Goal: Task Accomplishment & Management: Complete application form

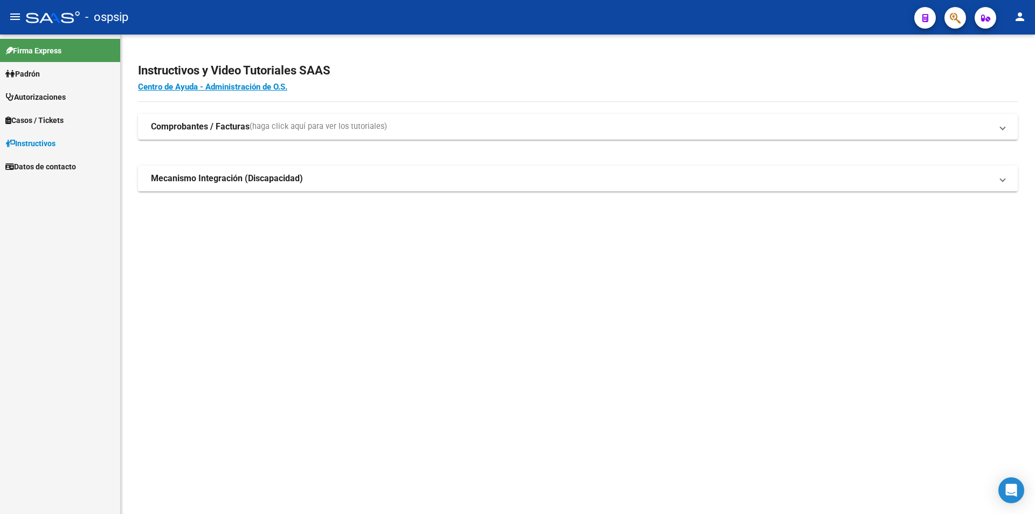
click at [945, 15] on button "button" at bounding box center [955, 18] width 22 height 22
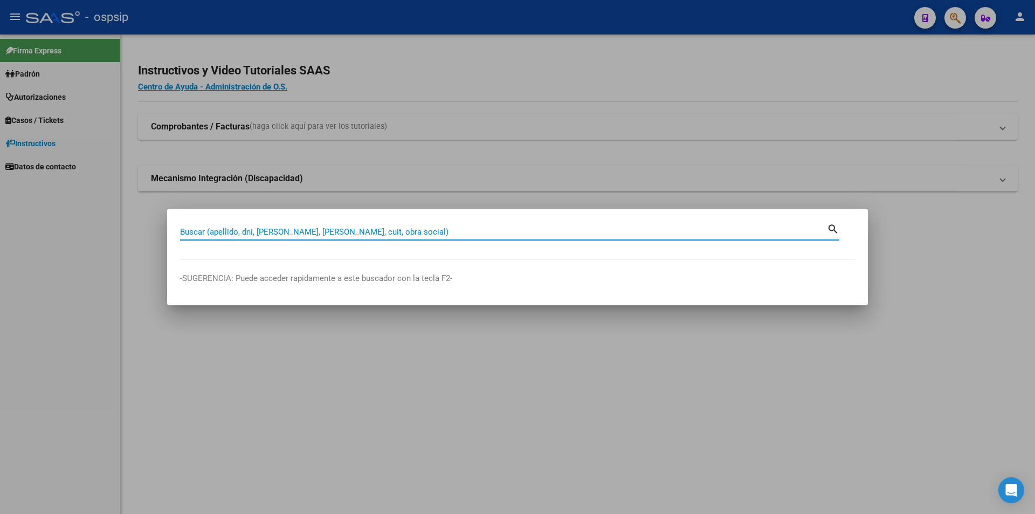
paste input "23687015"
type input "23687015"
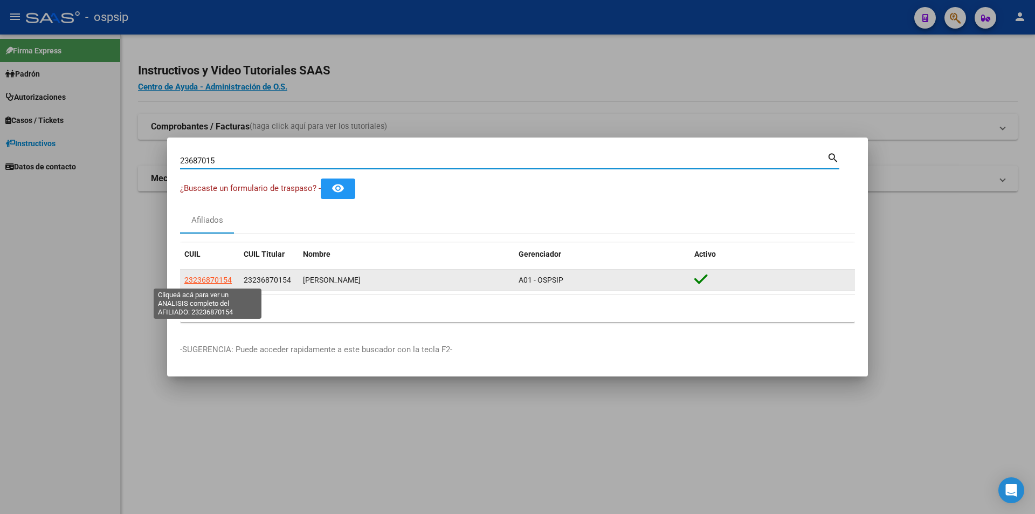
click at [209, 283] on span "23236870154" at bounding box center [207, 279] width 47 height 9
type textarea "23236870154"
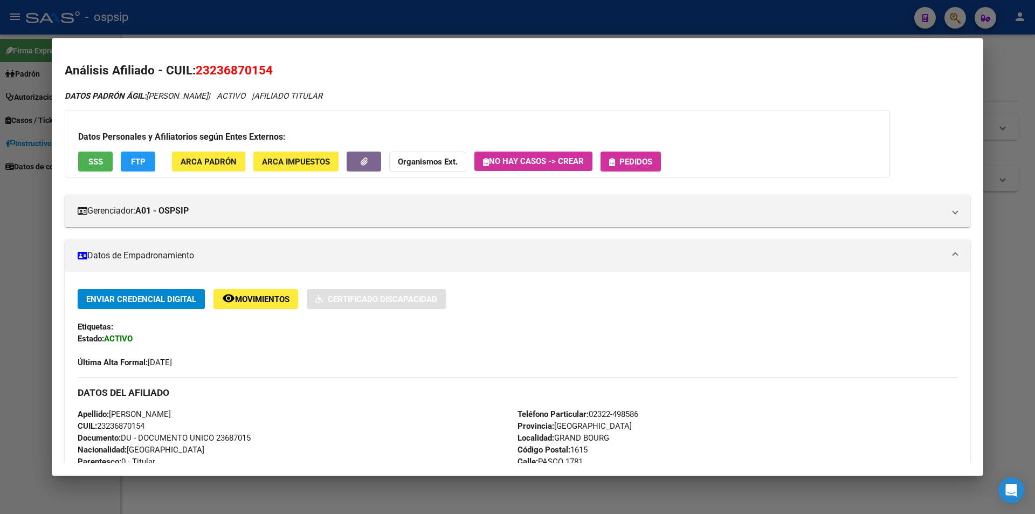
click at [99, 157] on span "SSS" at bounding box center [95, 162] width 15 height 10
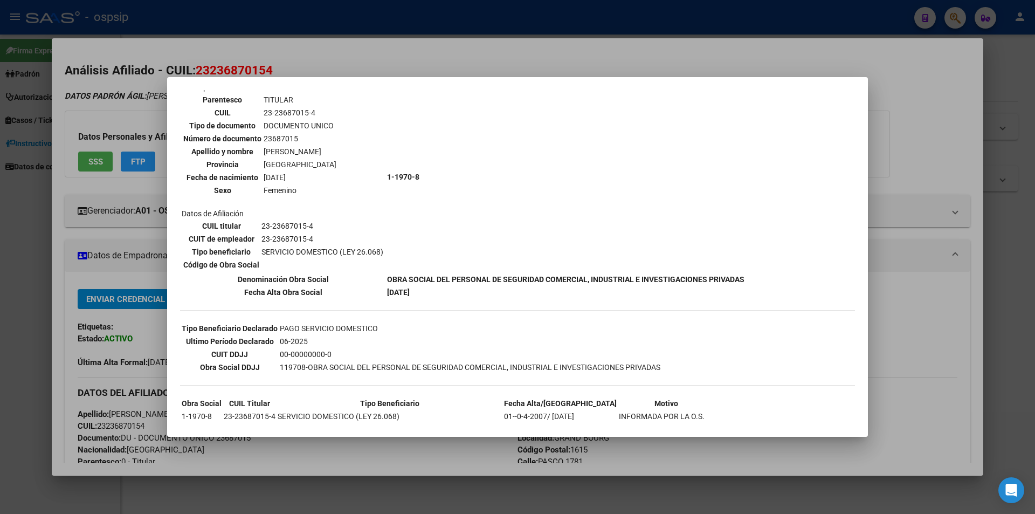
scroll to position [150, 0]
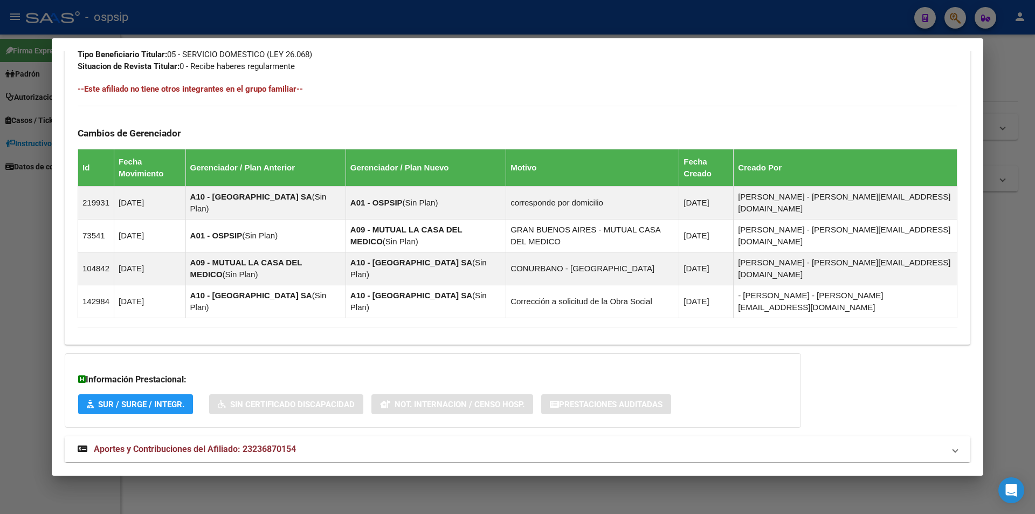
click at [267, 443] on span "Aportes y Contribuciones del Afiliado: 23236870154" at bounding box center [195, 448] width 202 height 10
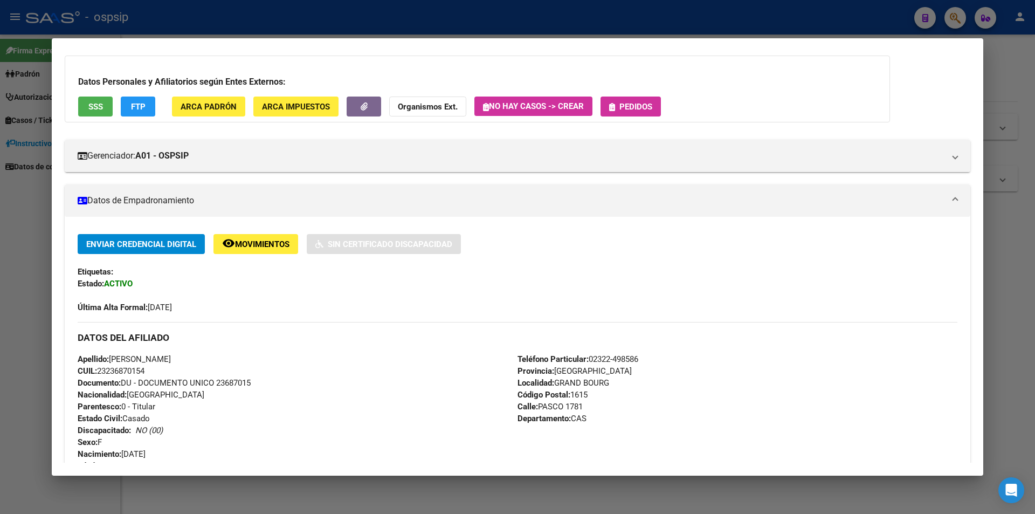
scroll to position [0, 0]
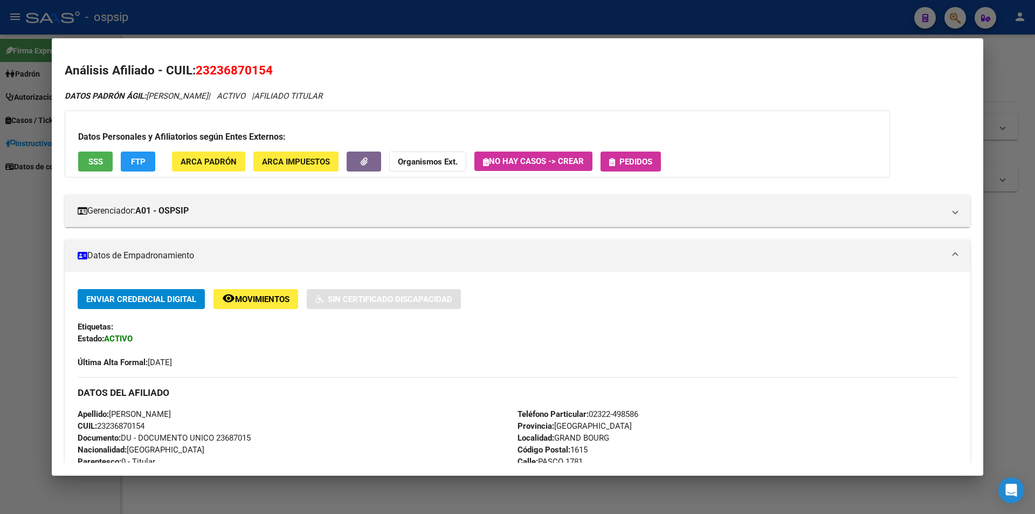
click at [632, 160] on span "Pedidos" at bounding box center [635, 162] width 33 height 10
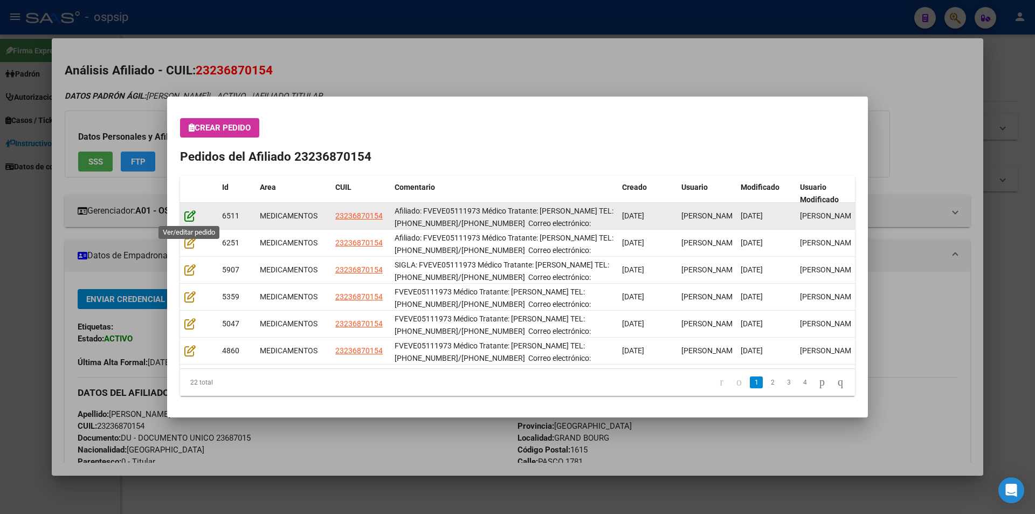
click at [189, 216] on icon at bounding box center [189, 216] width 11 height 12
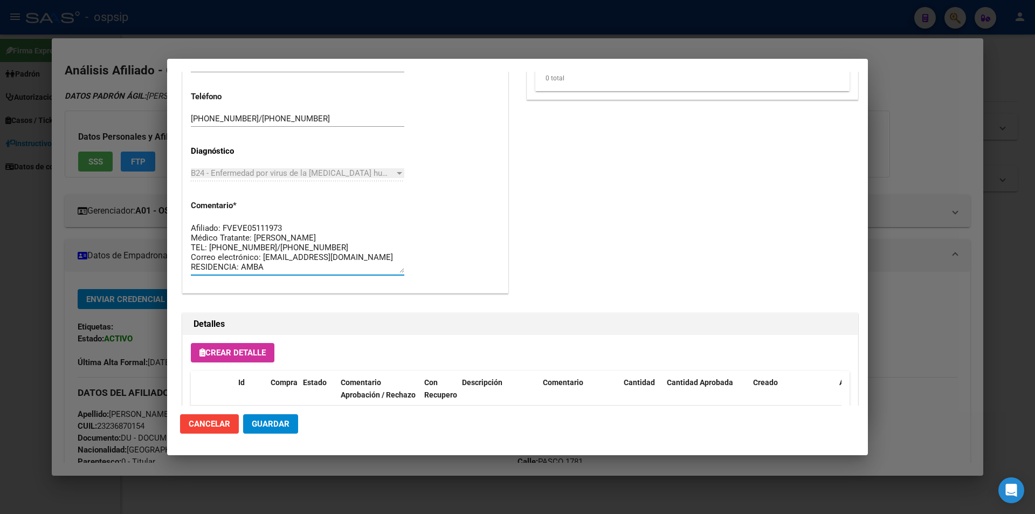
drag, startPoint x: 292, startPoint y: 264, endPoint x: 171, endPoint y: 196, distance: 139.0
click at [171, 196] on mat-dialog-content "Editar Pedido 6511 COMENTARIOS DEL PEDIDO Escriba su comentario aquí. Enviar co…" at bounding box center [517, 239] width 701 height 334
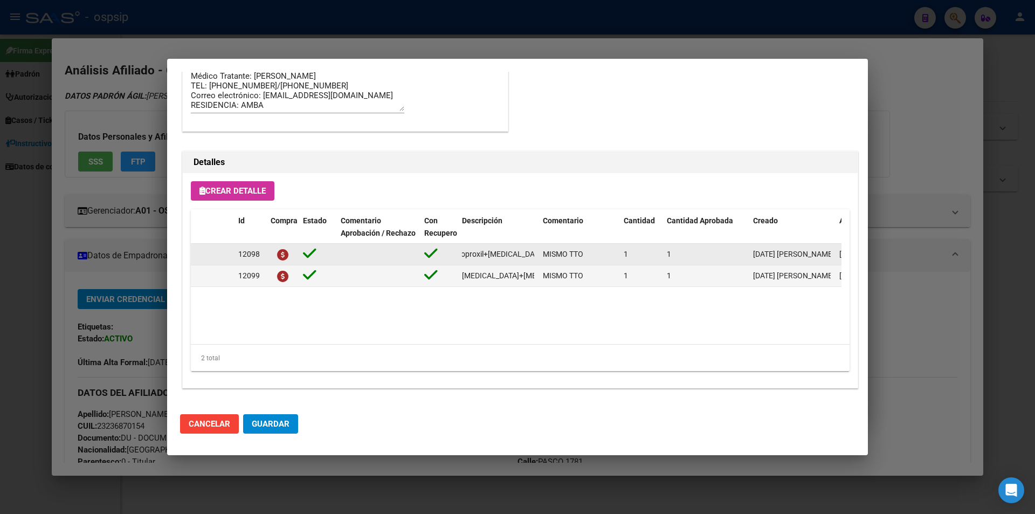
scroll to position [0, 174]
drag, startPoint x: 459, startPoint y: 253, endPoint x: 534, endPoint y: 254, distance: 75.5
click at [536, 254] on datatable-body-cell "[MEDICAL_DATA] disoproxil+[MEDICAL_DATA] 300mg/300mg comp.rec.x 30 (TFD/3TC)" at bounding box center [497, 254] width 81 height 21
copy span "[MEDICAL_DATA] disoproxil+[MEDICAL_DATA] 300mg/300mg comp.rec.x 30 (TFD/3TC)"
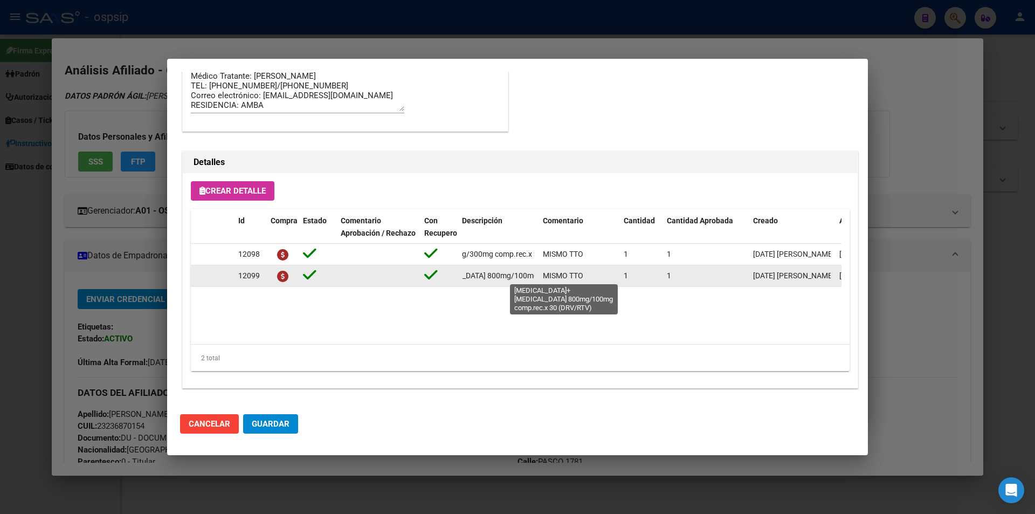
scroll to position [0, 131]
drag, startPoint x: 457, startPoint y: 277, endPoint x: 526, endPoint y: 281, distance: 69.1
click at [537, 280] on datatable-body-cell "[MEDICAL_DATA]+[MEDICAL_DATA] 800mg/100mg comp.rec.x 30 (DRV/RTV)" at bounding box center [497, 275] width 81 height 21
copy span "[MEDICAL_DATA]+[MEDICAL_DATA] 800mg/100mg comp.rec.x 30 (DRV/RTV)"
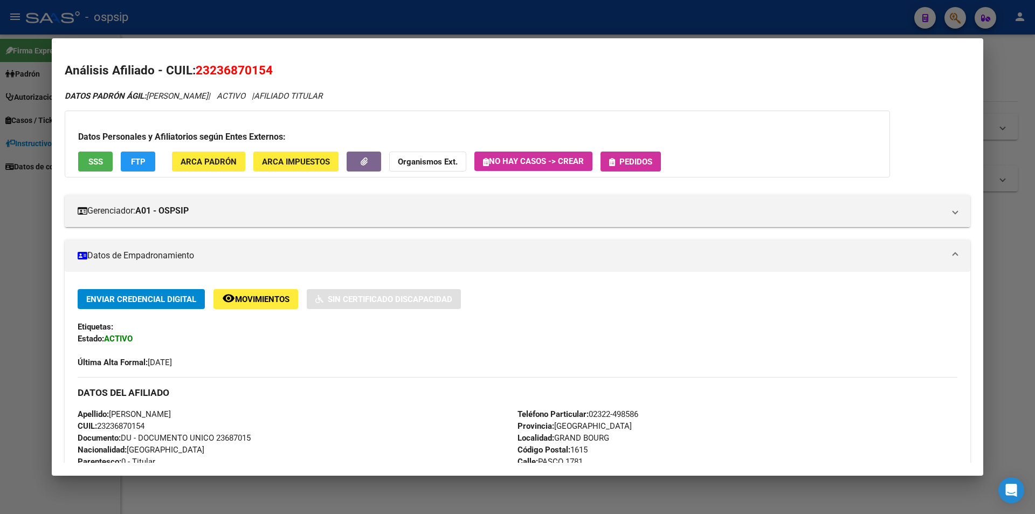
drag, startPoint x: 551, startPoint y: 436, endPoint x: 607, endPoint y: 438, distance: 56.1
click at [607, 438] on span "Localidad: [GEOGRAPHIC_DATA][PERSON_NAME]" at bounding box center [563, 438] width 92 height 10
copy span "GRAND BOURG"
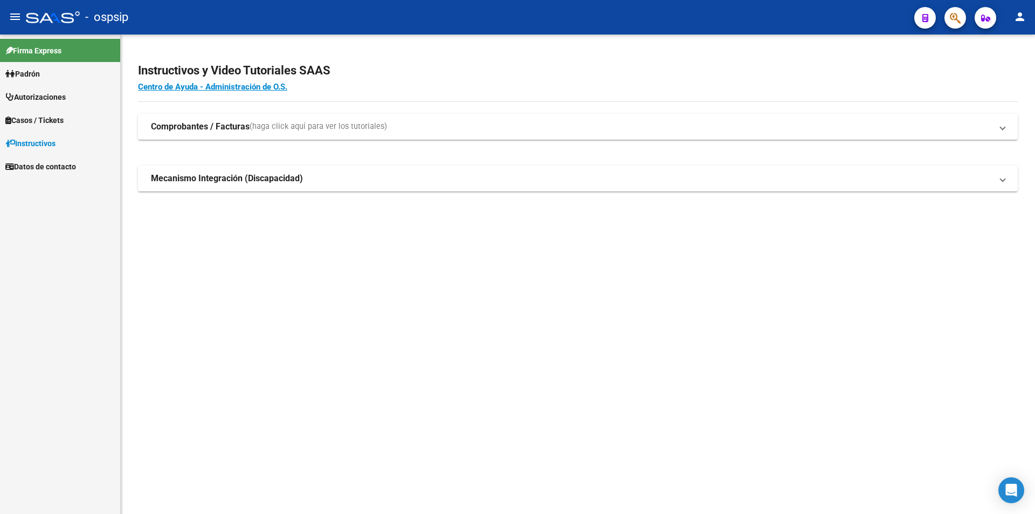
click at [948, 23] on button "button" at bounding box center [955, 18] width 22 height 22
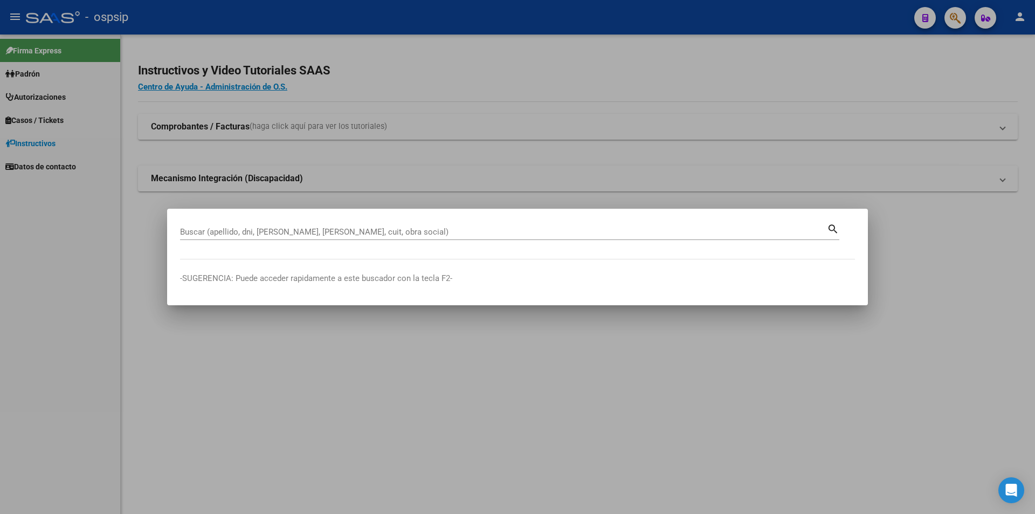
drag, startPoint x: 243, startPoint y: 237, endPoint x: 209, endPoint y: 232, distance: 34.2
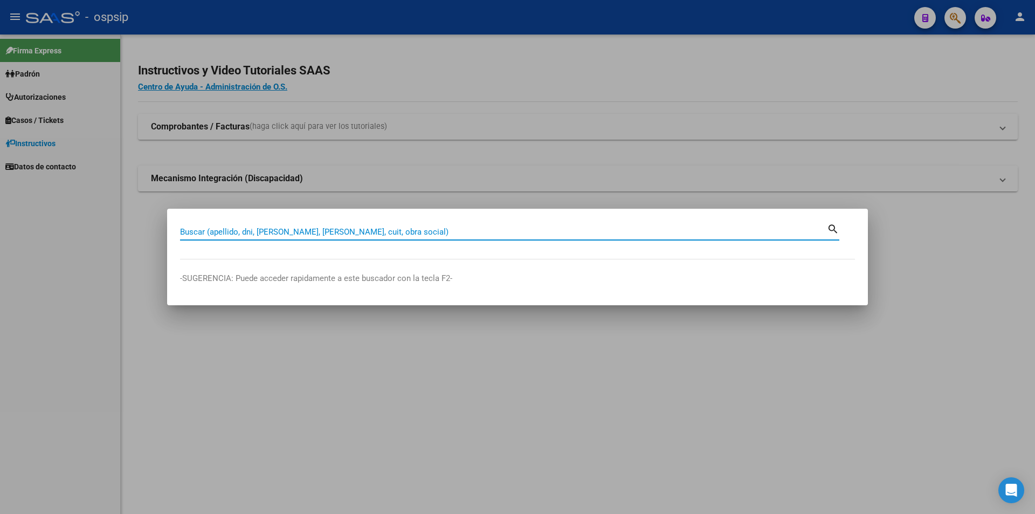
paste input "27573426"
type input "27573426"
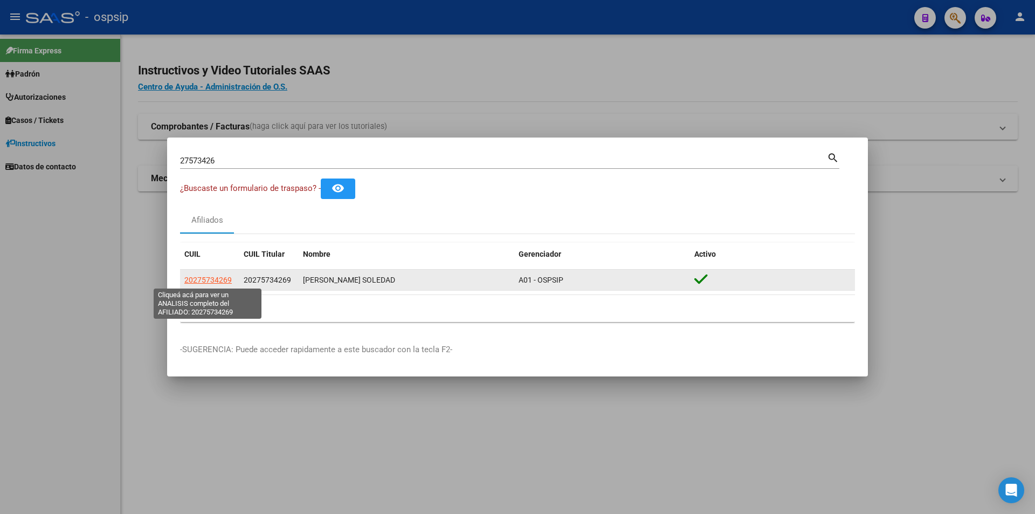
click at [202, 278] on span "20275734269" at bounding box center [207, 279] width 47 height 9
type textarea "20275734269"
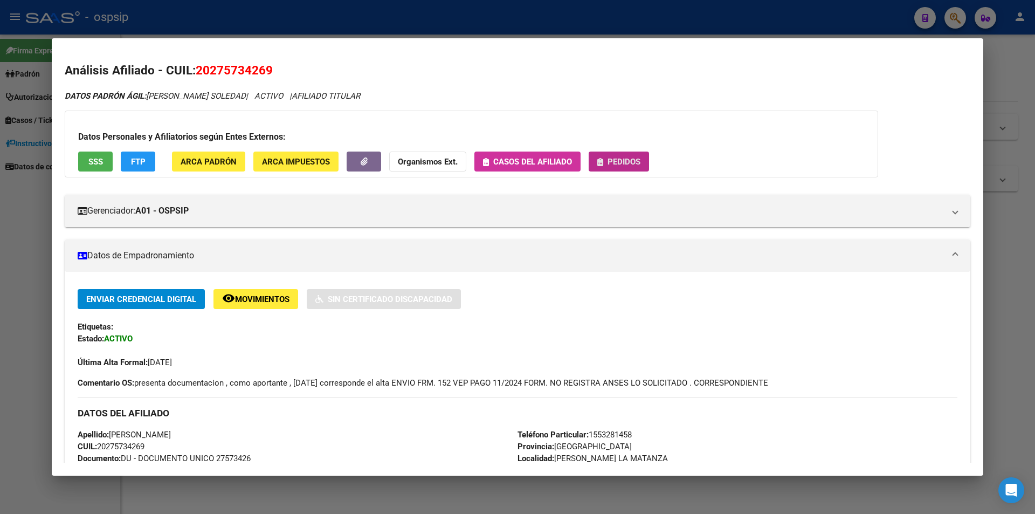
click at [608, 163] on span "Pedidos" at bounding box center [623, 162] width 33 height 10
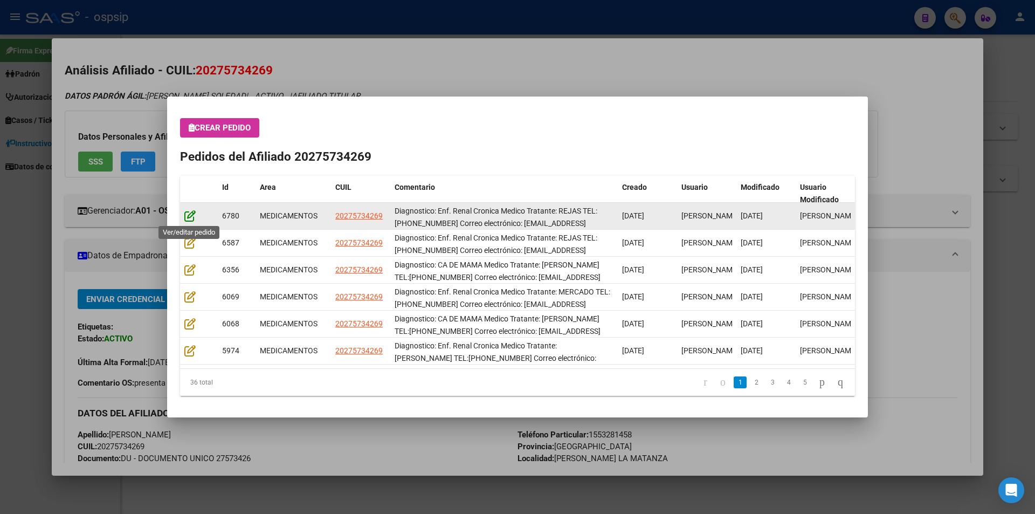
click at [185, 216] on icon at bounding box center [189, 216] width 11 height 12
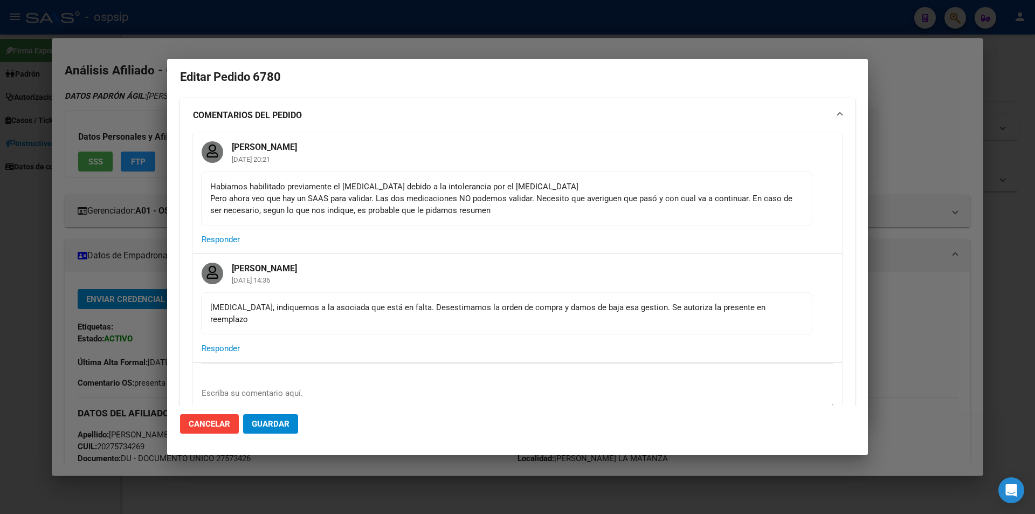
scroll to position [0, 0]
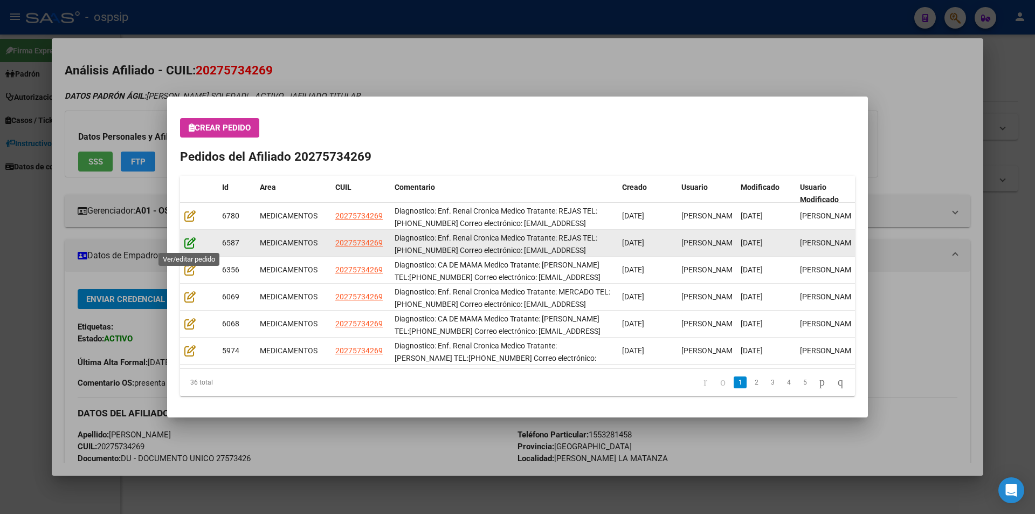
click at [190, 240] on icon at bounding box center [189, 243] width 11 height 12
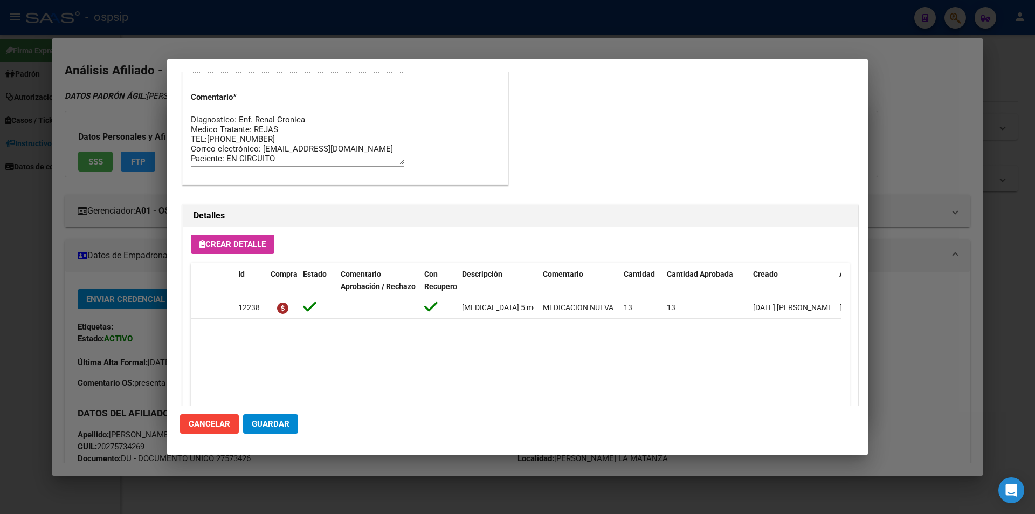
scroll to position [689, 0]
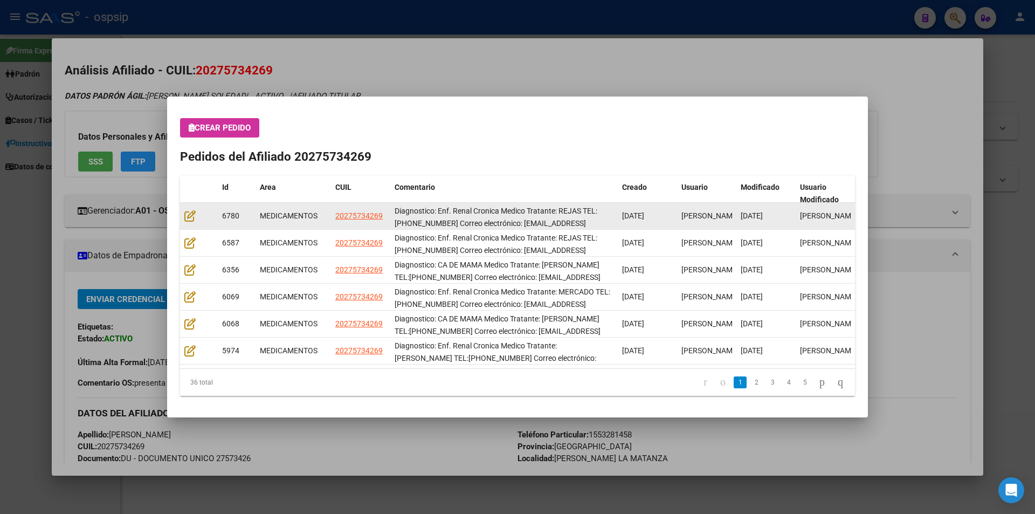
click at [183, 210] on datatable-body-cell at bounding box center [199, 216] width 38 height 26
click at [186, 214] on icon at bounding box center [189, 216] width 11 height 12
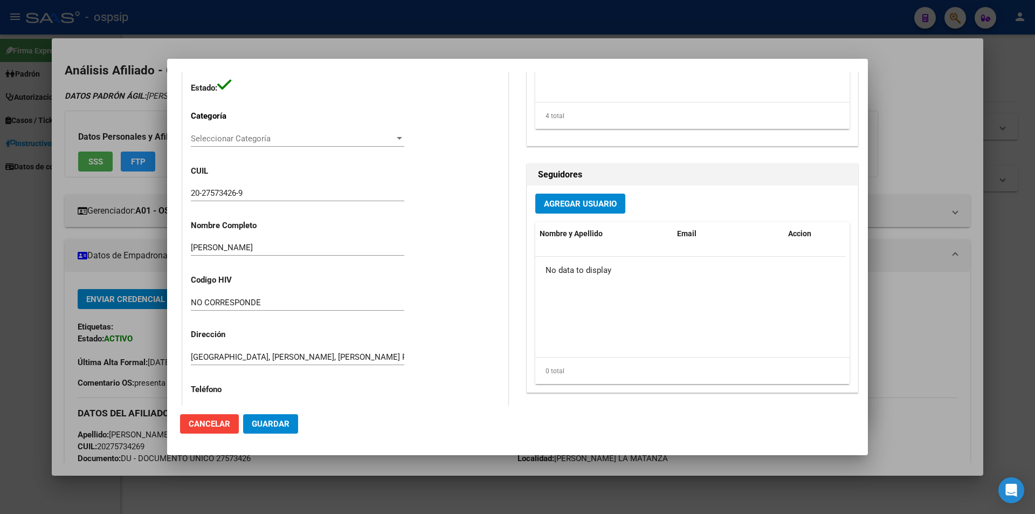
scroll to position [593, 0]
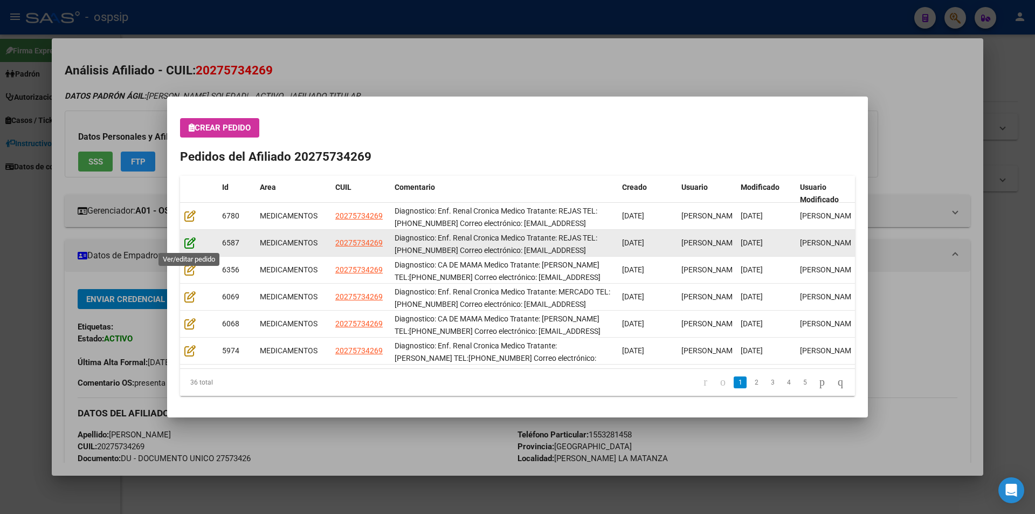
click at [186, 239] on icon at bounding box center [189, 243] width 11 height 12
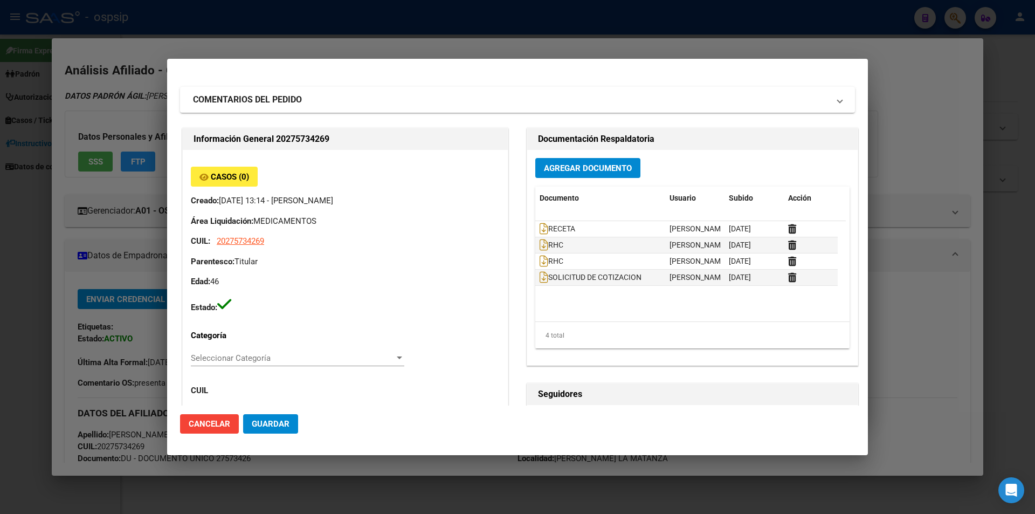
scroll to position [0, 0]
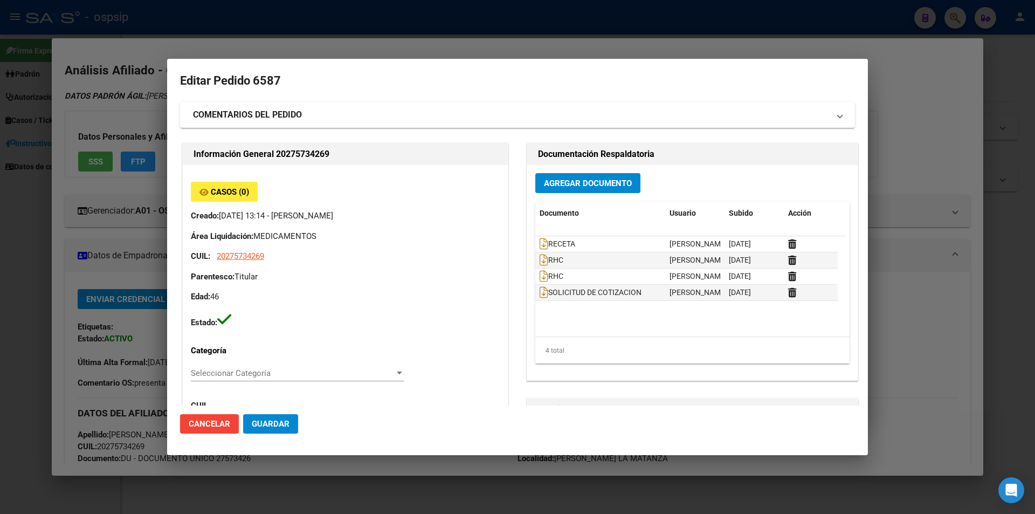
click at [248, 112] on strong "COMENTARIOS DEL PEDIDO" at bounding box center [247, 114] width 109 height 13
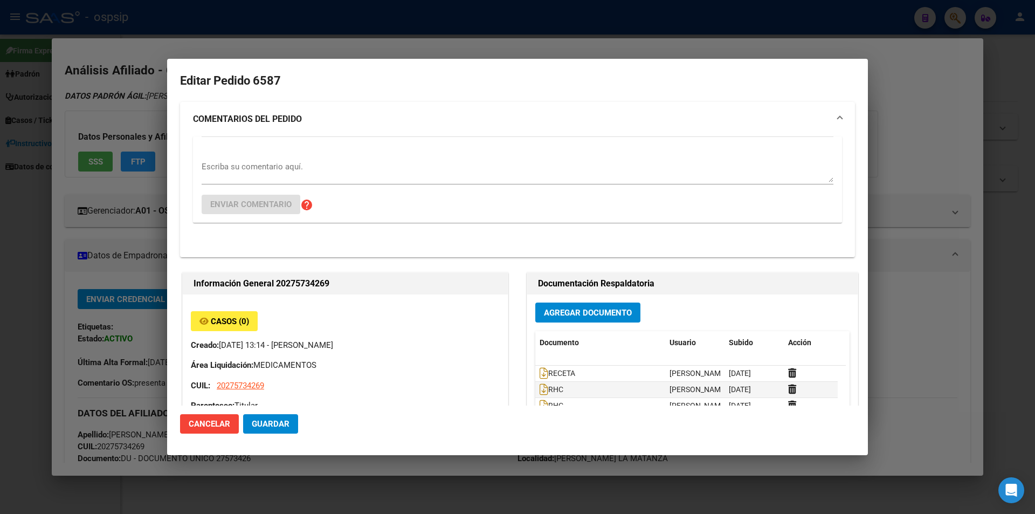
click at [229, 178] on textarea "Escriba su comentario aquí." at bounding box center [518, 172] width 632 height 22
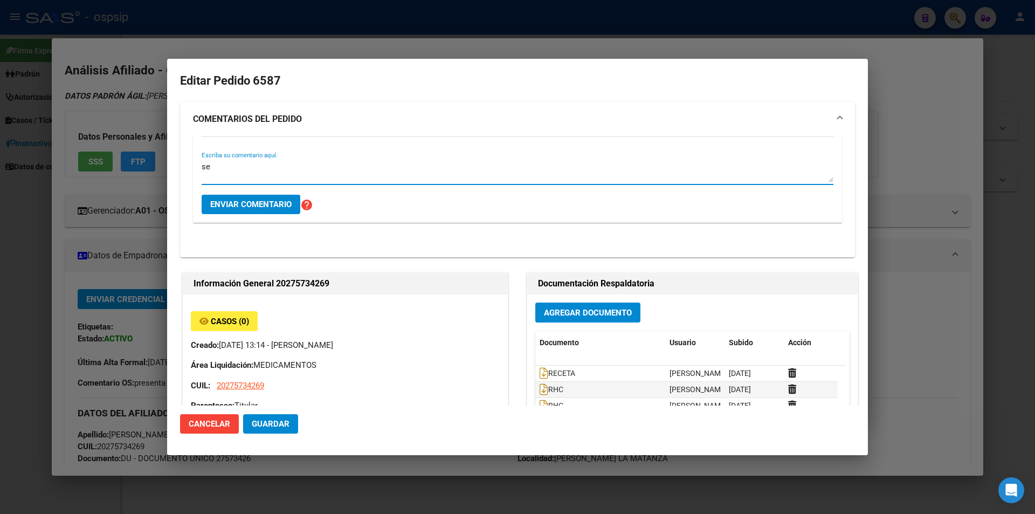
type textarea "s"
type textarea "SE DA DE BAJA ESTE PEDIDO POR FALTANTE Y SE ENTREGA EL PEDIDO DE [PERSON_NAME] …"
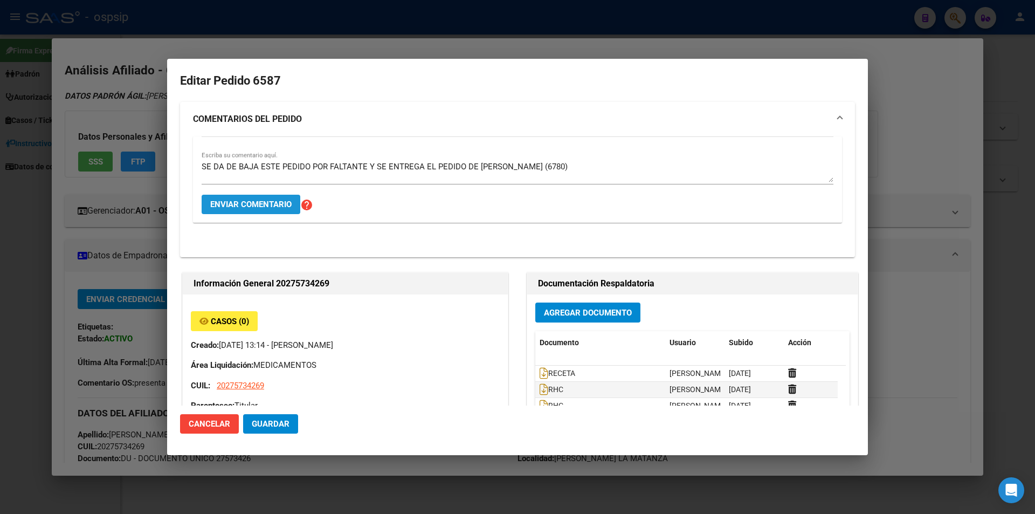
click at [282, 199] on span "Enviar comentario" at bounding box center [250, 204] width 81 height 10
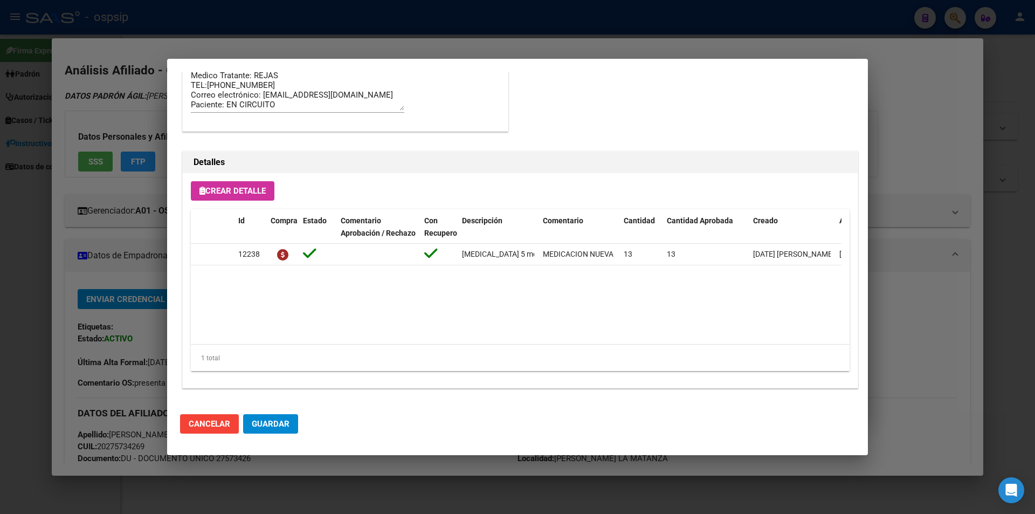
click at [285, 422] on span "Guardar" at bounding box center [271, 424] width 38 height 10
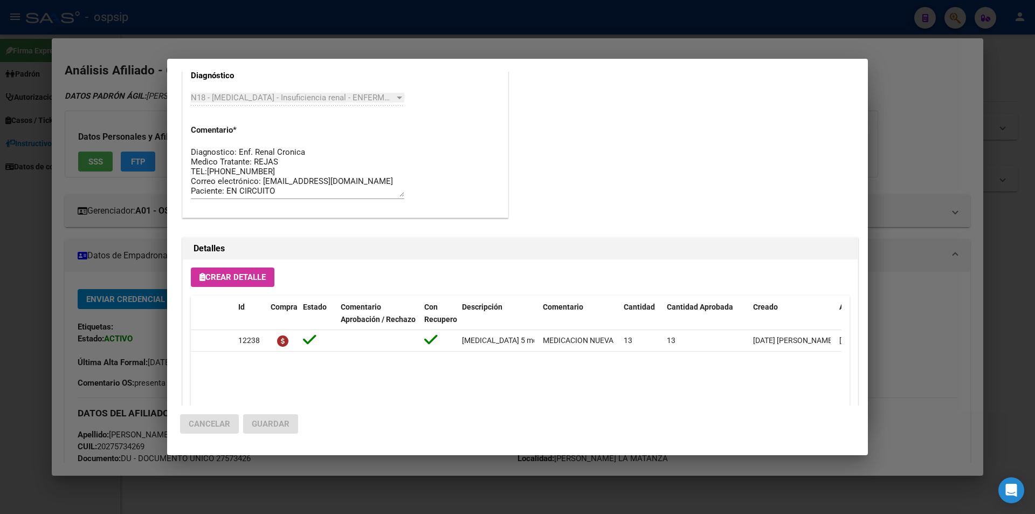
scroll to position [646, 0]
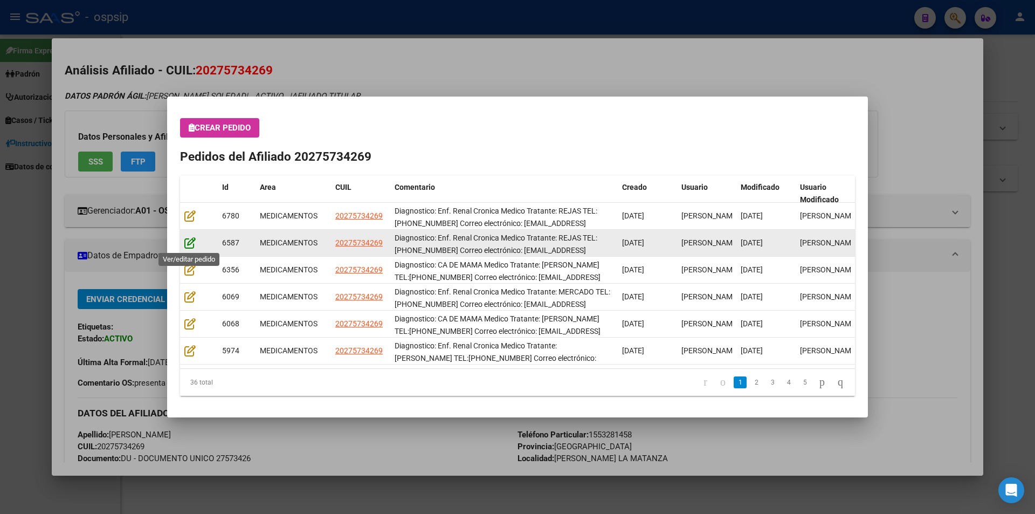
click at [195, 241] on icon at bounding box center [189, 243] width 11 height 12
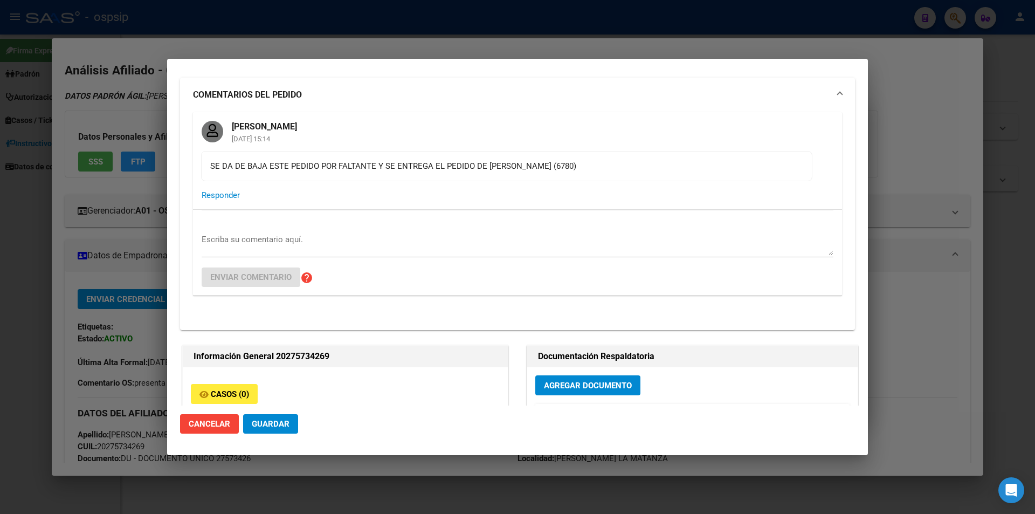
scroll to position [0, 0]
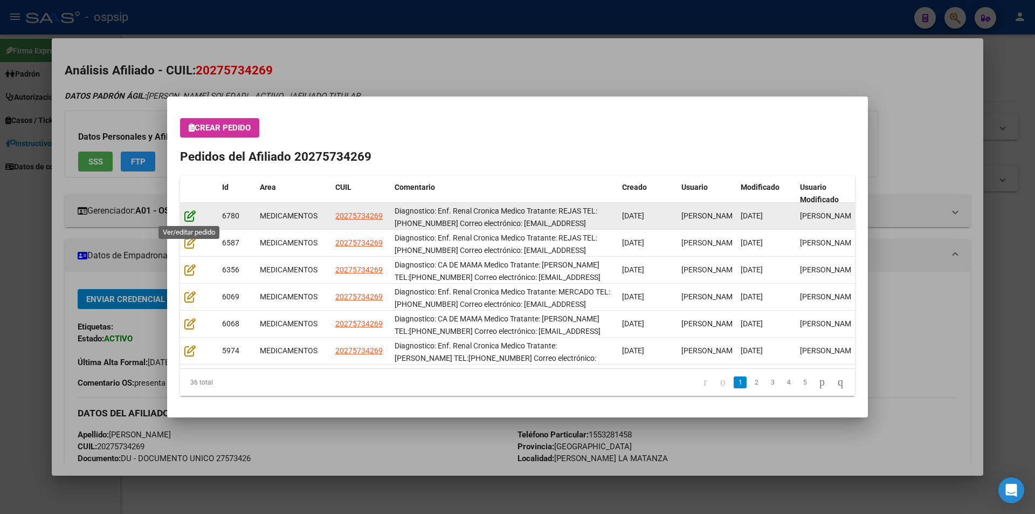
click at [187, 219] on icon at bounding box center [189, 216] width 11 height 12
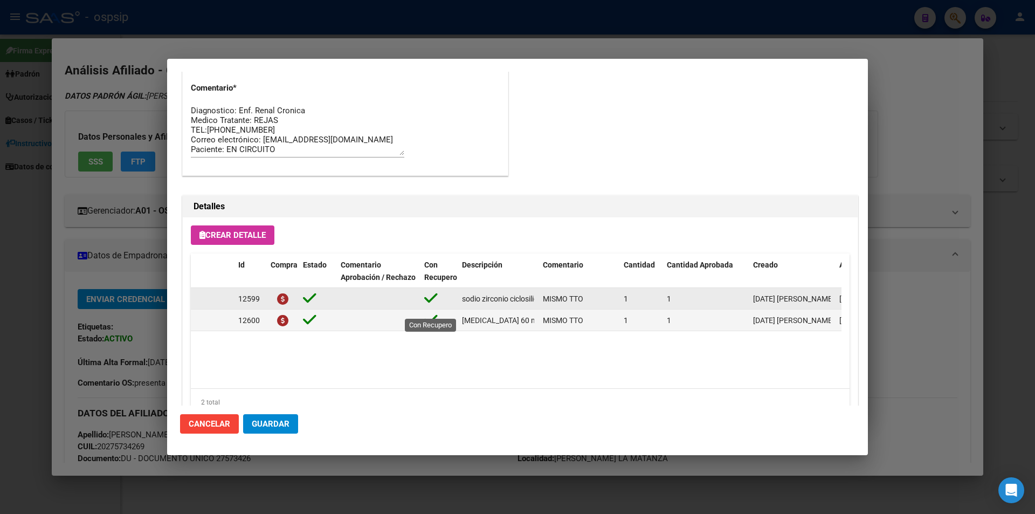
scroll to position [1036, 0]
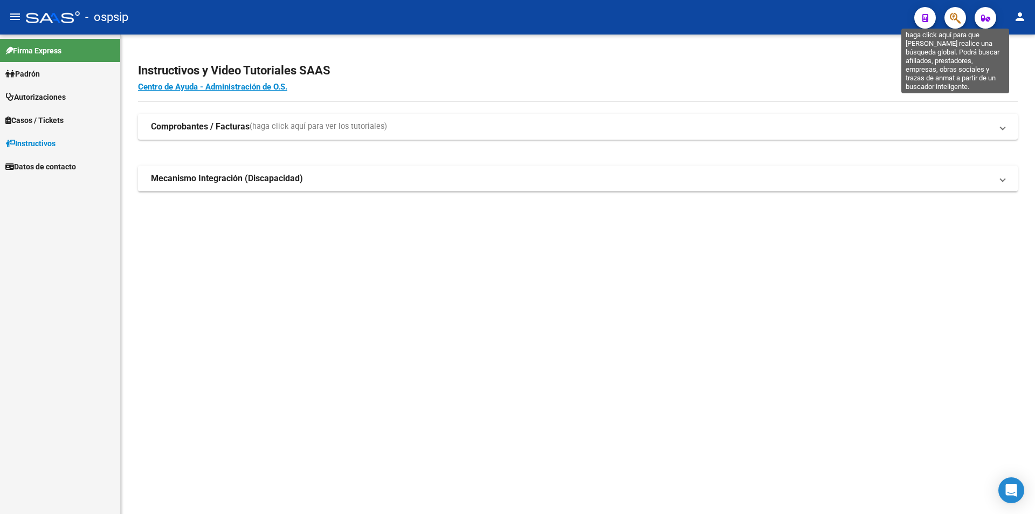
click at [955, 16] on icon "button" at bounding box center [954, 18] width 11 height 12
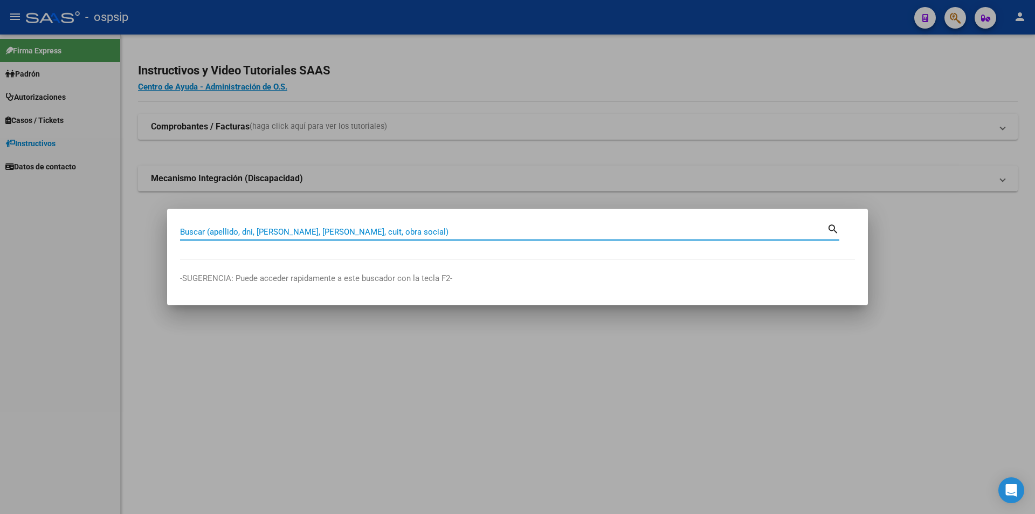
paste input "27573426"
type input "27573426"
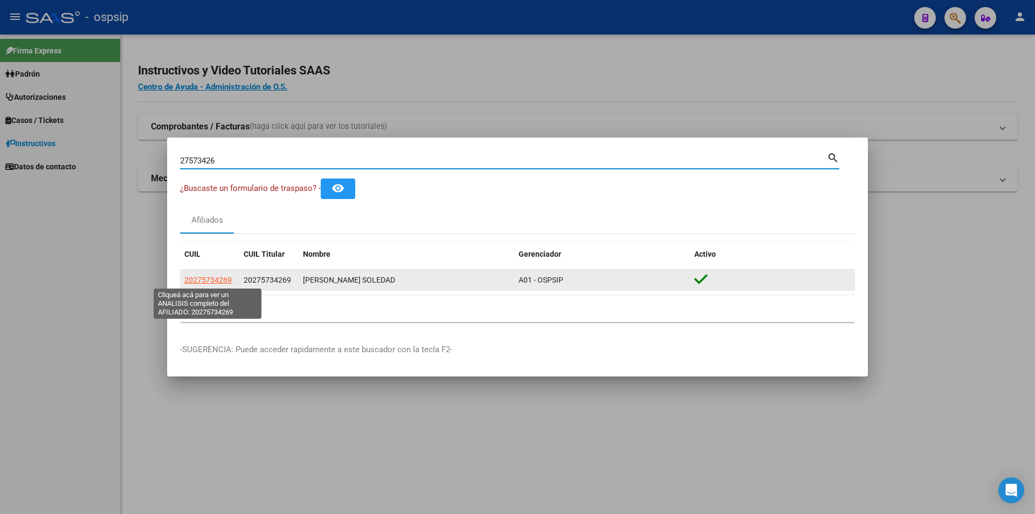
click at [221, 278] on span "20275734269" at bounding box center [207, 279] width 47 height 9
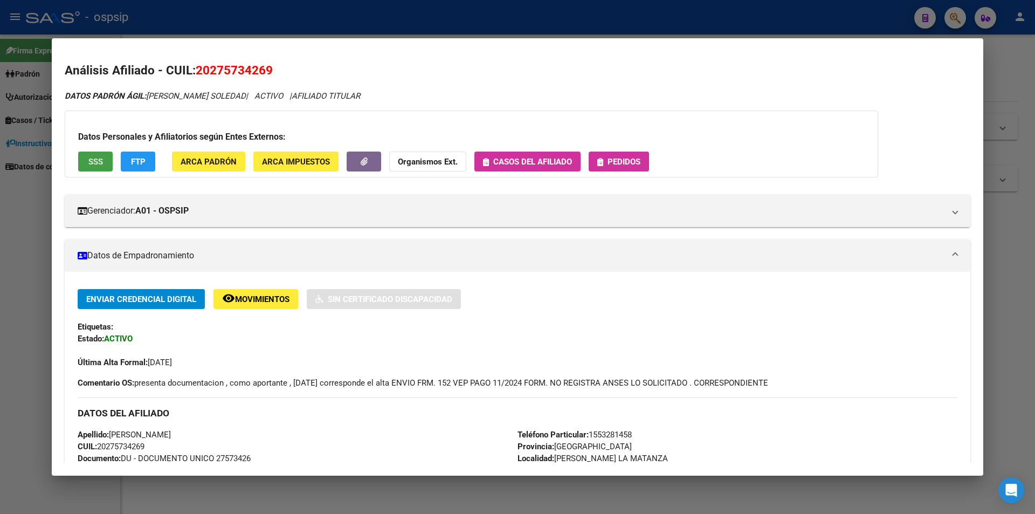
click at [96, 165] on span "SSS" at bounding box center [95, 162] width 15 height 10
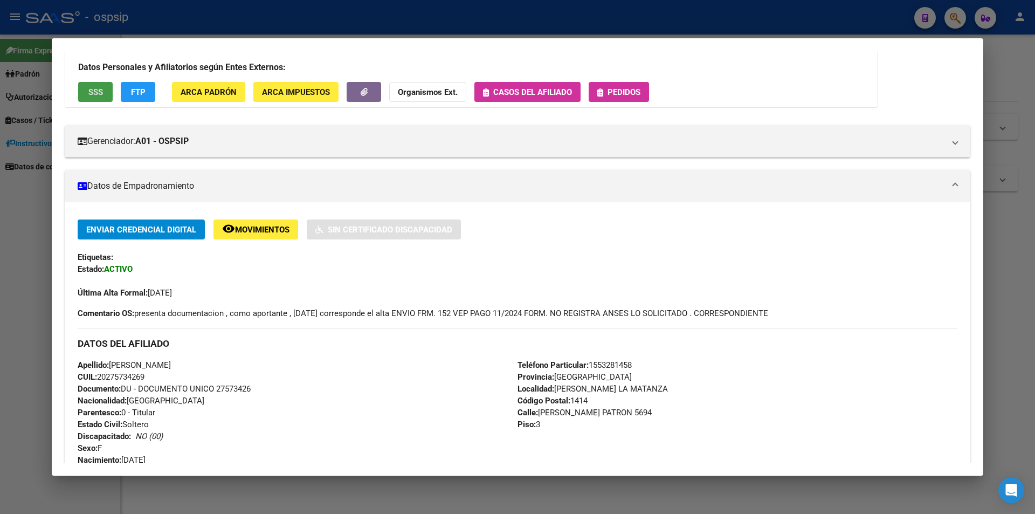
scroll to position [0, 0]
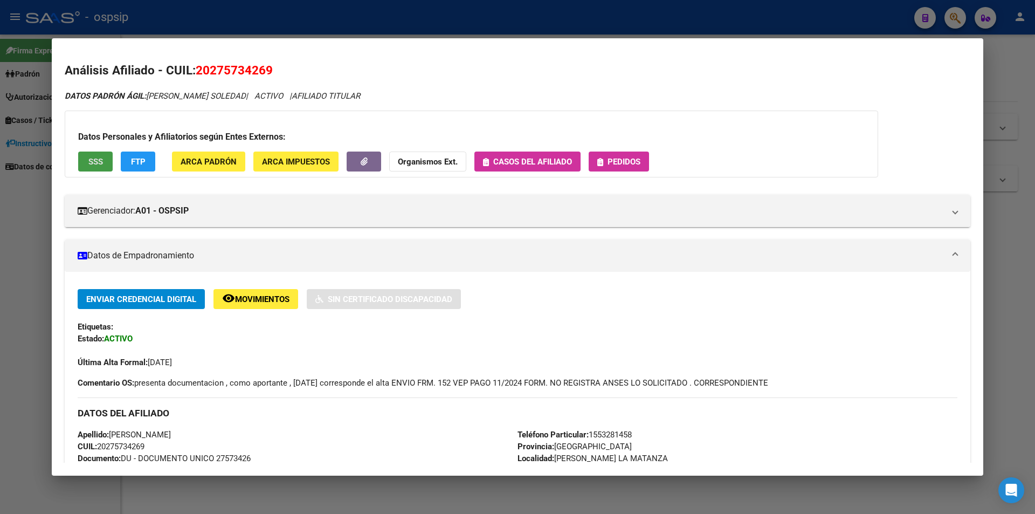
click at [644, 163] on button "Pedidos" at bounding box center [618, 161] width 60 height 20
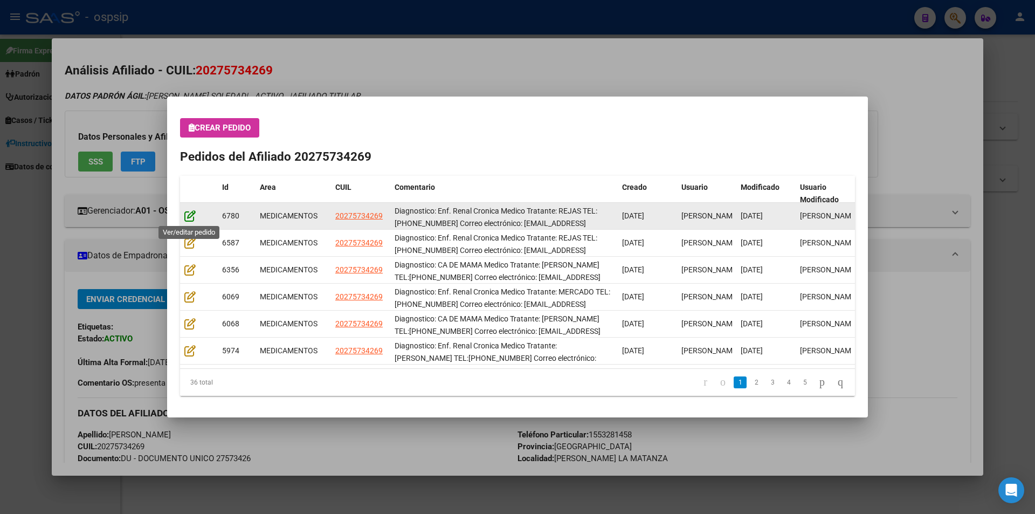
click at [187, 218] on icon at bounding box center [189, 216] width 11 height 12
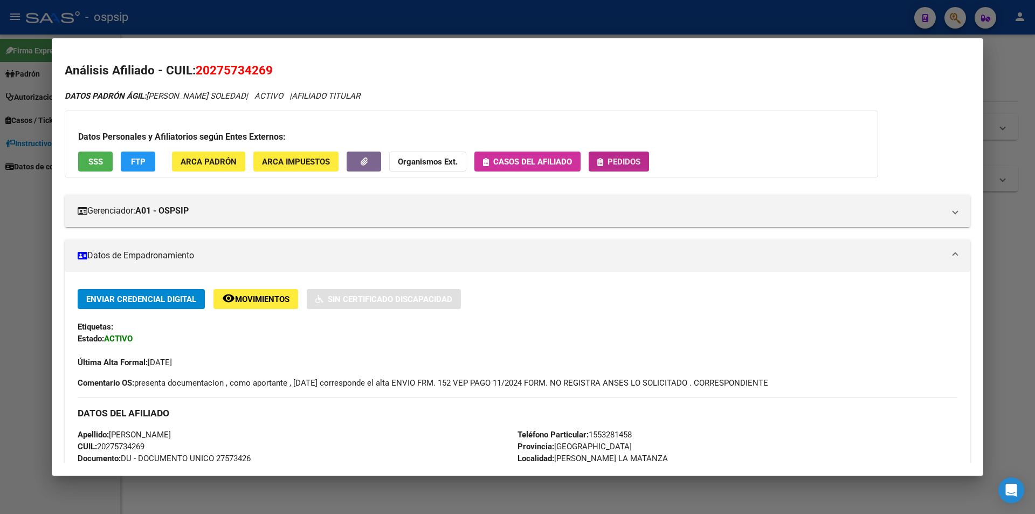
click at [593, 169] on button "Pedidos" at bounding box center [618, 161] width 60 height 20
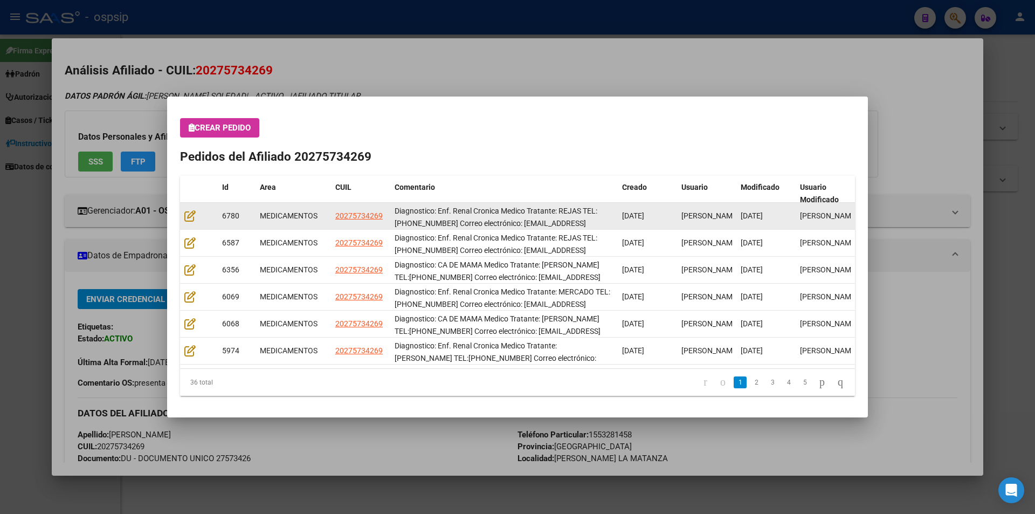
click at [182, 214] on datatable-body-cell at bounding box center [199, 216] width 38 height 26
click at [191, 218] on icon at bounding box center [189, 216] width 11 height 12
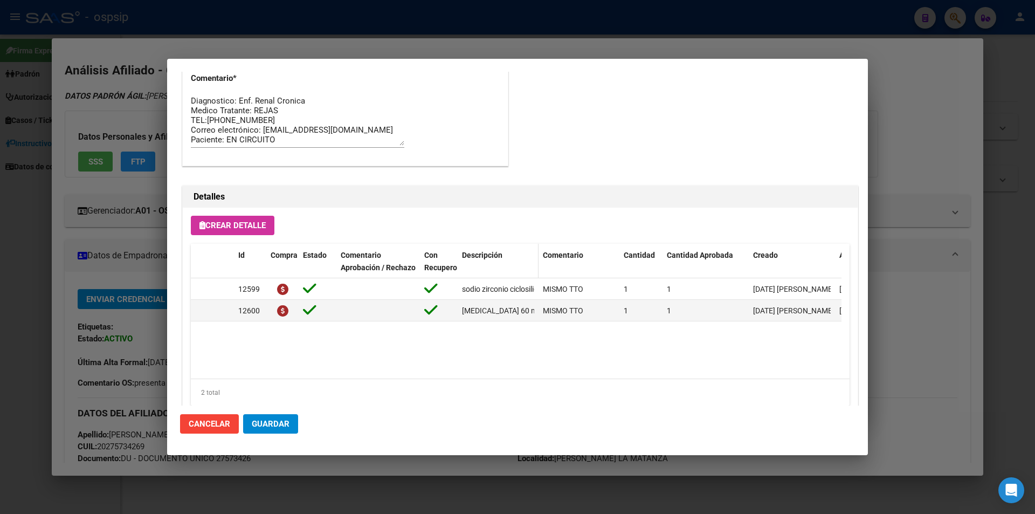
scroll to position [1036, 0]
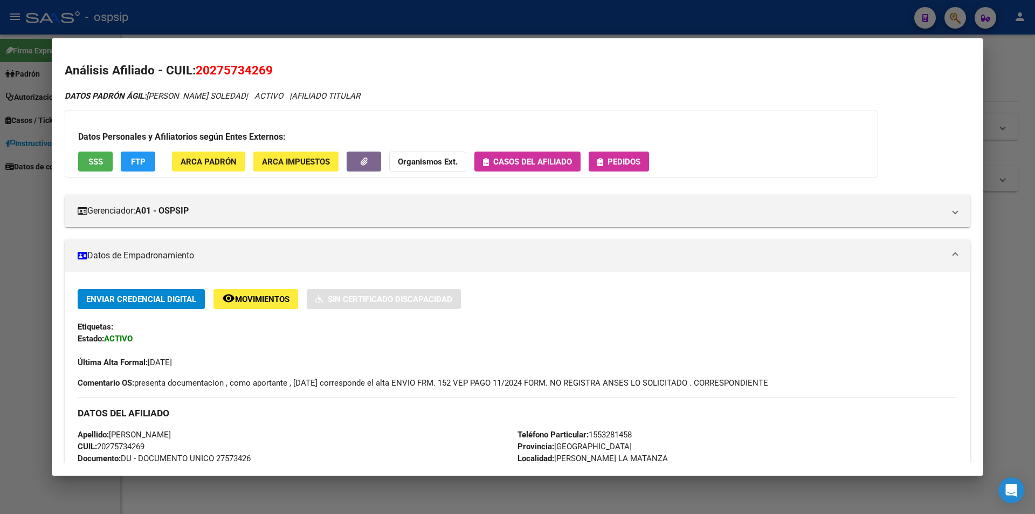
click at [621, 154] on button "Pedidos" at bounding box center [618, 161] width 60 height 20
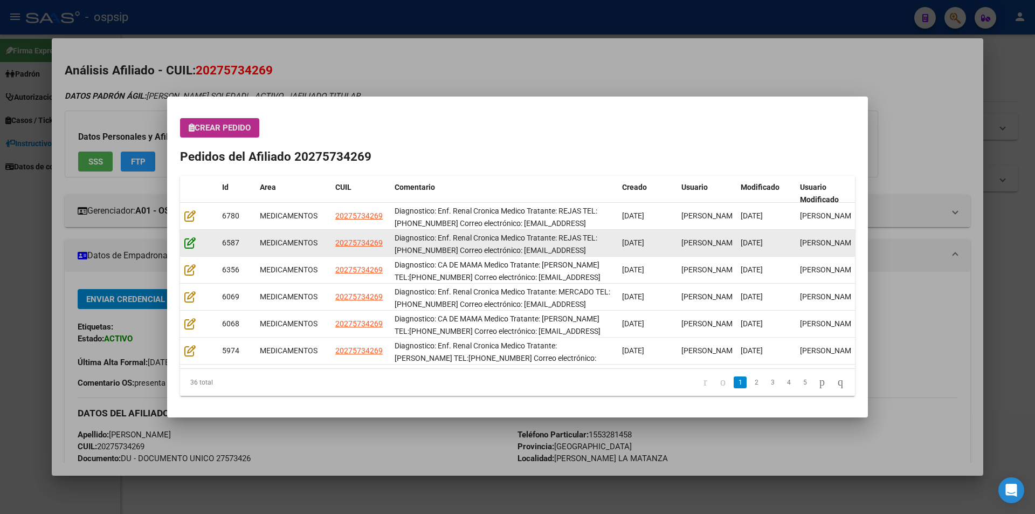
click at [196, 244] on div at bounding box center [198, 243] width 29 height 12
click at [194, 244] on icon at bounding box center [189, 243] width 11 height 12
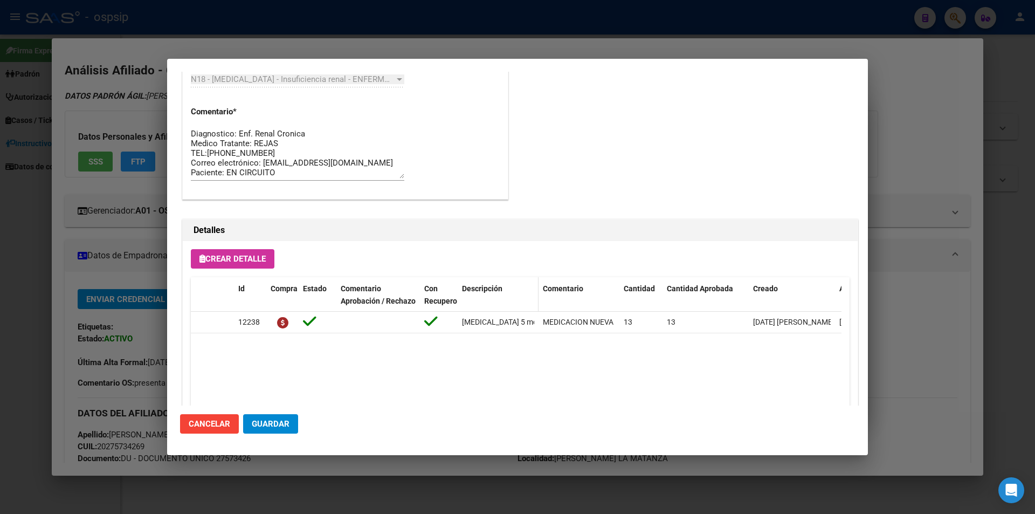
scroll to position [915, 0]
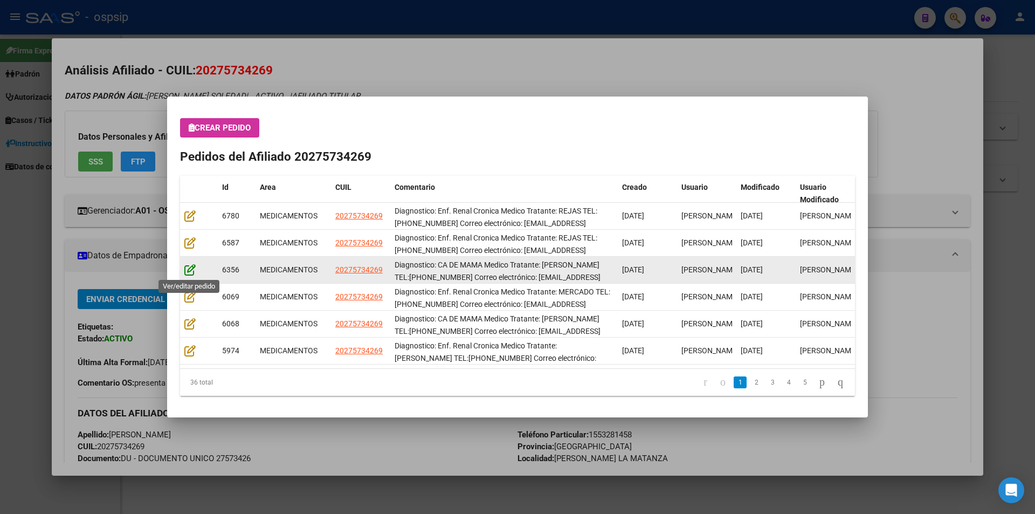
click at [189, 272] on icon at bounding box center [189, 270] width 11 height 12
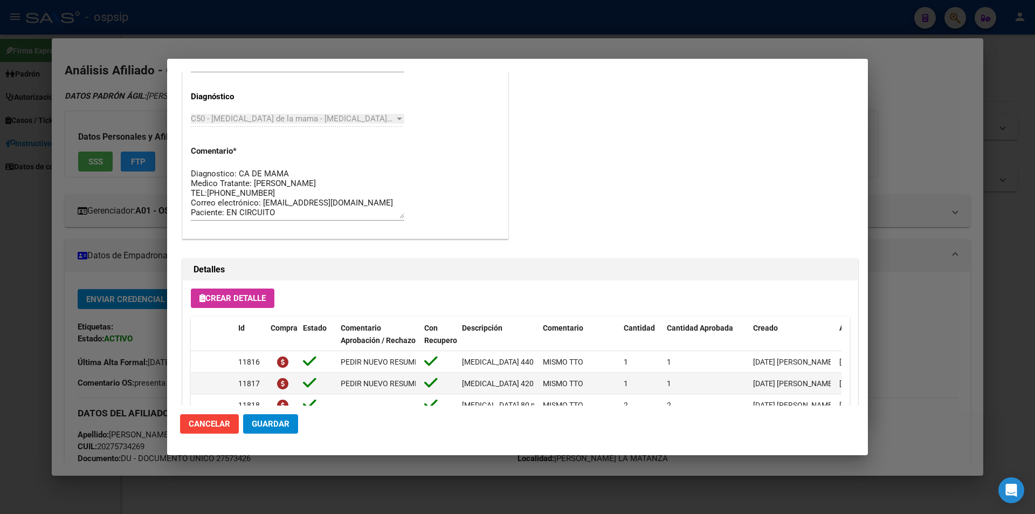
scroll to position [970, 0]
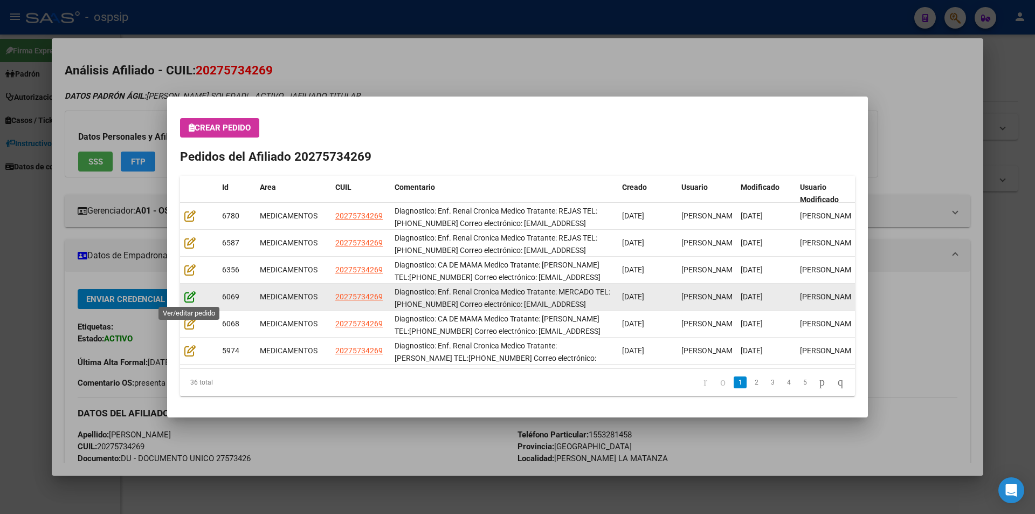
click at [186, 292] on icon at bounding box center [189, 296] width 11 height 12
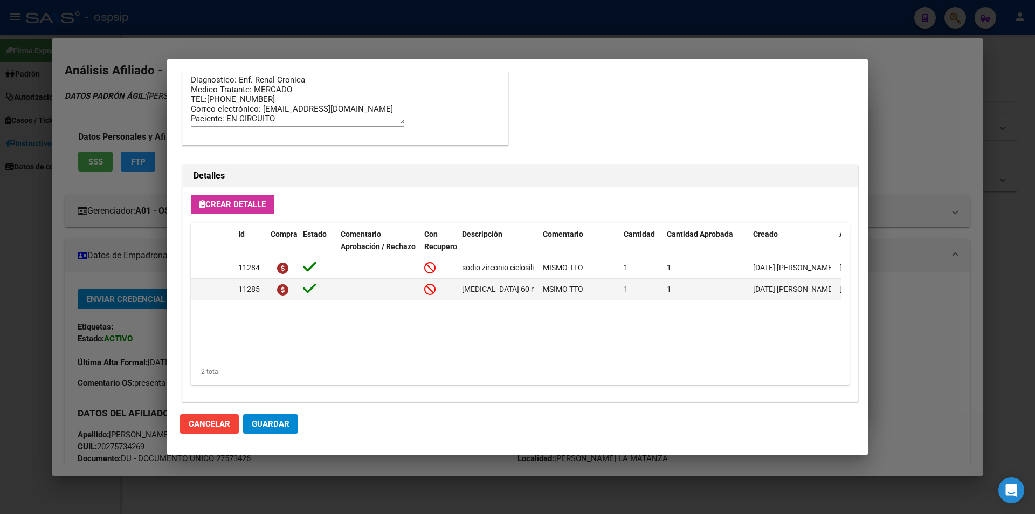
scroll to position [689, 0]
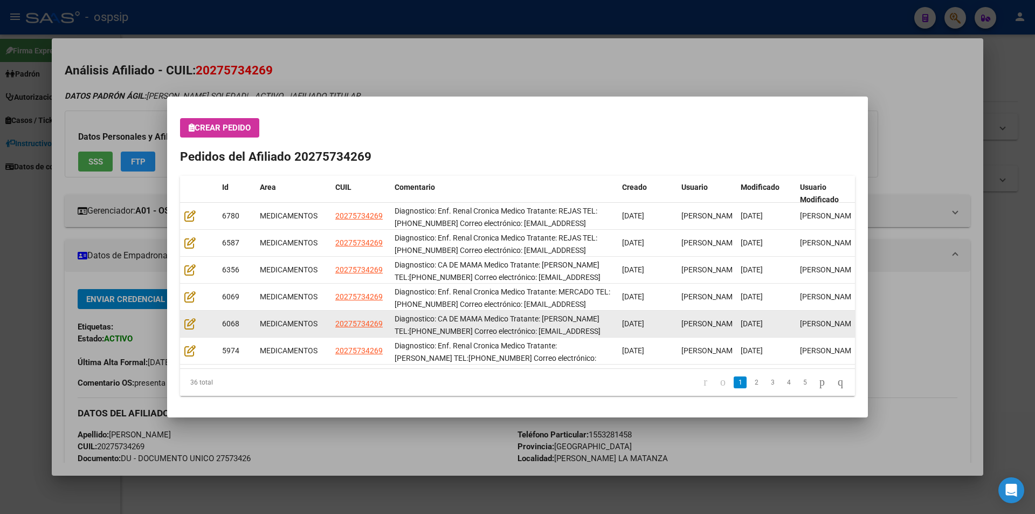
click at [193, 329] on div at bounding box center [198, 323] width 29 height 12
click at [193, 327] on icon at bounding box center [189, 323] width 11 height 12
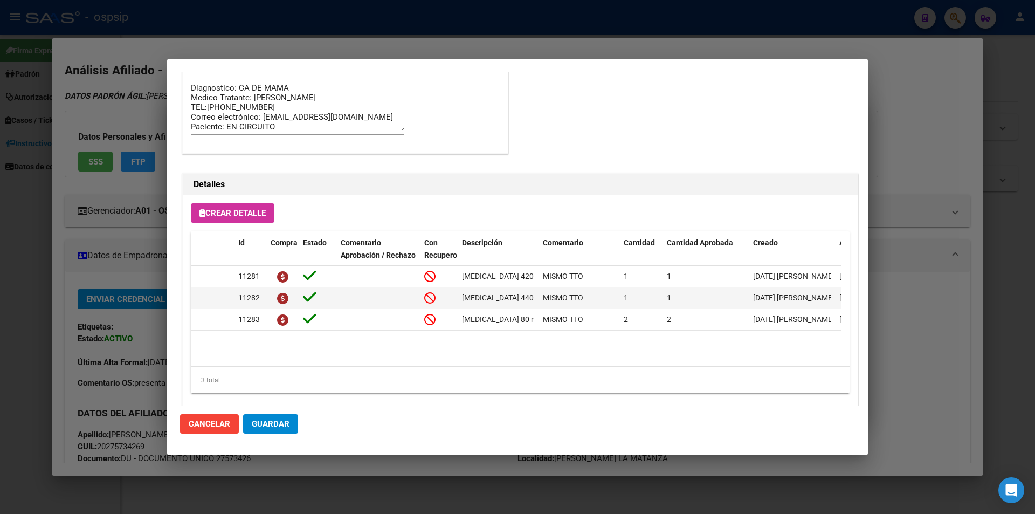
scroll to position [915, 0]
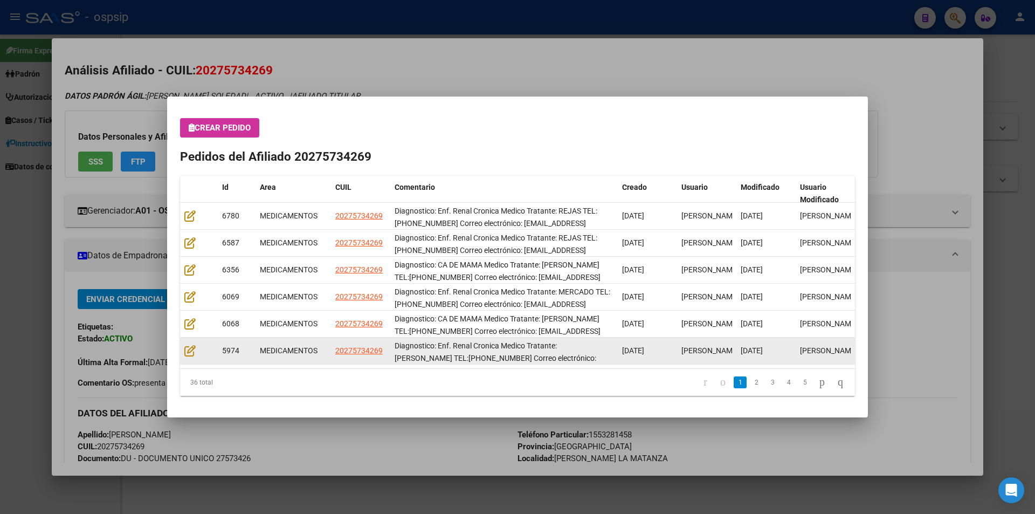
click at [183, 352] on datatable-body-cell at bounding box center [199, 350] width 38 height 26
click at [186, 352] on icon at bounding box center [189, 350] width 11 height 12
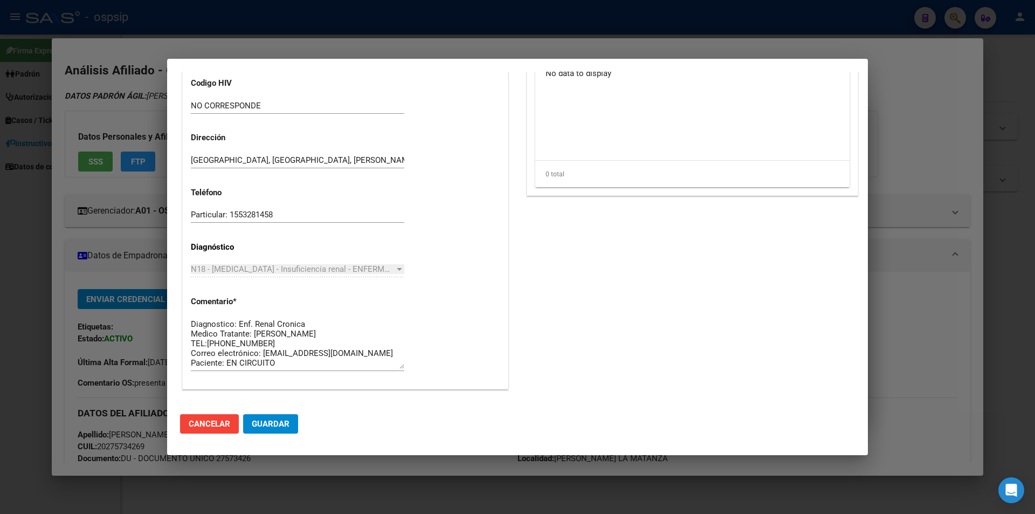
scroll to position [916, 0]
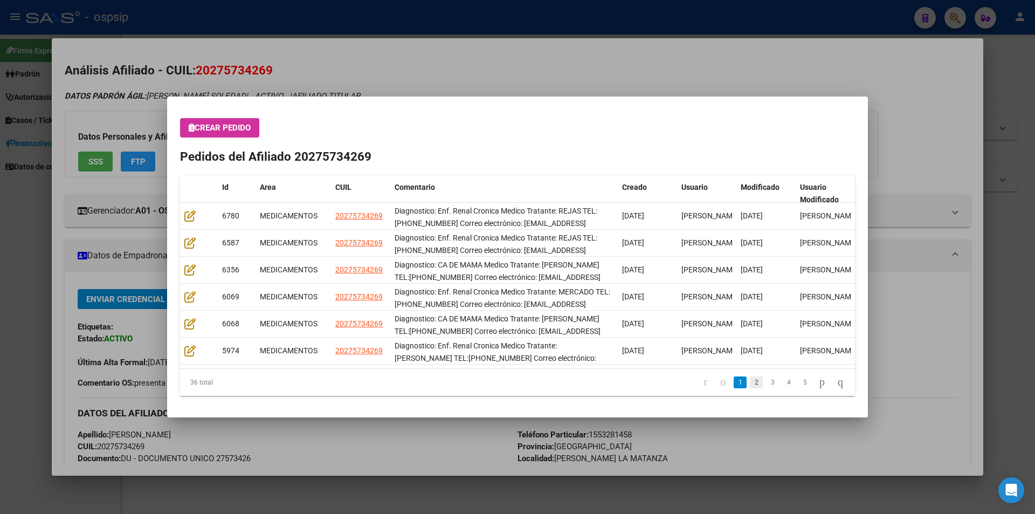
drag, startPoint x: 747, startPoint y: 382, endPoint x: 141, endPoint y: 226, distance: 625.8
click at [750, 382] on link "2" at bounding box center [756, 382] width 13 height 12
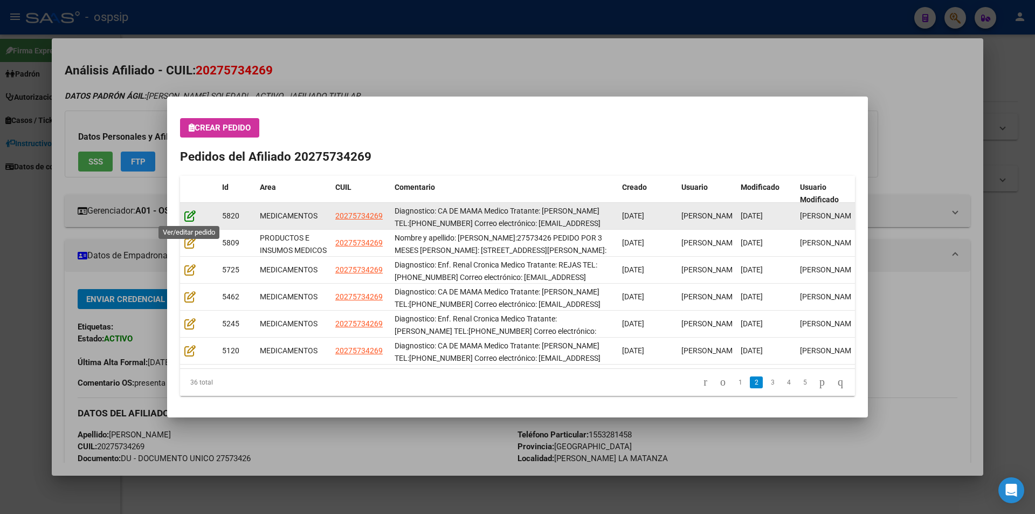
click at [188, 217] on icon at bounding box center [189, 216] width 11 height 12
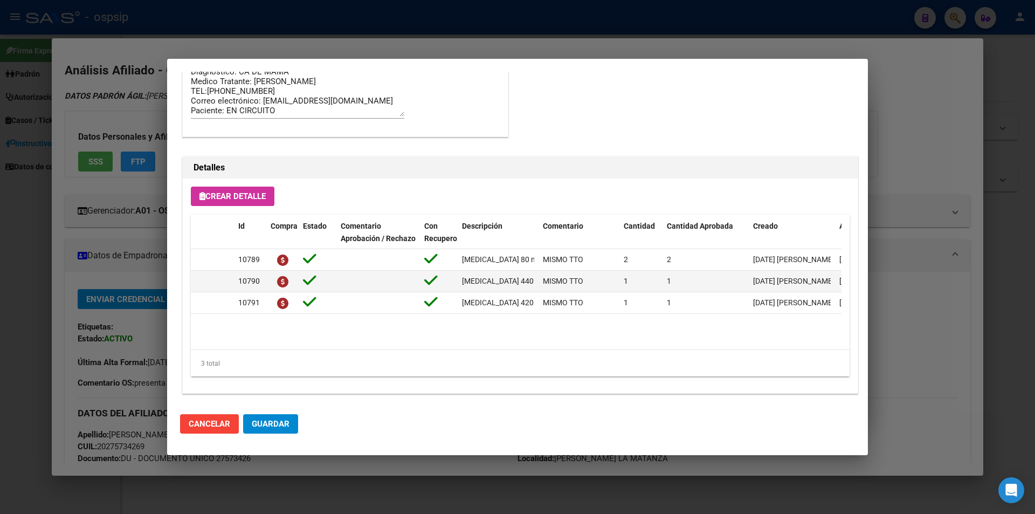
scroll to position [689, 0]
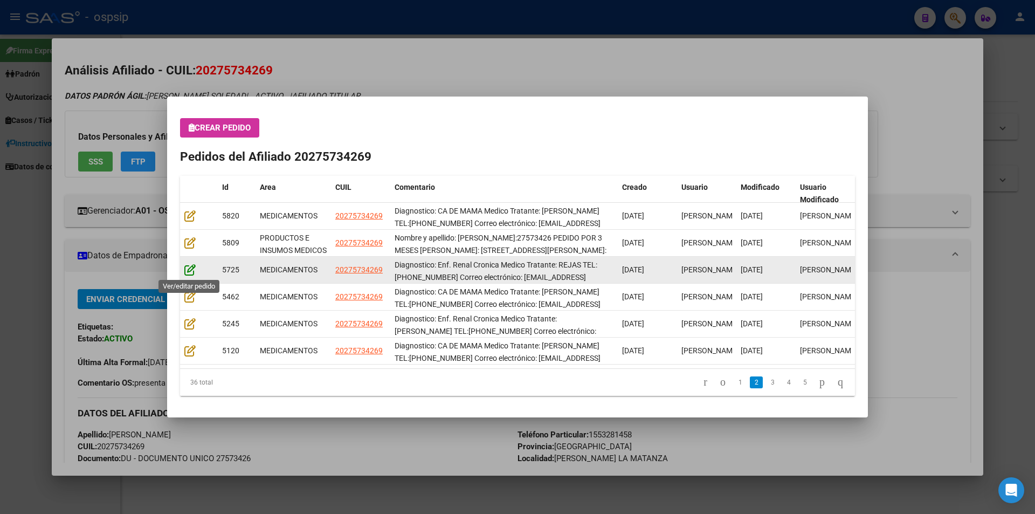
click at [188, 266] on icon at bounding box center [189, 270] width 11 height 12
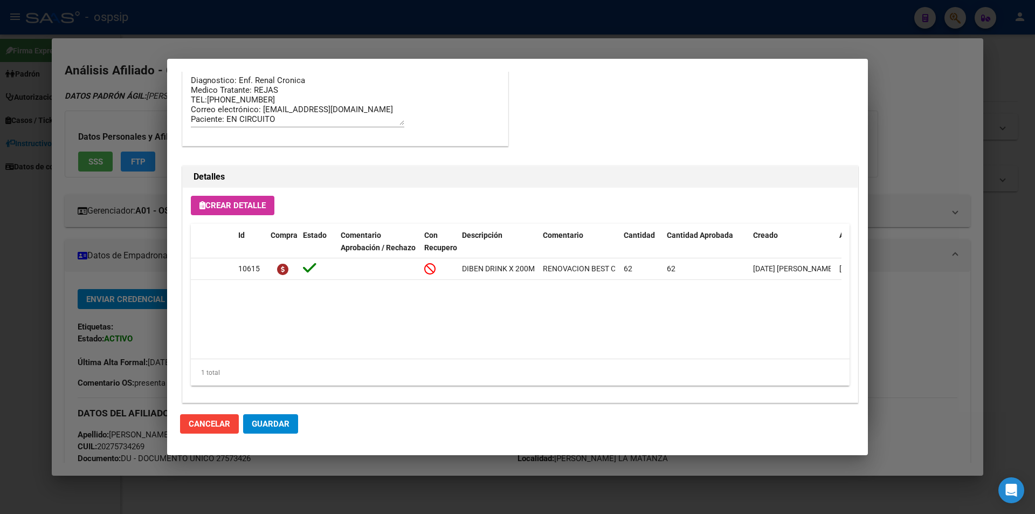
scroll to position [915, 0]
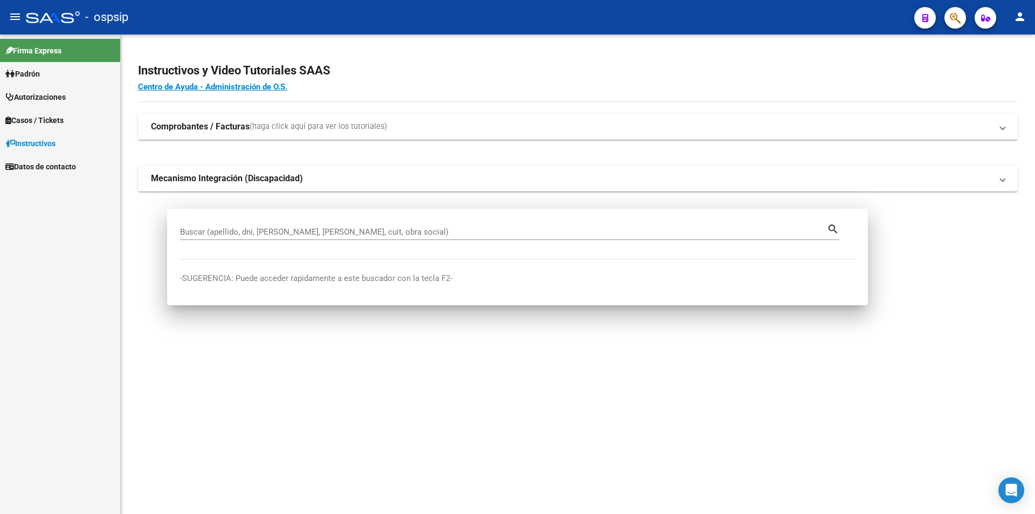
click at [952, 24] on icon "button" at bounding box center [954, 18] width 11 height 12
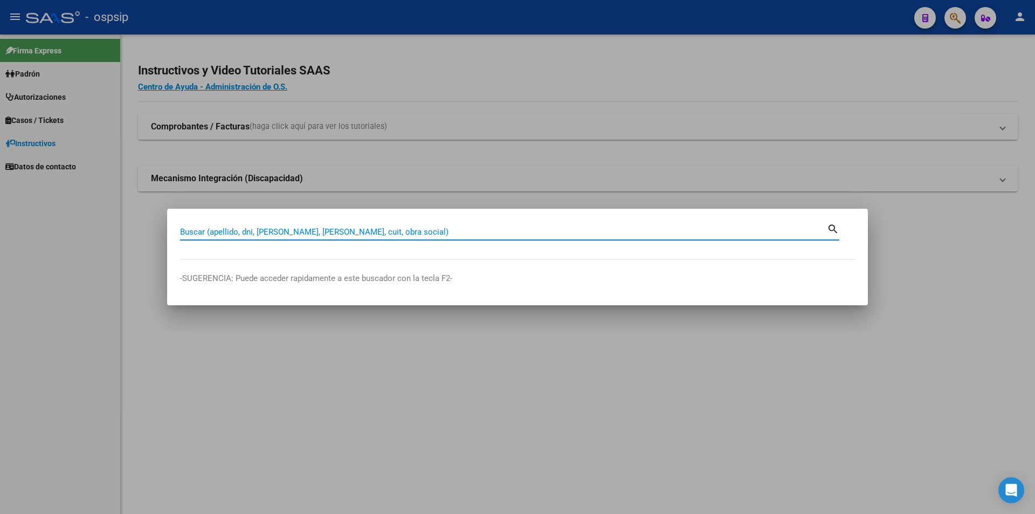
paste input "23236870154"
type input "23236870154"
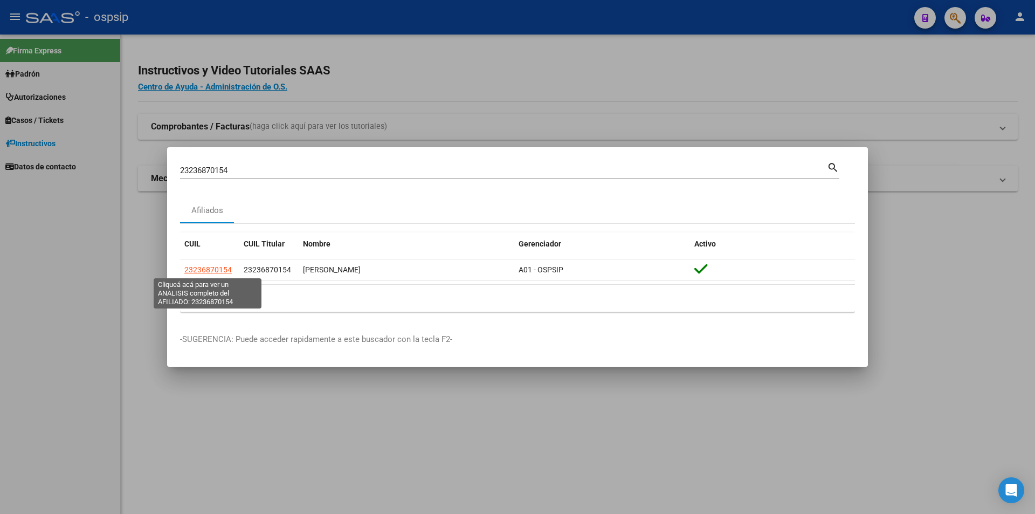
click at [196, 273] on span "23236870154" at bounding box center [207, 269] width 47 height 9
type textarea "23236870154"
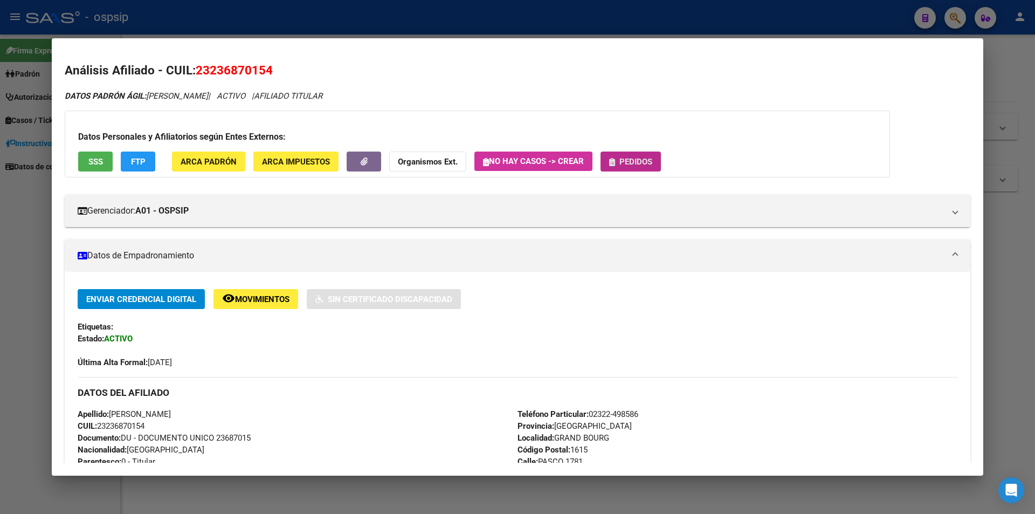
click at [633, 157] on span "Pedidos" at bounding box center [635, 162] width 33 height 10
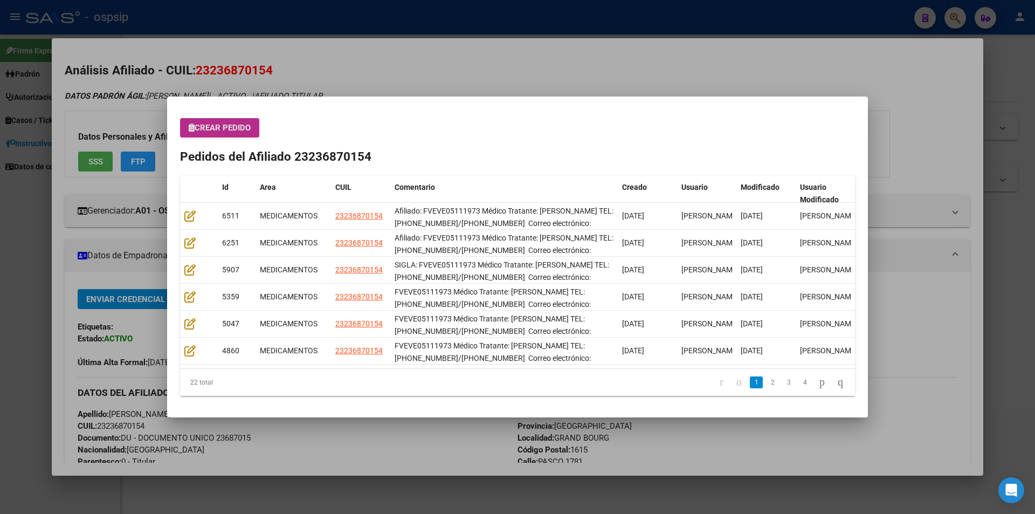
click at [217, 134] on button "Crear Pedido" at bounding box center [219, 127] width 79 height 19
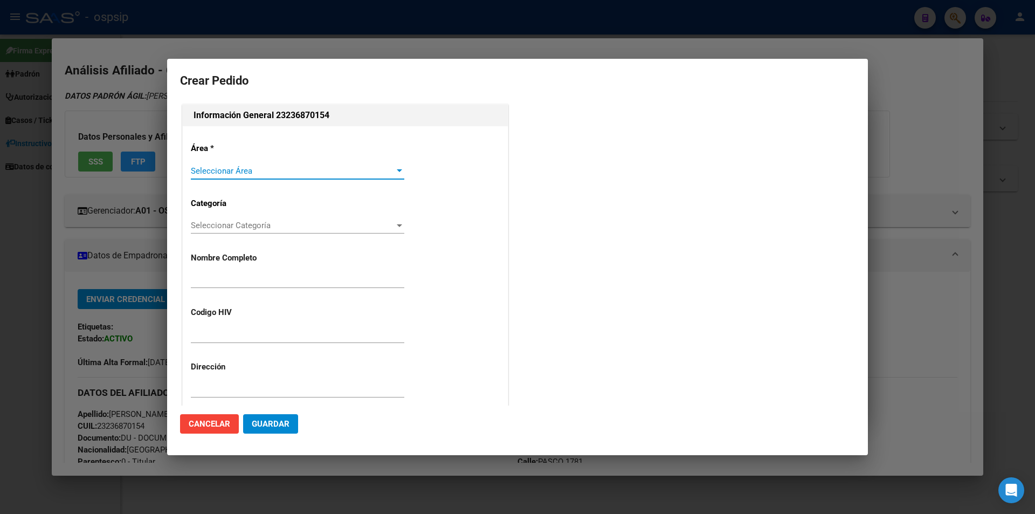
type input "[PERSON_NAME]"
type input "FVEVE05111973"
type input "Buenos Aires, GRAND BOURG, PASCO 1781, Departamento: CAS"
type input "Particular: 02322-498586"
click at [223, 172] on span "Seleccionar Área" at bounding box center [293, 171] width 204 height 10
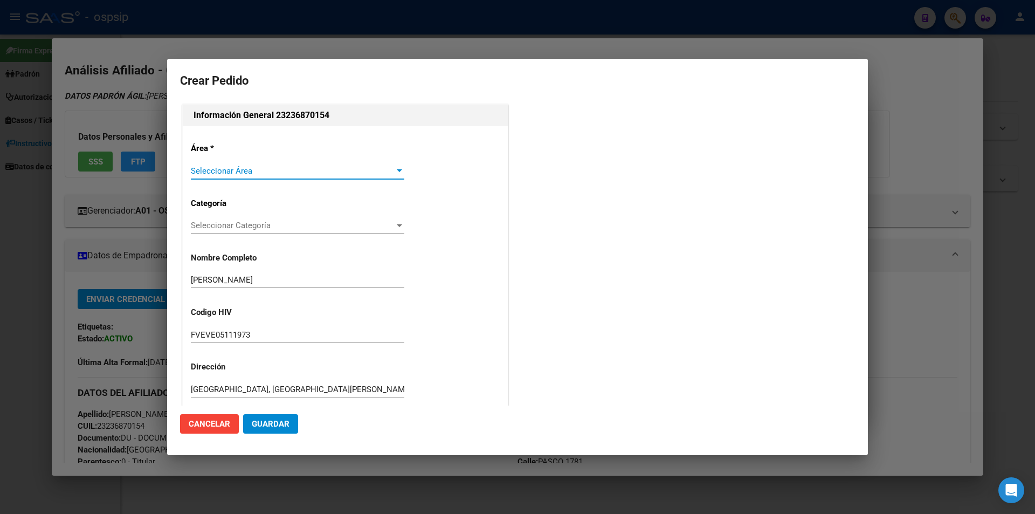
type input "[GEOGRAPHIC_DATA], [GEOGRAPHIC_DATA][PERSON_NAME][GEOGRAPHIC_DATA] 1781"
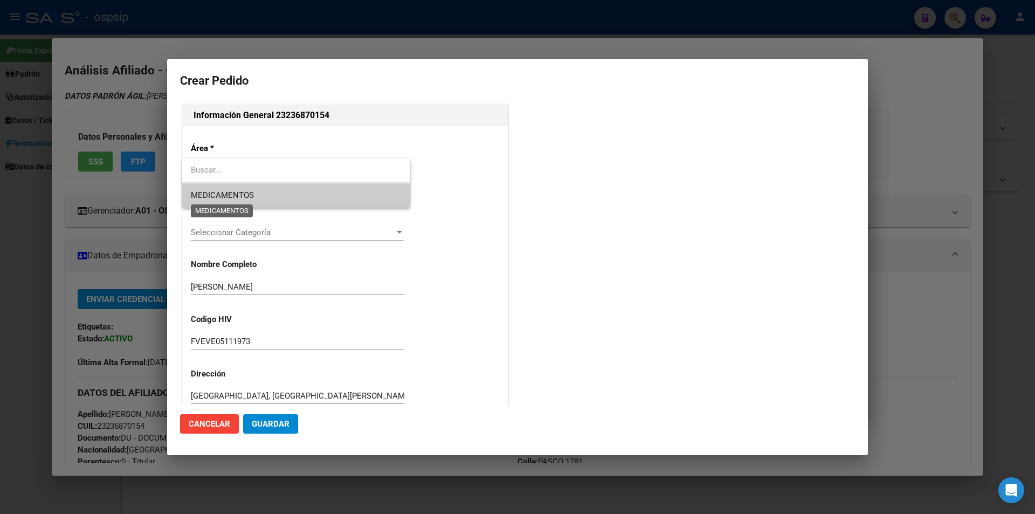
click at [218, 195] on span "MEDICAMENTOS" at bounding box center [222, 195] width 63 height 10
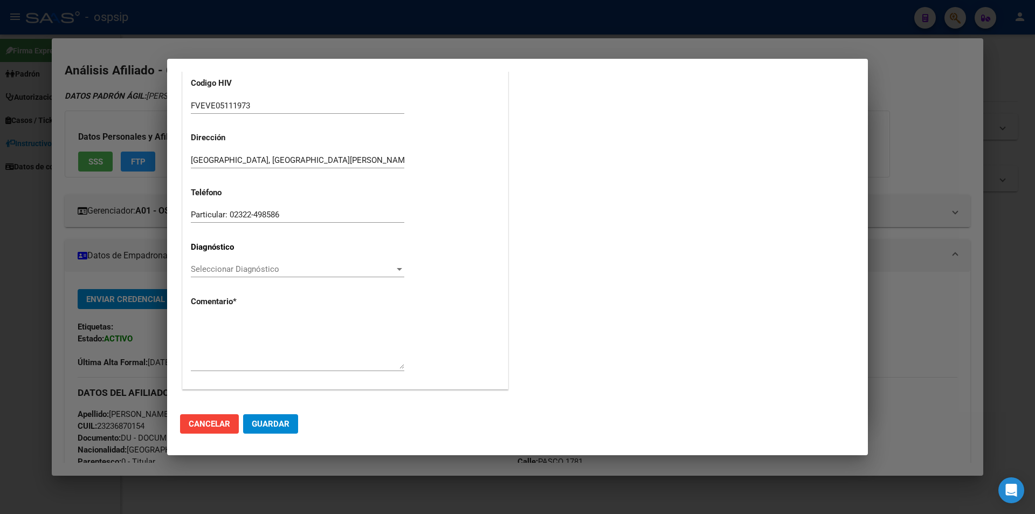
scroll to position [230, 0]
click at [206, 266] on span "Seleccionar Diagnóstico" at bounding box center [293, 268] width 204 height 10
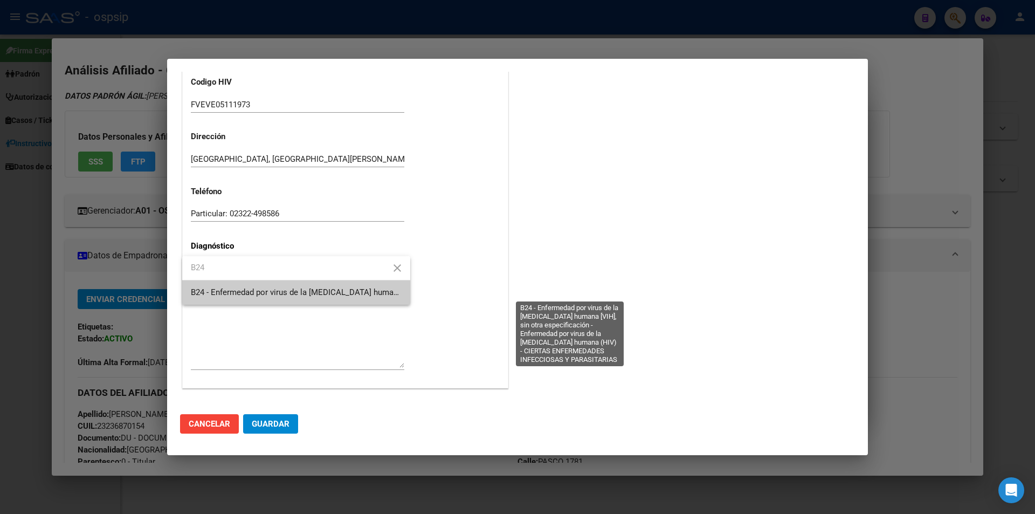
type input "B24"
click at [221, 295] on span "B24 - Enfermedad por virus de la [MEDICAL_DATA] humana [VIH], sin otra especifi…" at bounding box center [568, 292] width 754 height 10
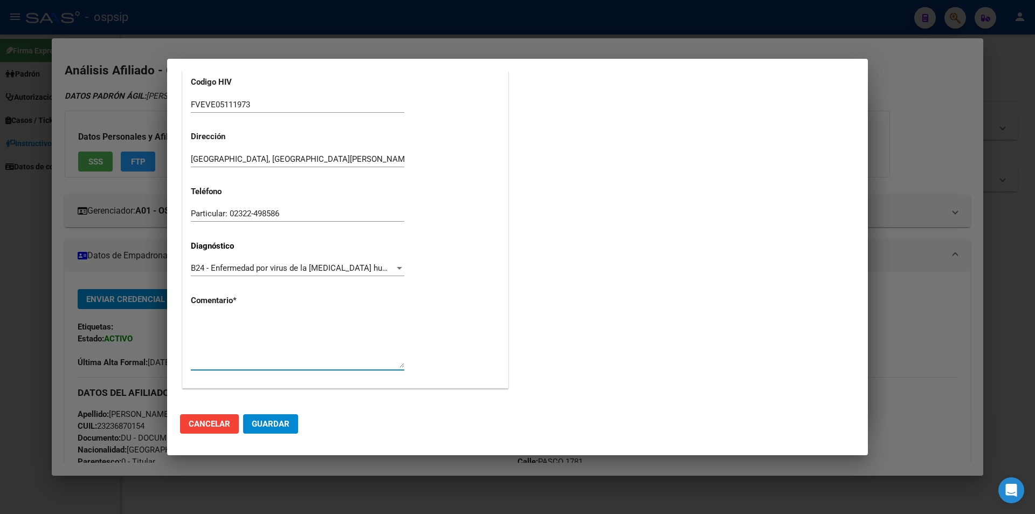
paste textarea "Afiliado: FVEVE05111973 Médico Tratante: [PERSON_NAME] TEL: [PHONE_NUMBER]/[PHO…"
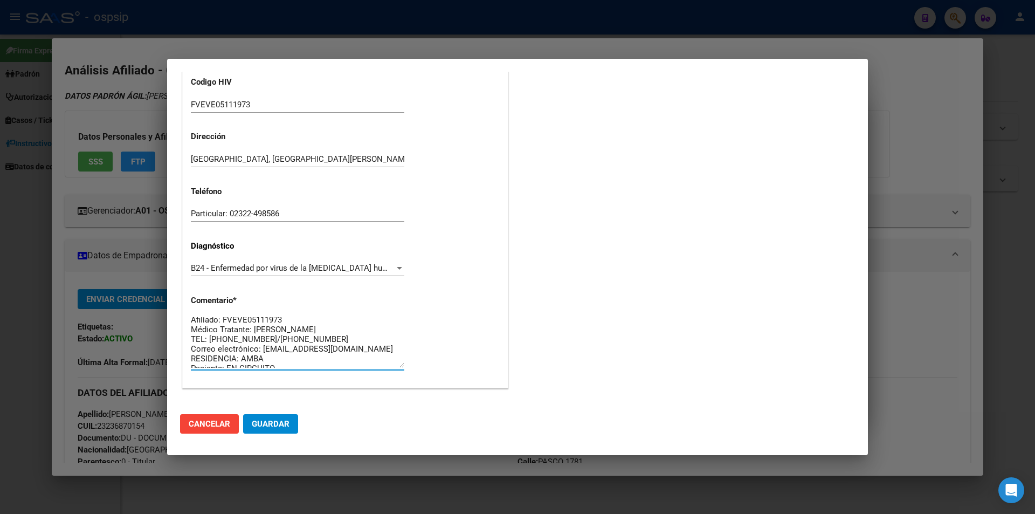
scroll to position [0, 0]
type textarea "Afiliado: FVEVE05111973 Médico Tratante: [PERSON_NAME] TEL: [PHONE_NUMBER]/[PHO…"
click at [280, 437] on mat-dialog-actions "Cancelar Guardar" at bounding box center [517, 423] width 675 height 37
click at [283, 421] on span "Guardar" at bounding box center [271, 424] width 38 height 10
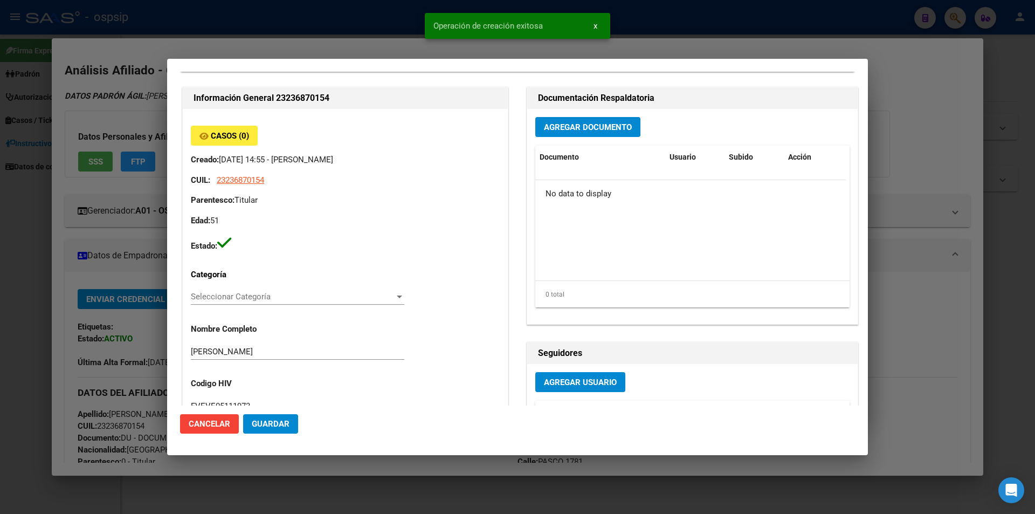
scroll to position [0, 0]
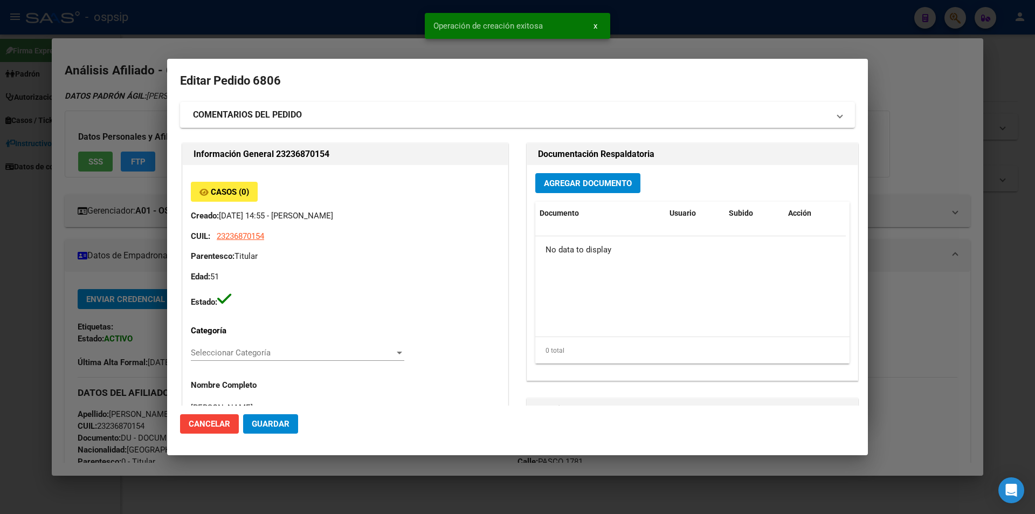
click at [563, 170] on div "Agregar Documento Documento Usuario Subido Acción No data to display 0 total 1" at bounding box center [692, 272] width 330 height 215
click at [569, 182] on span "Agregar Documento" at bounding box center [588, 183] width 88 height 10
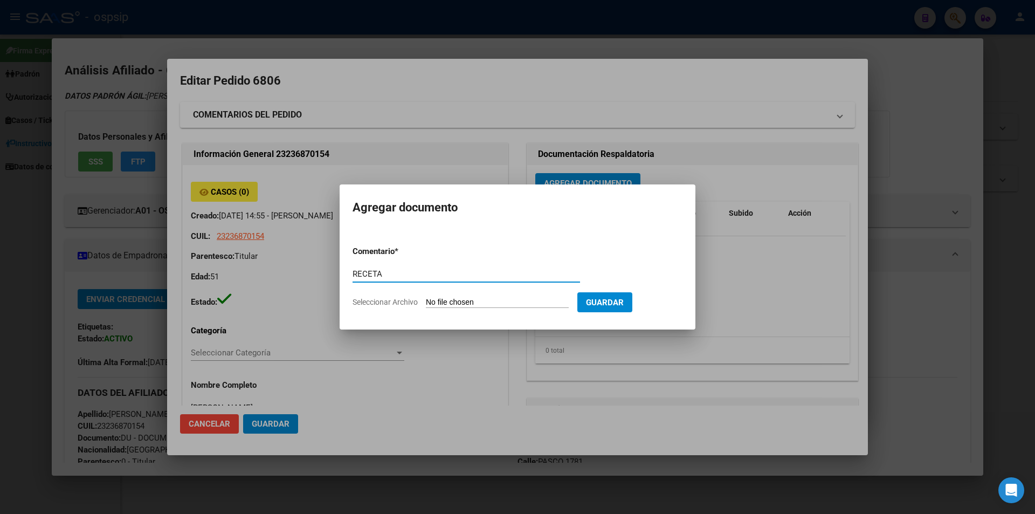
type input "RECETA"
click at [421, 311] on form "Comentario * RECETA Comentario Seleccionar Archivo Guardar" at bounding box center [517, 276] width 330 height 79
click at [426, 308] on form "Comentario * RECETA Comentario Seleccionar Archivo Guardar" at bounding box center [517, 276] width 330 height 79
click at [431, 302] on input "Seleccionar Archivo" at bounding box center [497, 302] width 143 height 10
type input "C:\fakepath\receta_4 (12).pdf"
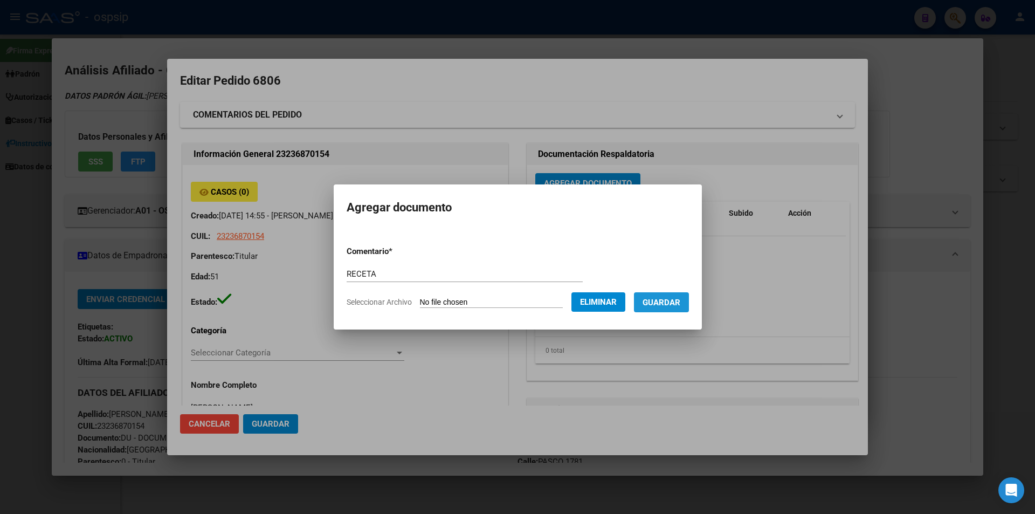
click at [680, 300] on span "Guardar" at bounding box center [661, 302] width 38 height 10
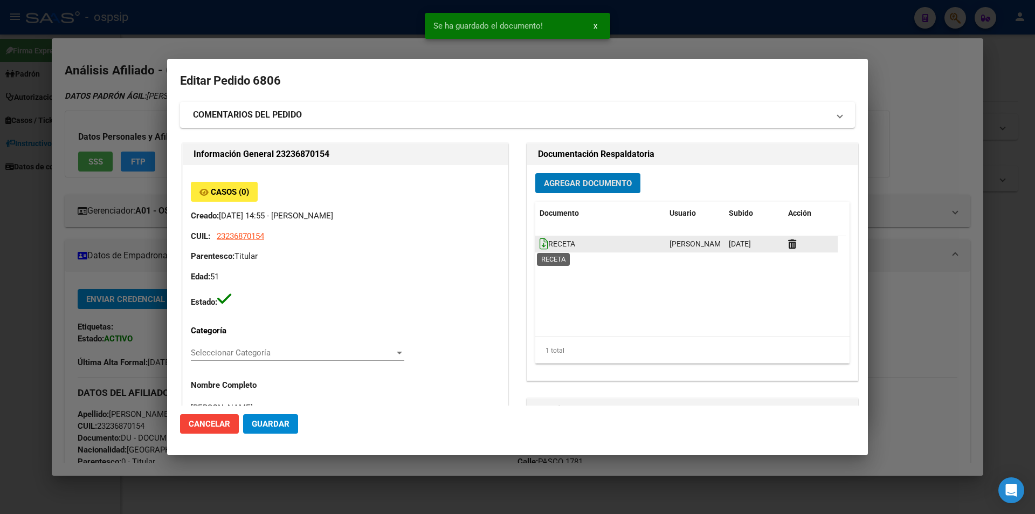
click at [539, 245] on icon at bounding box center [543, 244] width 9 height 12
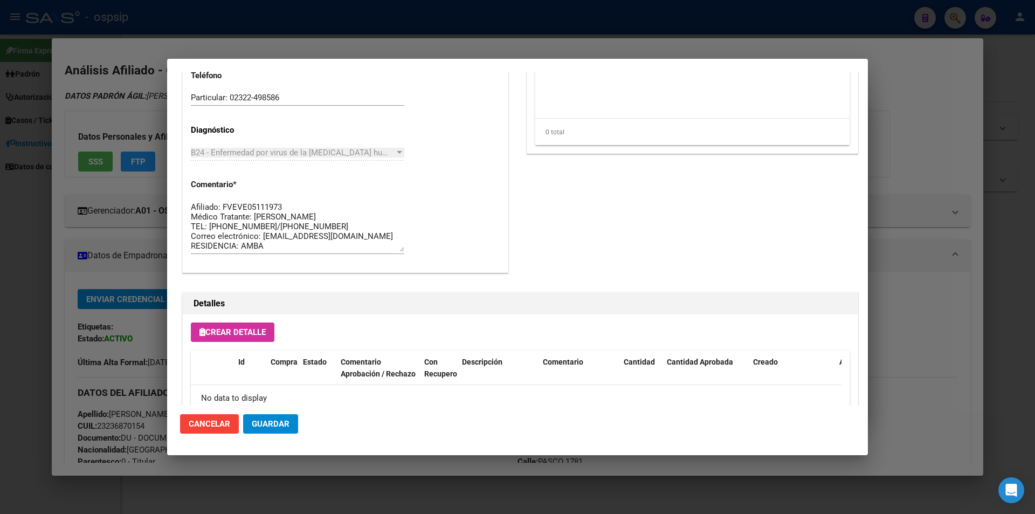
scroll to position [507, 0]
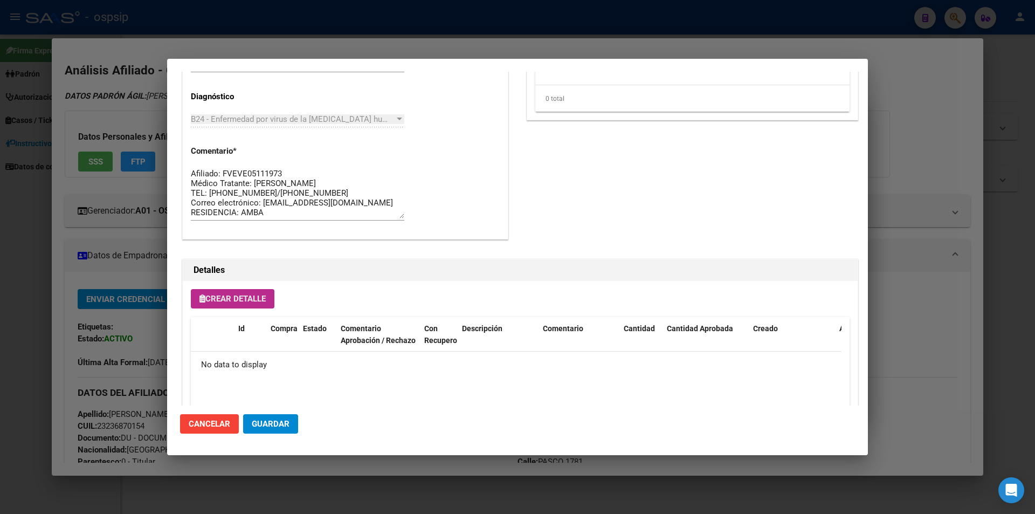
click at [230, 296] on span "Crear Detalle" at bounding box center [232, 299] width 66 height 10
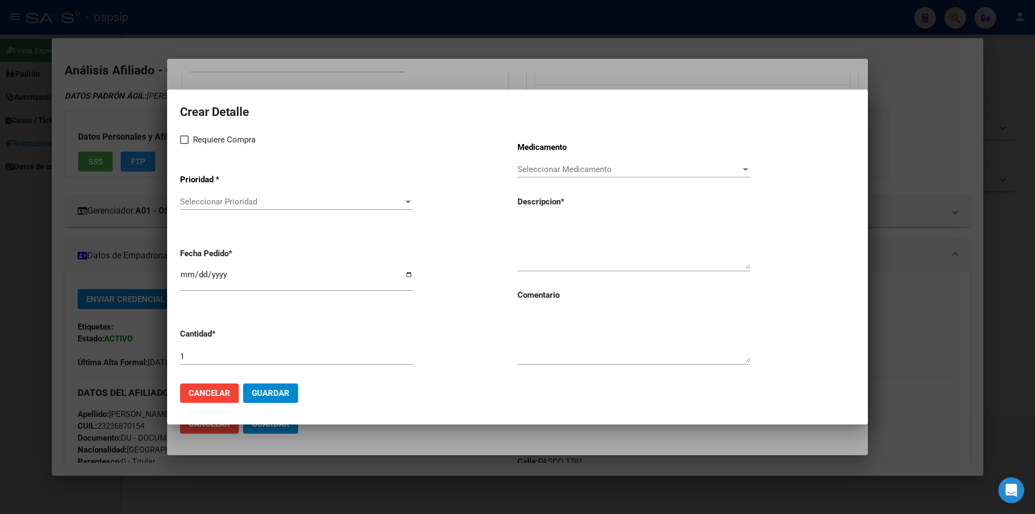
click at [184, 147] on div "Requiere Compra Prioridad * Seleccionar Prioridad Seleccionar Prioridad Fecha P…" at bounding box center [348, 253] width 337 height 241
click at [182, 143] on span at bounding box center [184, 139] width 9 height 9
click at [184, 144] on input "Requiere Compra" at bounding box center [184, 144] width 1 height 1
checkbox input "true"
click at [204, 197] on span "Seleccionar Prioridad" at bounding box center [291, 202] width 223 height 10
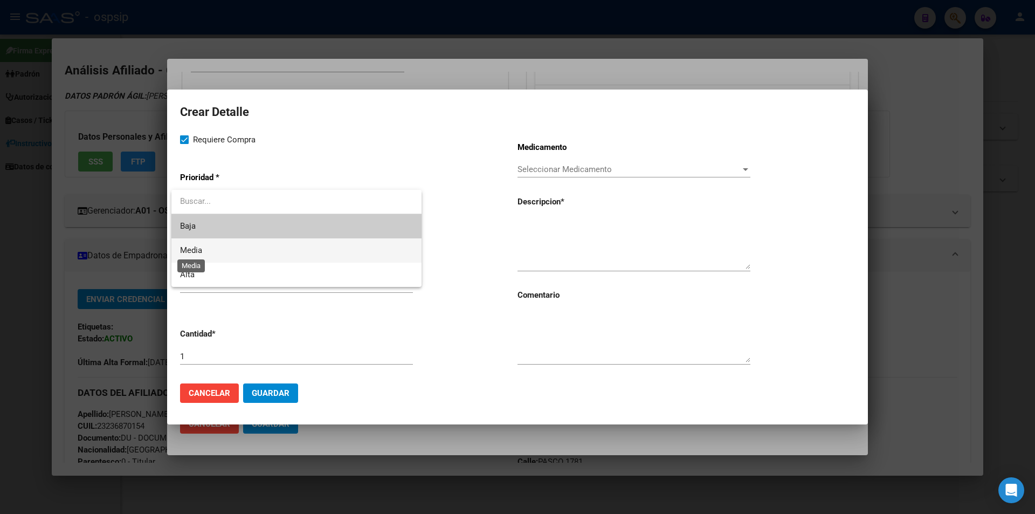
click at [196, 248] on span "Media" at bounding box center [191, 250] width 22 height 10
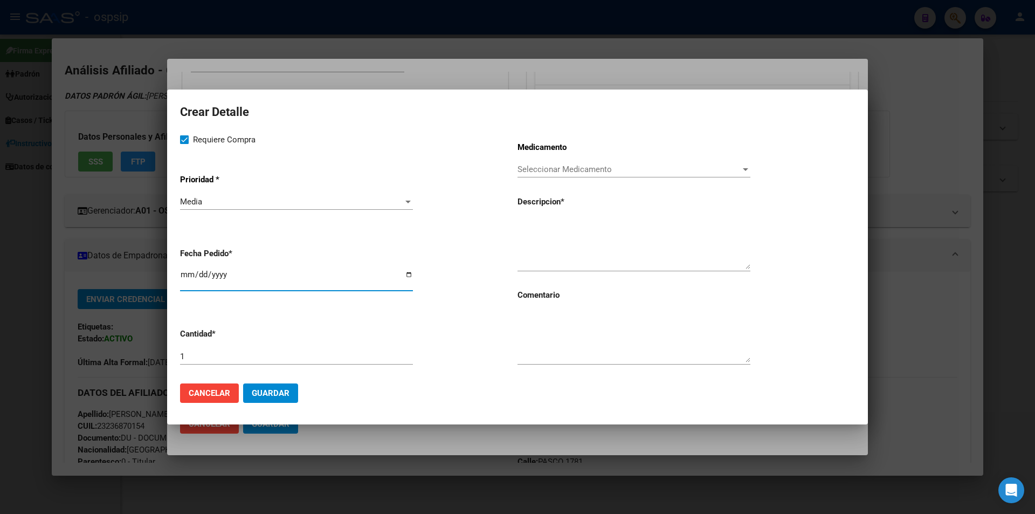
click at [188, 280] on input "2025-08-11" at bounding box center [296, 278] width 233 height 17
type input "2025-08-08"
paste textarea "[MEDICAL_DATA] disoproxil+[MEDICAL_DATA] 300mg/300mg comp.rec.x 30 (TFD/3TC)"
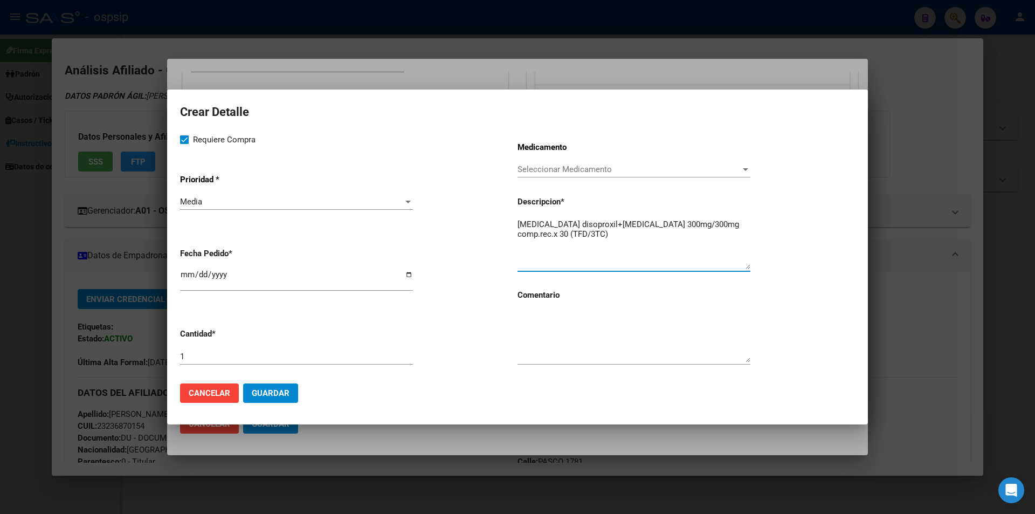
type textarea "[MEDICAL_DATA] disoproxil+[MEDICAL_DATA] 300mg/300mg comp.rec.x 30 (TFD/3TC)"
click at [571, 328] on textarea at bounding box center [633, 336] width 233 height 51
type textarea "MISMO TTO"
click at [279, 385] on button "Guardar" at bounding box center [270, 392] width 55 height 19
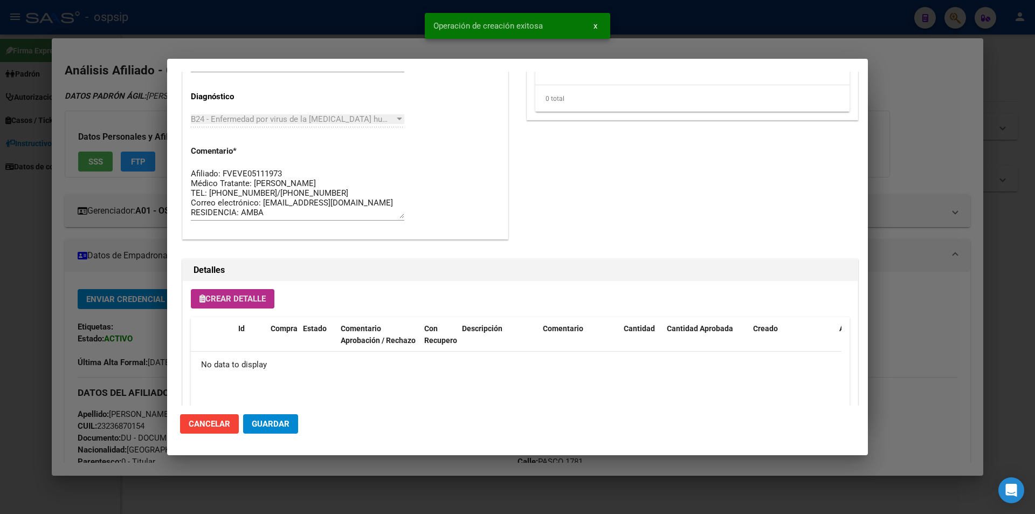
scroll to position [527, 0]
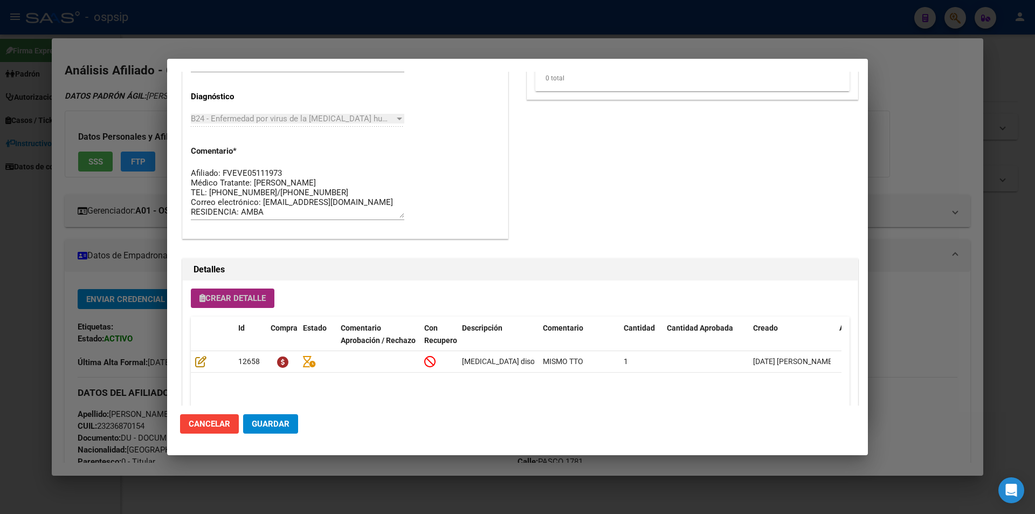
click at [254, 296] on span "Crear Detalle" at bounding box center [232, 298] width 66 height 10
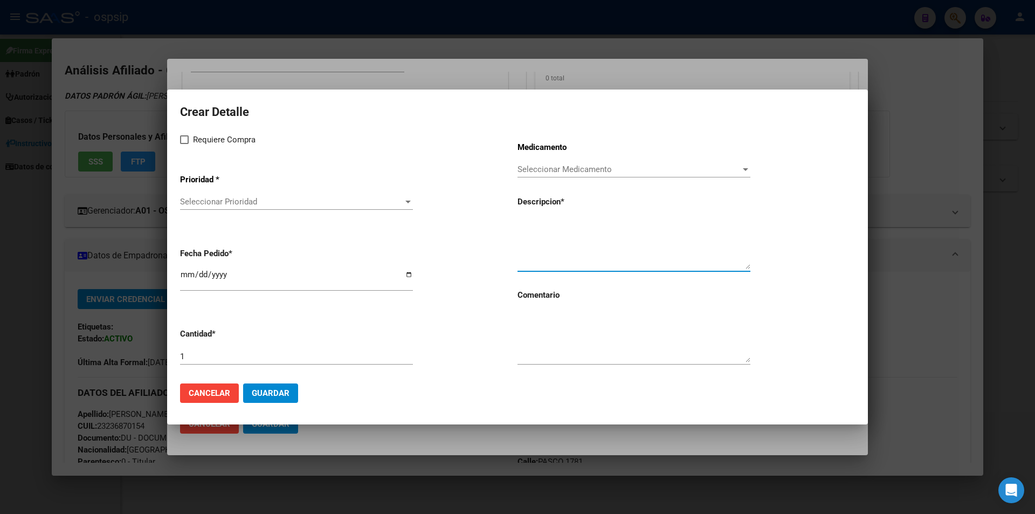
paste textarea "[MEDICAL_DATA]+[MEDICAL_DATA] 800mg/100mg comp.rec.x 30 (DRV/RTV)"
type textarea "[MEDICAL_DATA]+[MEDICAL_DATA] 800mg/100mg comp.rec.x 30 (DRV/RTV)"
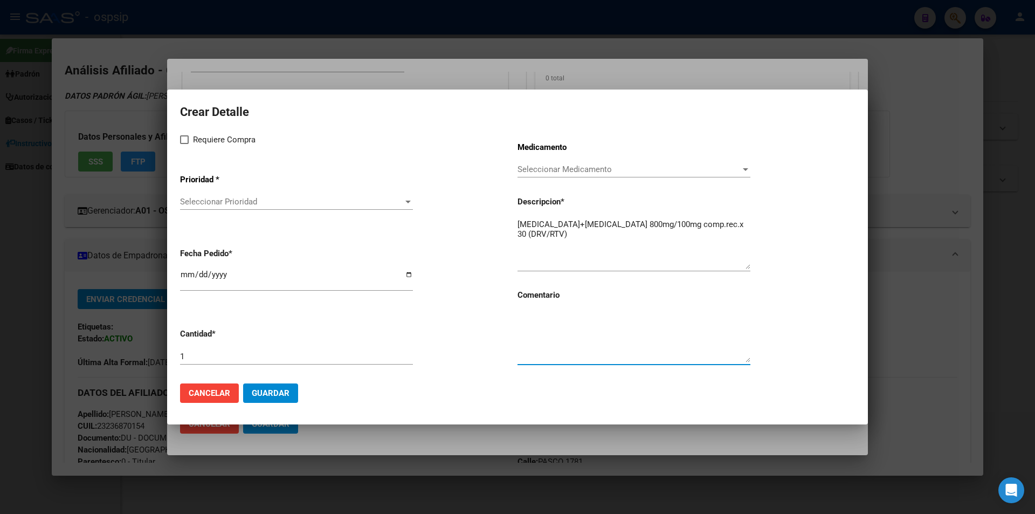
click at [565, 358] on textarea at bounding box center [633, 336] width 233 height 51
type textarea "MISMO TTO"
click at [179, 141] on mat-dialog-content "Crear Detalle Requiere Compra Prioridad * Seleccionar Prioridad Seleccionar Pri…" at bounding box center [517, 238] width 701 height 272
click at [186, 143] on span at bounding box center [184, 139] width 9 height 9
click at [184, 144] on input "Requiere Compra" at bounding box center [184, 144] width 1 height 1
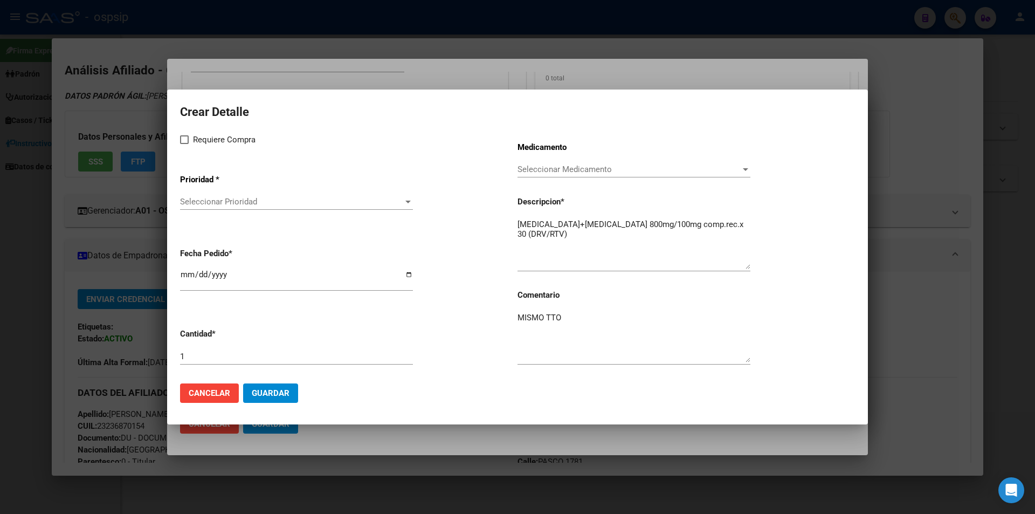
checkbox input "true"
click at [197, 207] on div "Seleccionar Prioridad Seleccionar Prioridad" at bounding box center [296, 201] width 233 height 16
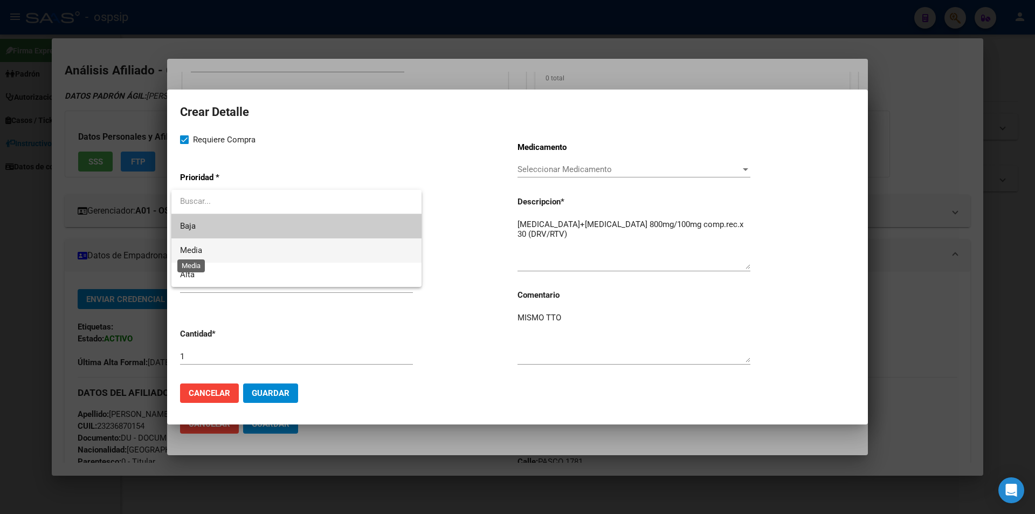
click at [200, 252] on span "Media" at bounding box center [191, 250] width 22 height 10
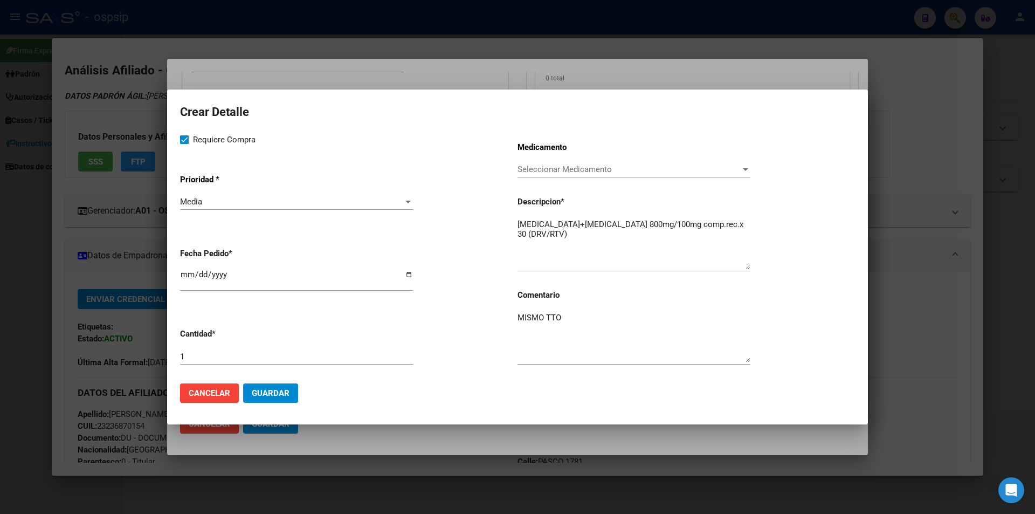
click at [178, 276] on mat-dialog-content "Crear Detalle Requiere Compra Prioridad * Media Seleccionar Prioridad Fecha Ped…" at bounding box center [517, 238] width 701 height 272
click at [183, 278] on input "2025-08-11" at bounding box center [296, 278] width 233 height 17
type input "2025-08-08"
click at [274, 392] on span "Guardar" at bounding box center [271, 393] width 38 height 10
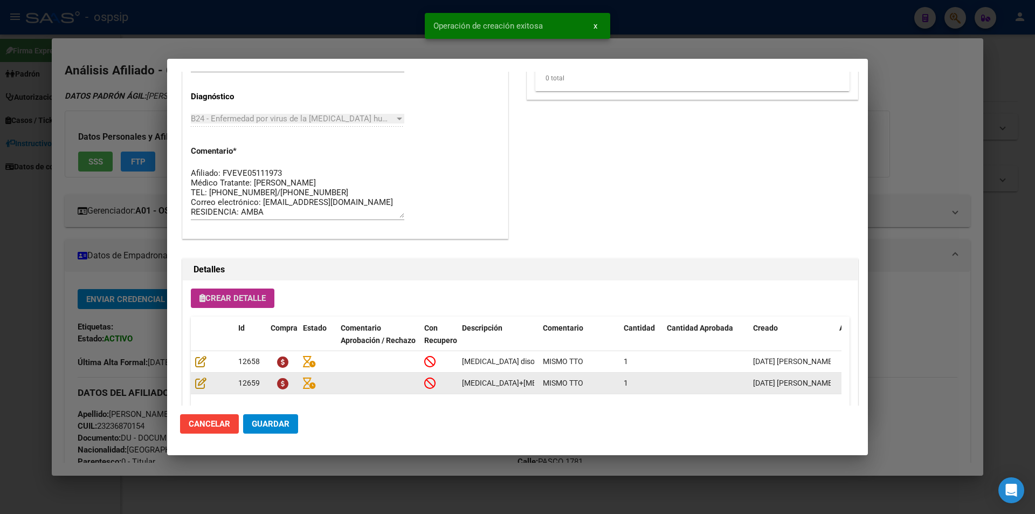
scroll to position [634, 0]
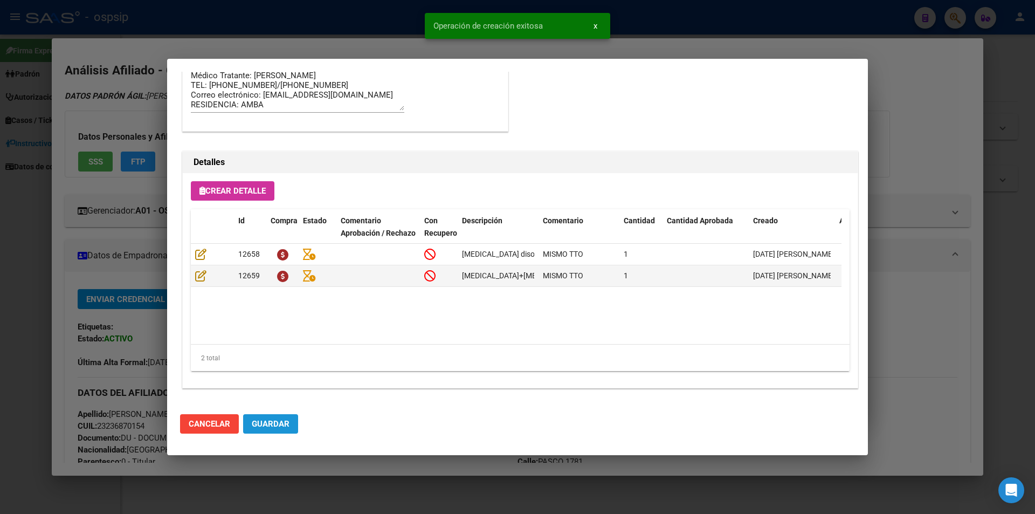
click at [279, 423] on span "Guardar" at bounding box center [271, 424] width 38 height 10
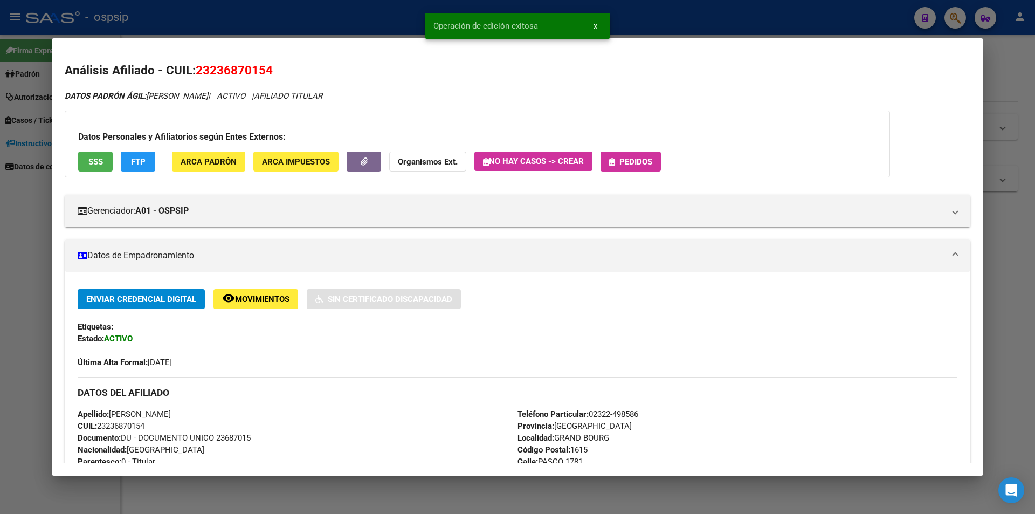
click at [622, 172] on div "Datos Personales y Afiliatorios según Entes Externos: SSS FTP ARCA Padrón ARCA …" at bounding box center [477, 143] width 825 height 67
click at [625, 167] on button "Pedidos" at bounding box center [630, 161] width 60 height 20
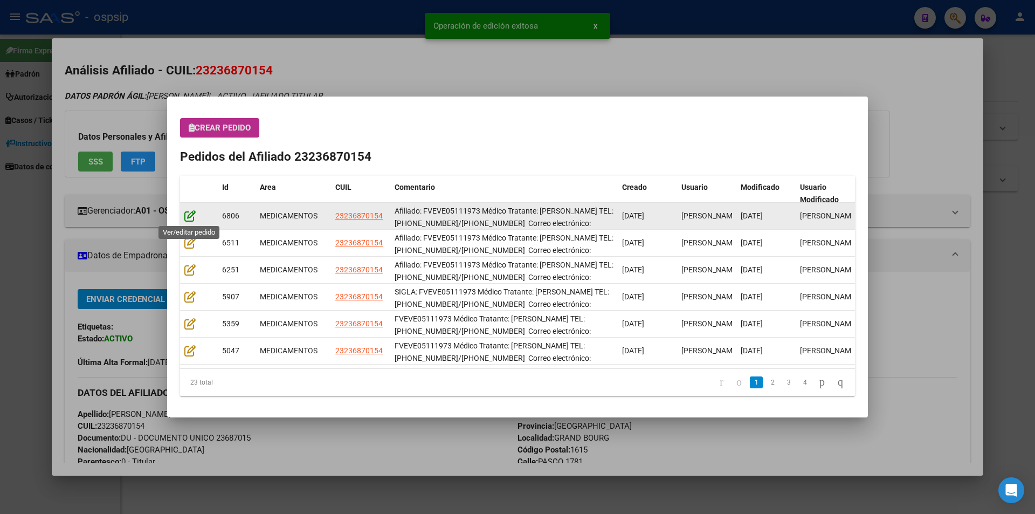
click at [184, 214] on icon at bounding box center [189, 216] width 11 height 12
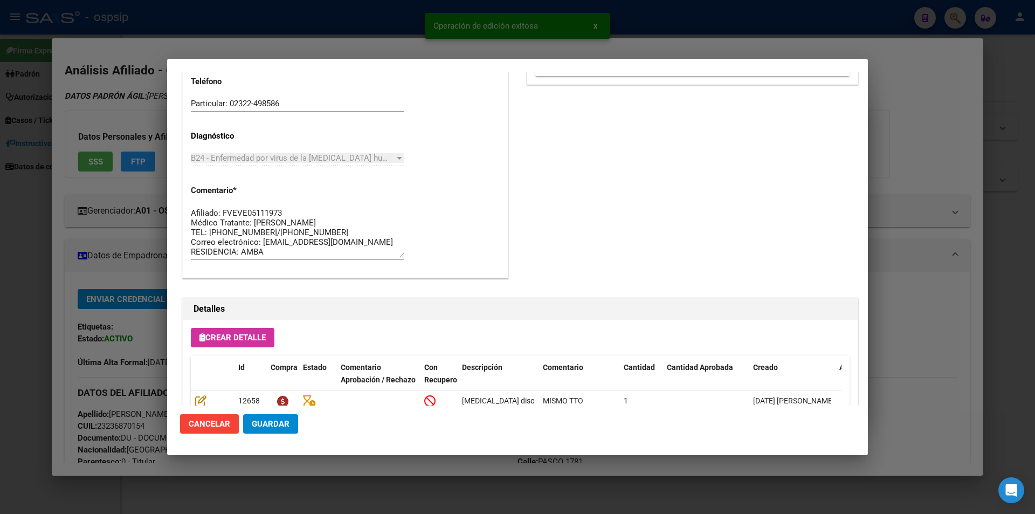
scroll to position [689, 0]
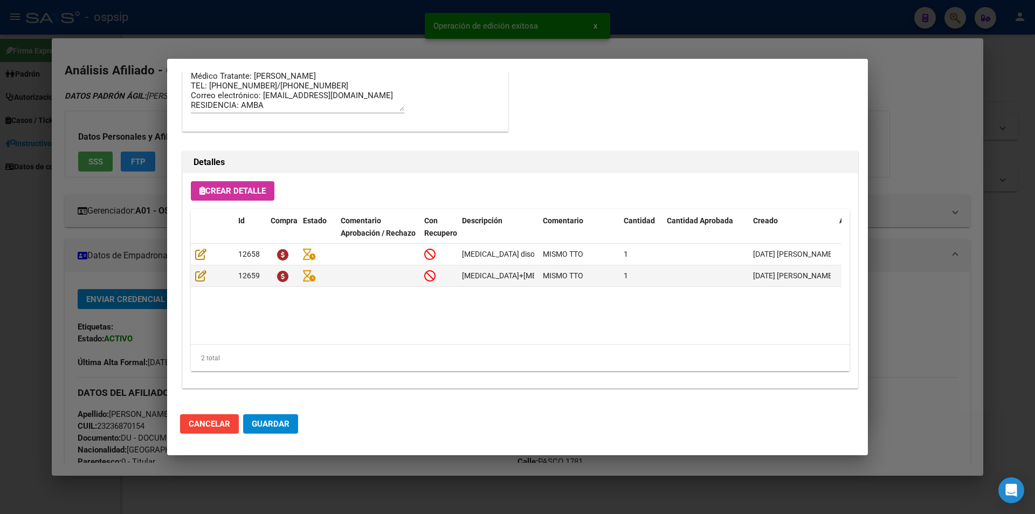
click at [286, 429] on button "Guardar" at bounding box center [270, 423] width 55 height 19
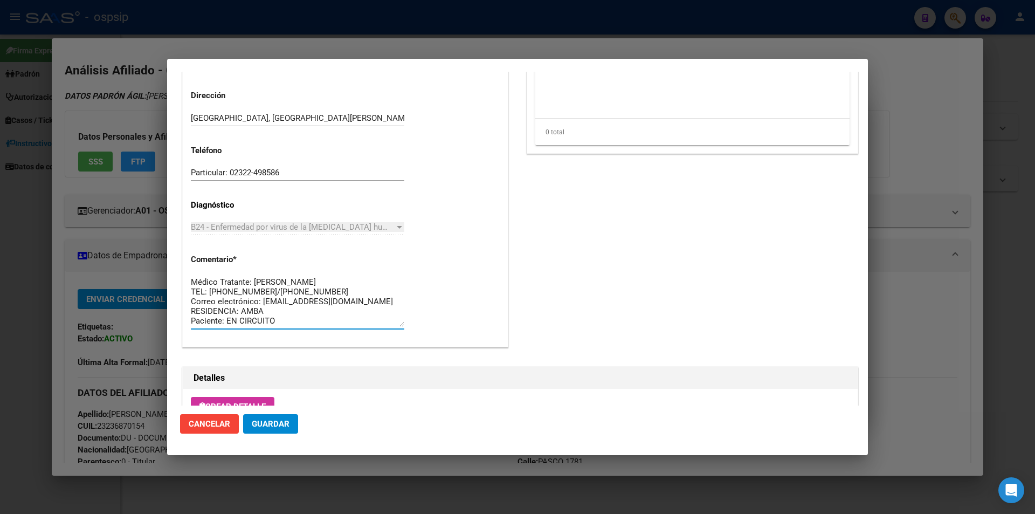
scroll to position [0, 0]
drag, startPoint x: 297, startPoint y: 321, endPoint x: 178, endPoint y: 254, distance: 136.1
click at [178, 254] on mat-dialog-content "Editar Pedido 6806 COMENTARIOS DEL PEDIDO Escriba su comentario aquí. Enviar co…" at bounding box center [517, 239] width 701 height 334
click at [286, 321] on textarea "Afiliado: FVEVE05111973 Médico Tratante: [PERSON_NAME] TEL: [PHONE_NUMBER]/[PHO…" at bounding box center [297, 301] width 213 height 51
paste textarea "GRAND BOURG"
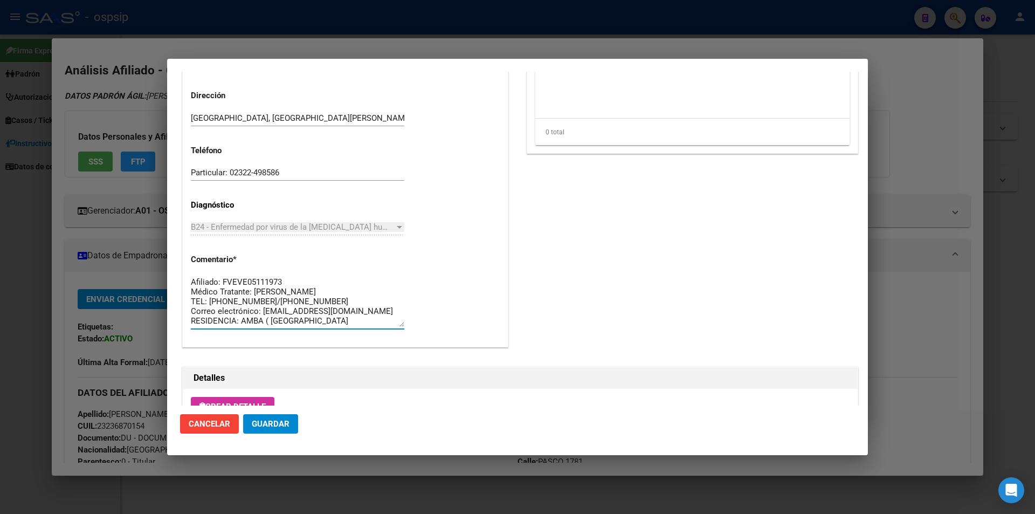
type textarea "Afiliado: FVEVE05111973 Médico Tratante: RICCO TEL: 15-3128-5697/15-3128-5698 C…"
click at [267, 434] on mat-dialog-actions "Cancelar Guardar" at bounding box center [517, 423] width 675 height 37
click at [270, 419] on span "Guardar" at bounding box center [271, 424] width 38 height 10
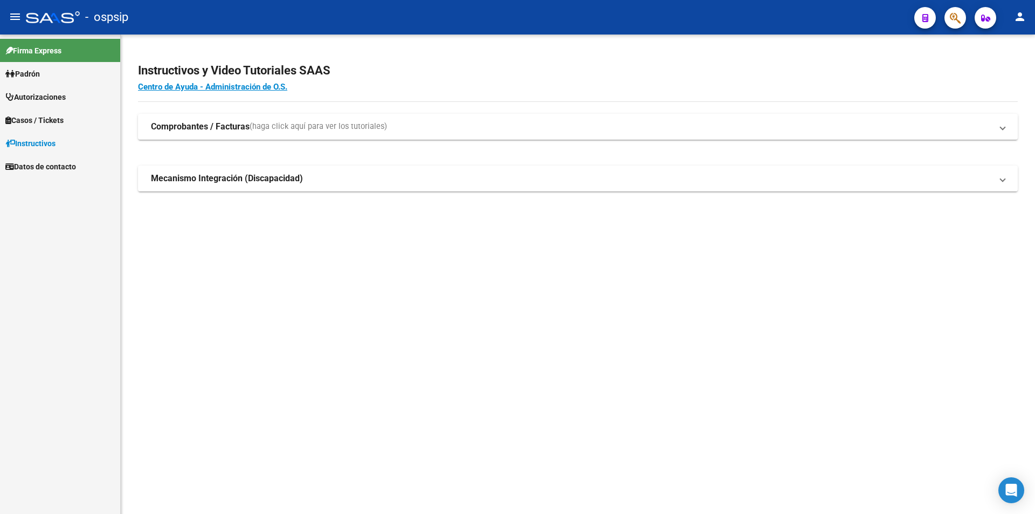
click at [955, 27] on span "button" at bounding box center [954, 18] width 11 height 22
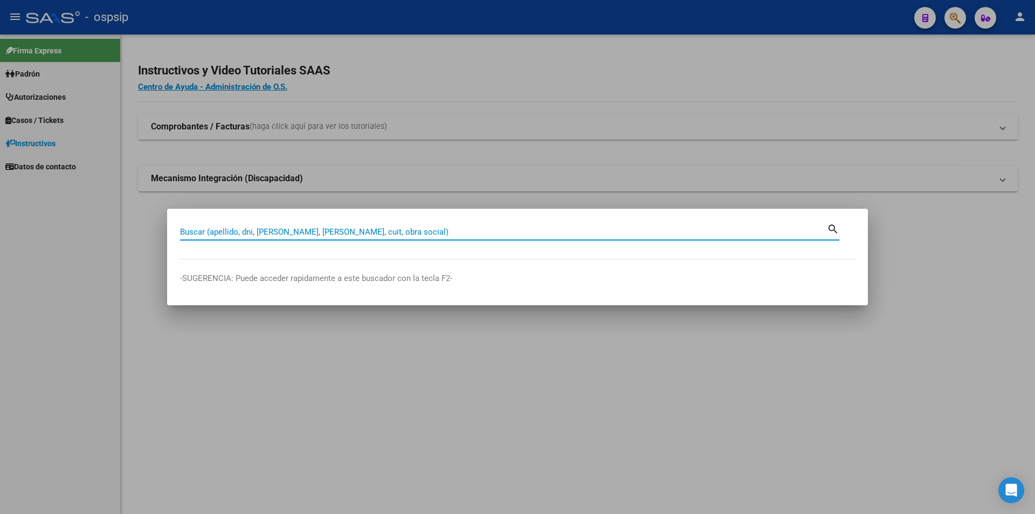
paste input "20275734269"
type input "20275734269"
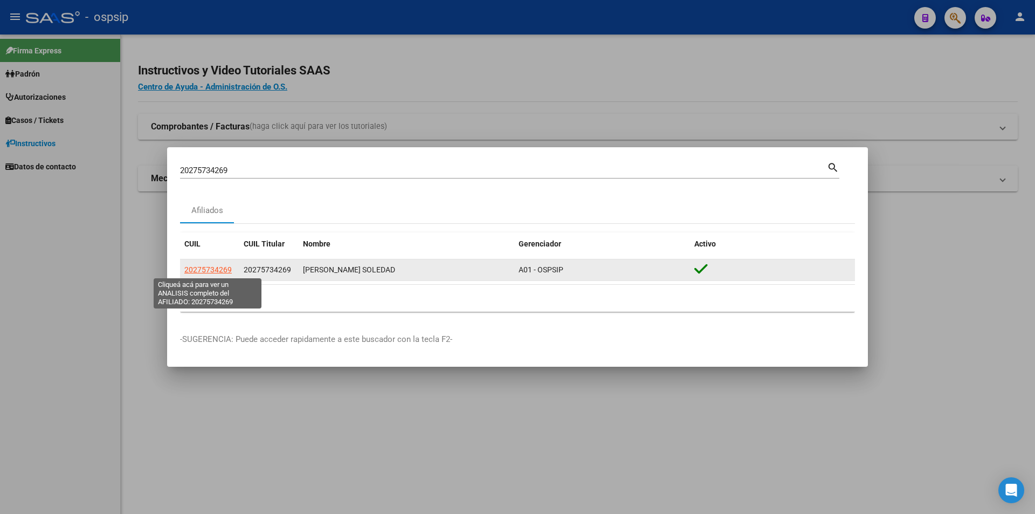
click at [200, 267] on span "20275734269" at bounding box center [207, 269] width 47 height 9
type textarea "20275734269"
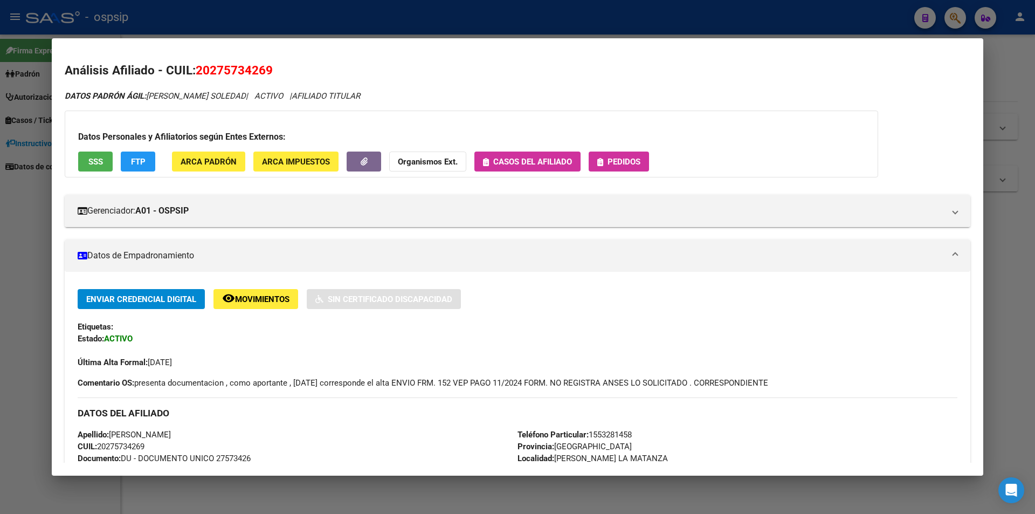
click at [602, 186] on div "Gerenciador: A01 - OSPSIP Atención telefónica: Atención emergencias: Otros Dato…" at bounding box center [517, 206] width 905 height 41
click at [622, 163] on span "Pedidos" at bounding box center [623, 162] width 33 height 10
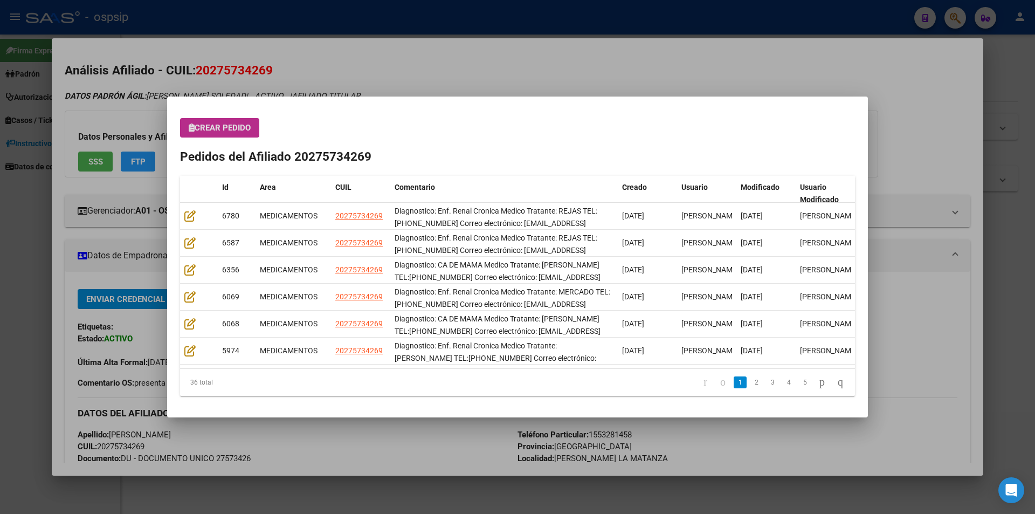
click at [200, 121] on button "Crear Pedido" at bounding box center [219, 127] width 79 height 19
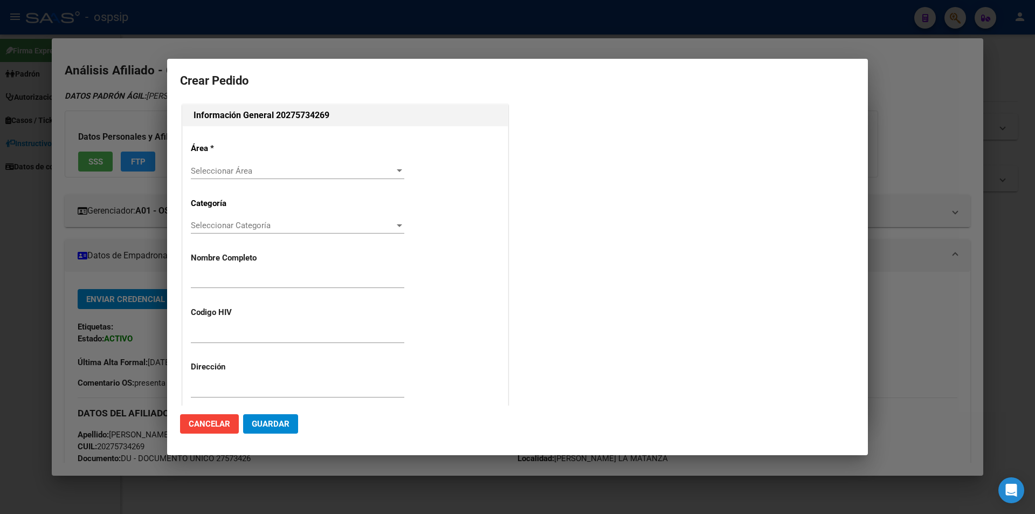
type input "[PERSON_NAME]"
type input "NO CORRESPONDE"
type input "[GEOGRAPHIC_DATA], [PERSON_NAME], [PERSON_NAME] PATRON 5694, Piso: 3"
type input "Particular: 1553281458"
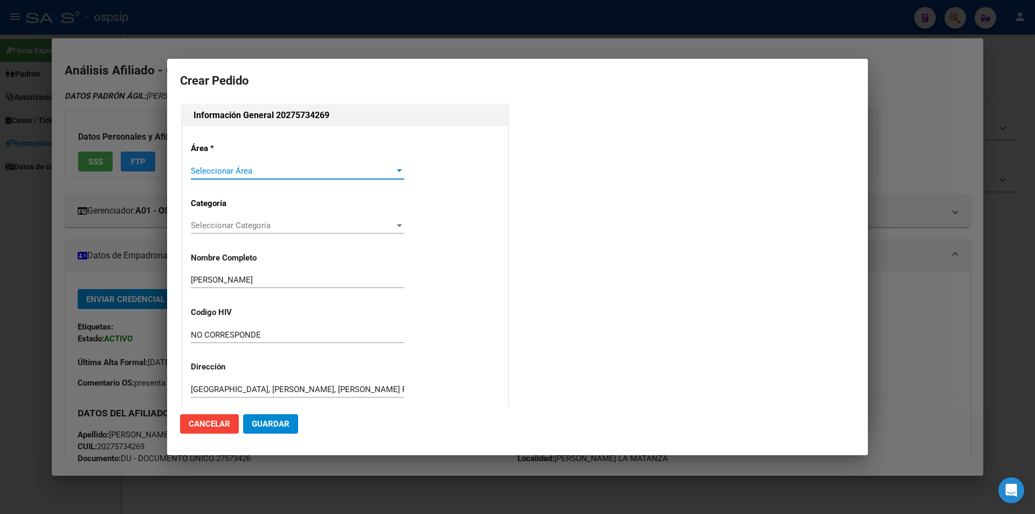
type input "[GEOGRAPHIC_DATA], [GEOGRAPHIC_DATA], [PERSON_NAME] 793, Piso: 3"
click at [232, 176] on div "Seleccionar Área Seleccionar Área" at bounding box center [297, 171] width 213 height 16
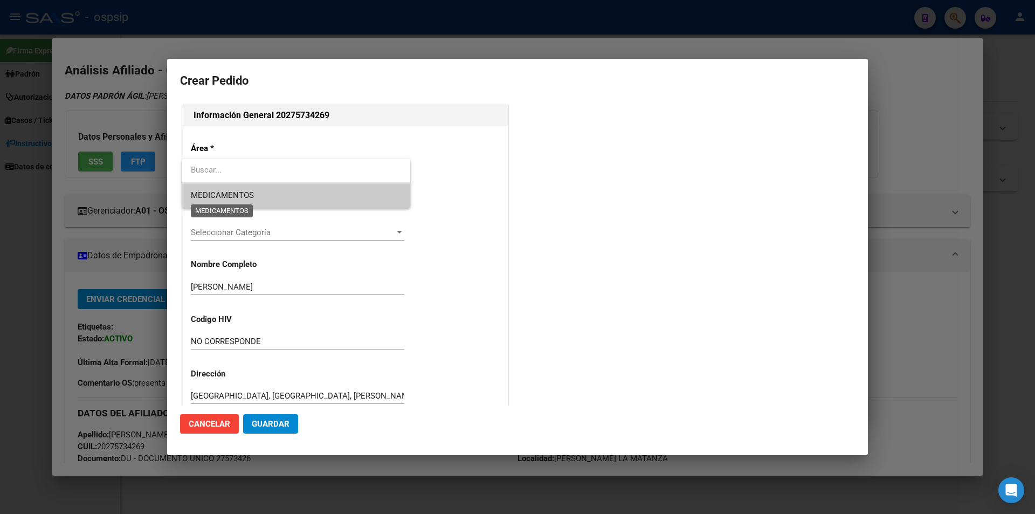
click at [232, 197] on span "MEDICAMENTOS" at bounding box center [222, 195] width 63 height 10
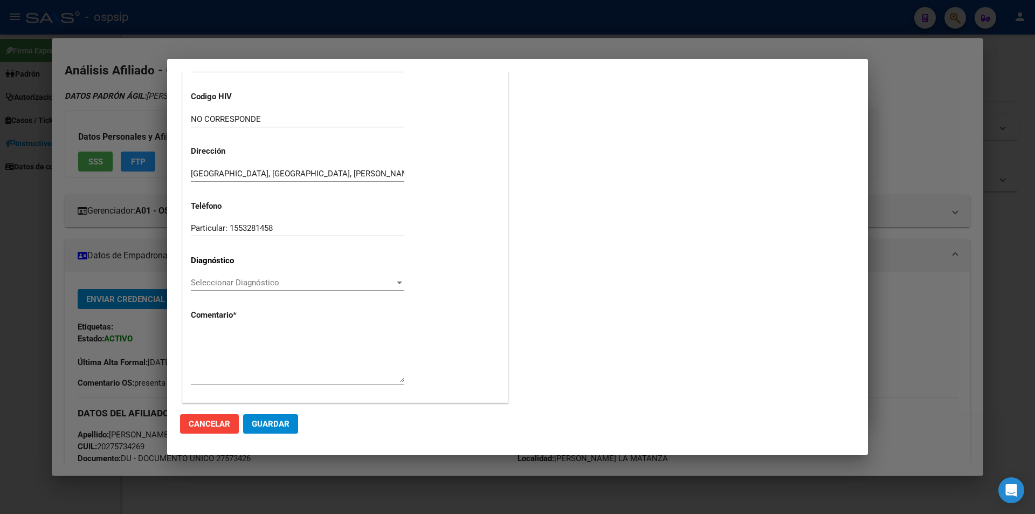
scroll to position [230, 0]
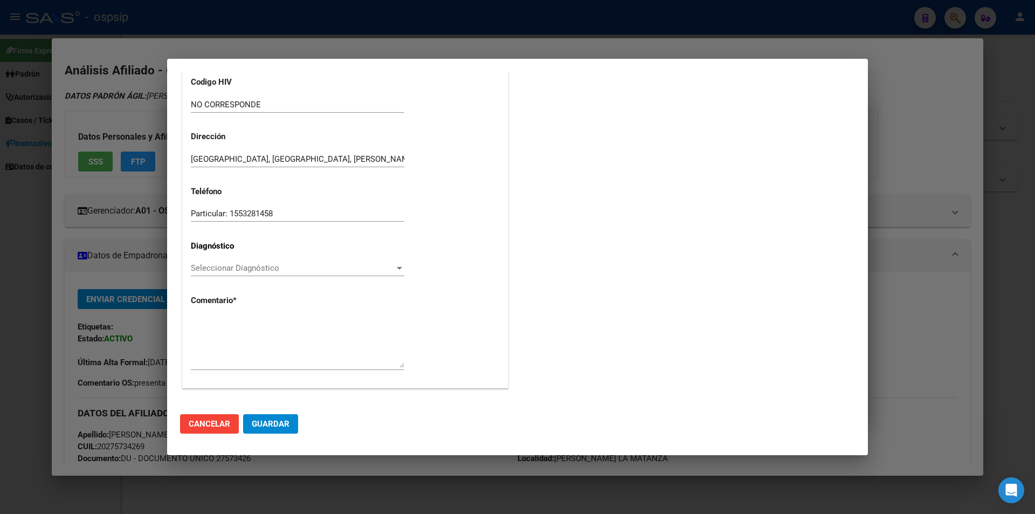
click at [202, 274] on div "Seleccionar Diagnóstico Seleccionar Diagnóstico" at bounding box center [297, 268] width 213 height 16
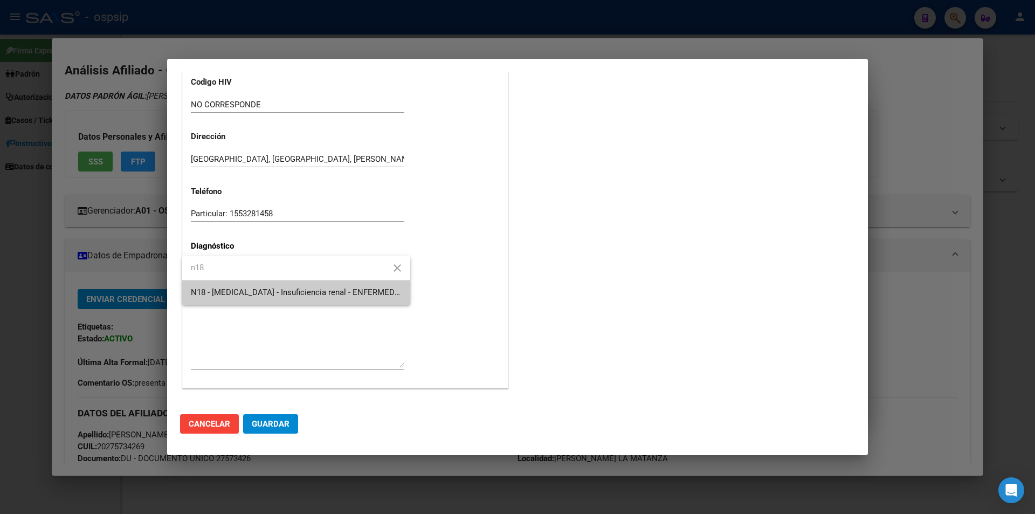
type input "n18"
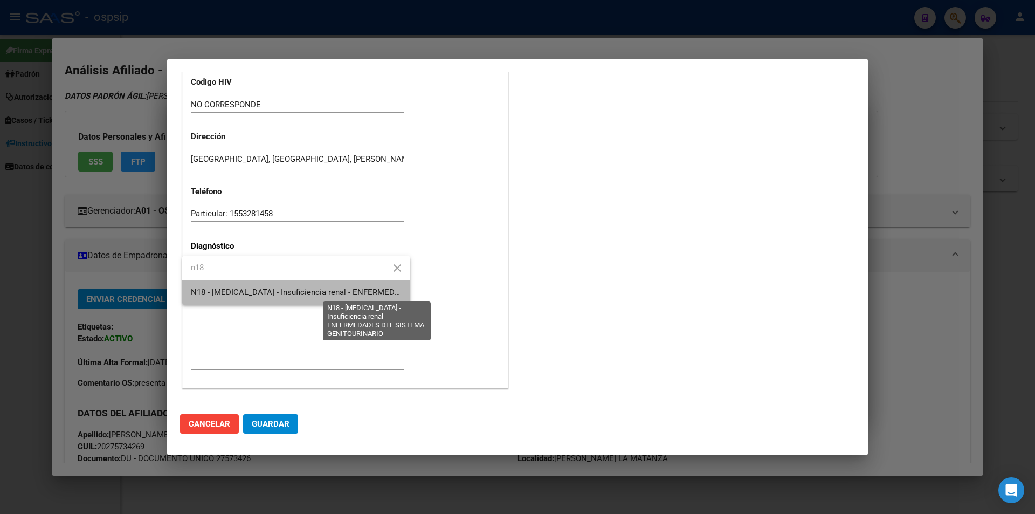
click at [216, 290] on span "N18 - [MEDICAL_DATA] - Insuficiencia renal - ENFERMEDADES DEL SISTEMA GENITOURI…" at bounding box center [363, 292] width 344 height 10
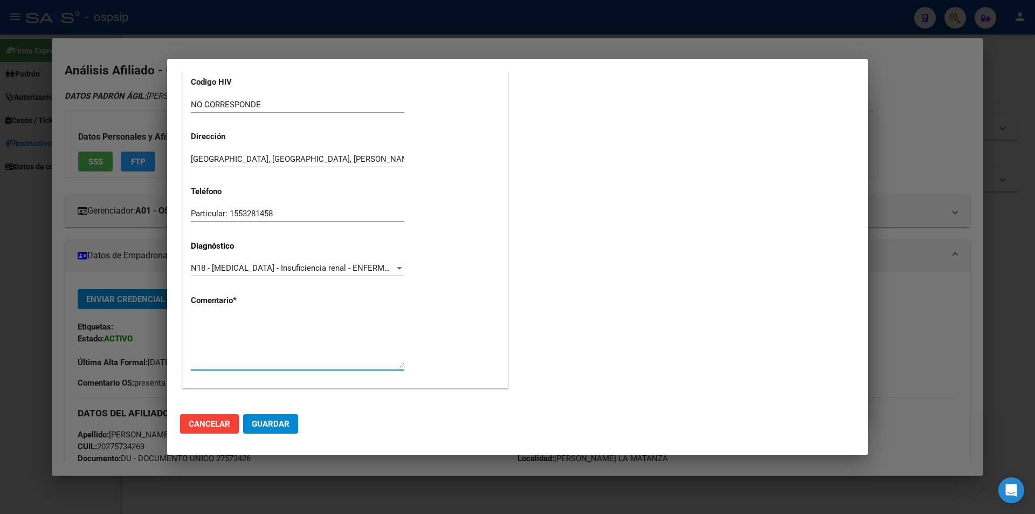
paste textarea "Diagnostico: Enf. Renal Cronica Medico Tratante: REJAS TEL:[PHONE_NUMBER] Corre…"
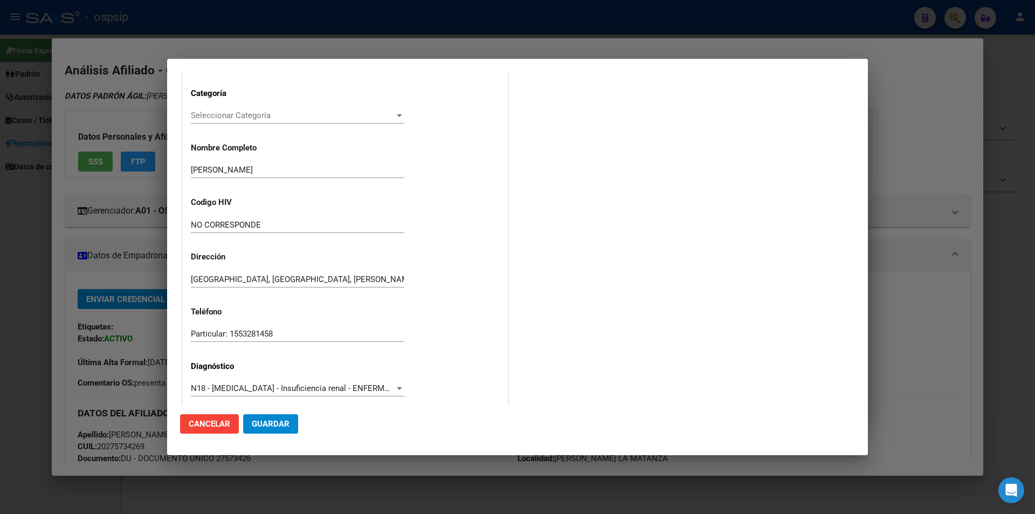
scroll to position [216, 0]
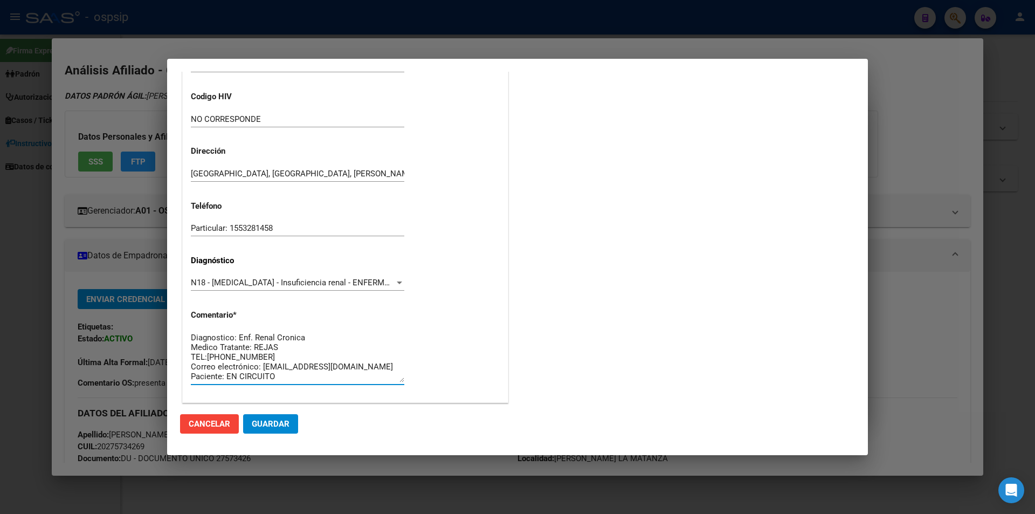
click at [275, 348] on textarea "Diagnostico: Enf. Renal Cronica Medico Tratante: REJAS TEL:[PHONE_NUMBER] Corre…" at bounding box center [297, 356] width 213 height 51
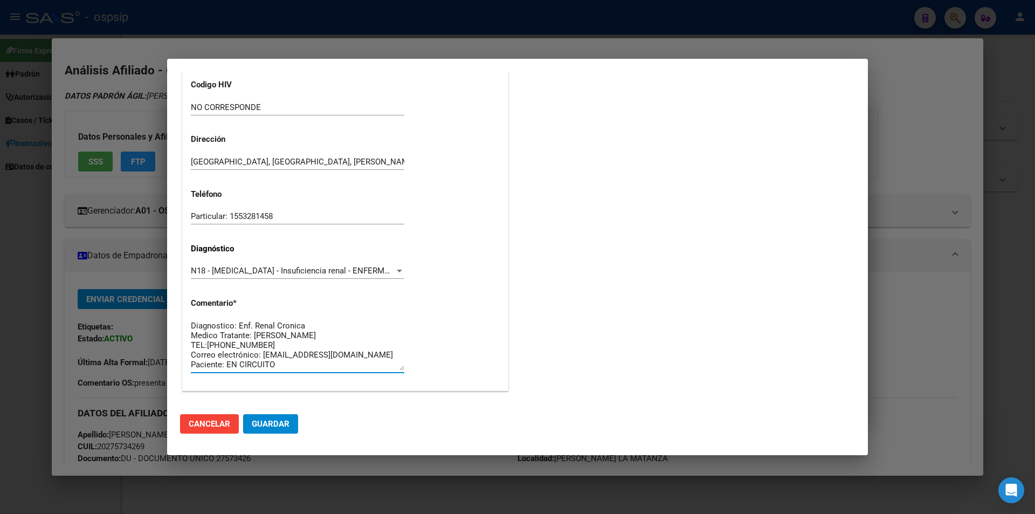
scroll to position [230, 0]
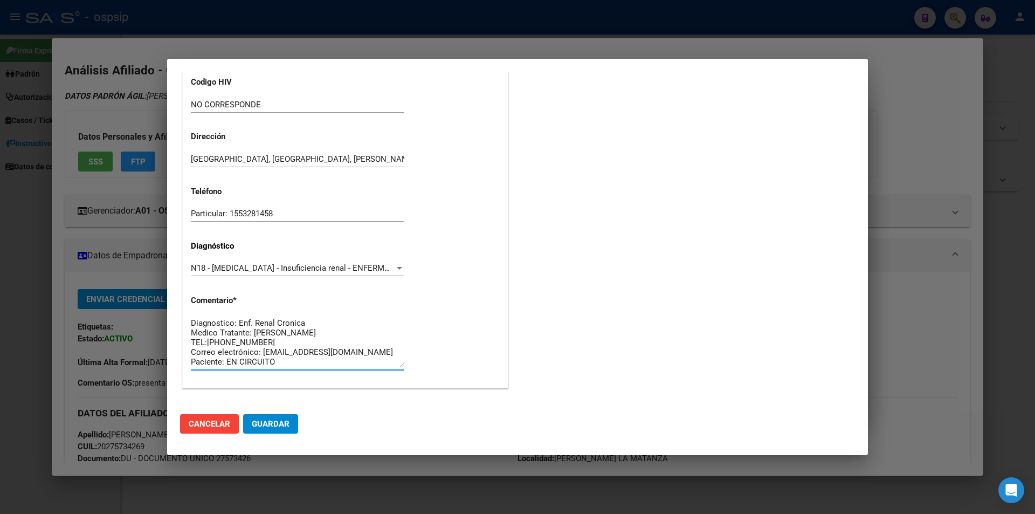
type textarea "Diagnostico: Enf. Renal Cronica Medico Tratante: MAGNONE TEL:15-5328-1458 Corre…"
click at [274, 428] on span "Guardar" at bounding box center [271, 424] width 38 height 10
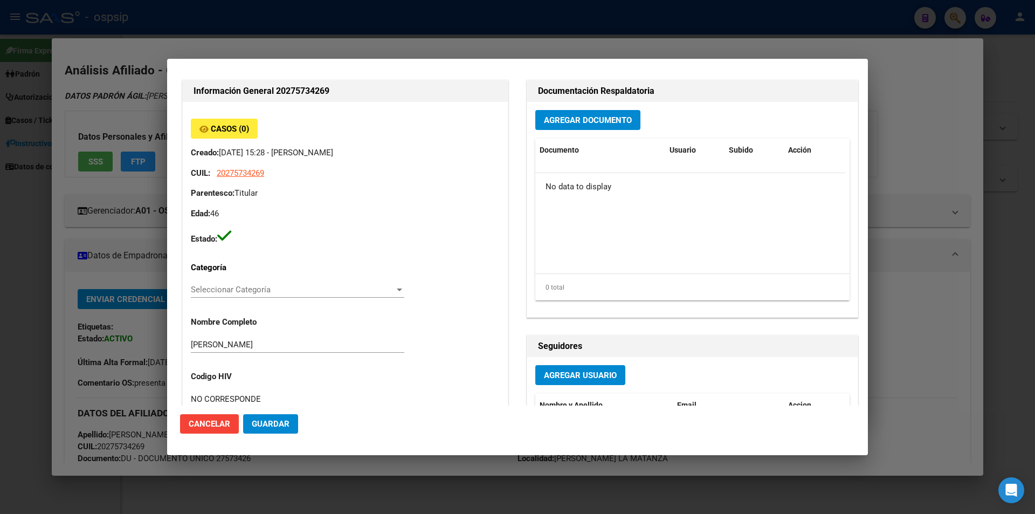
scroll to position [0, 0]
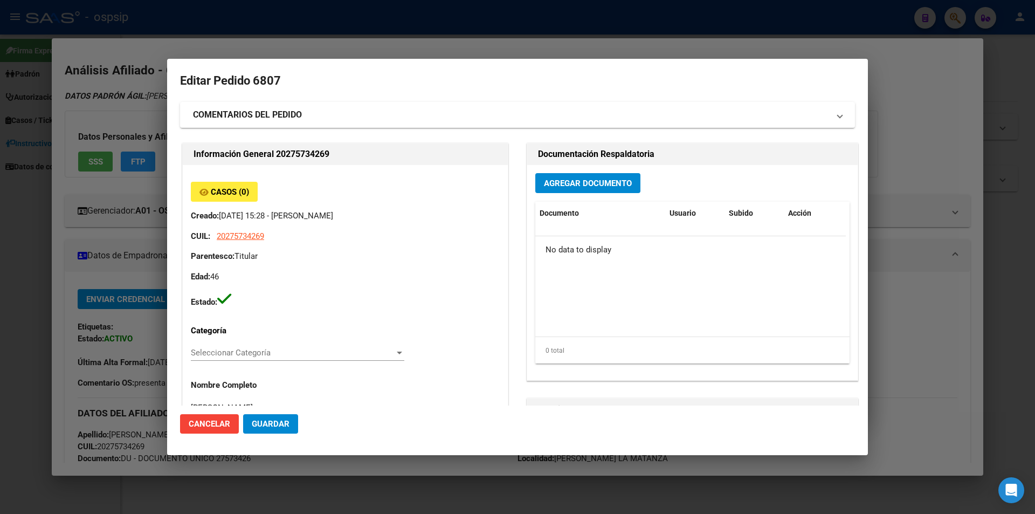
click at [601, 177] on button "Agregar Documento" at bounding box center [587, 183] width 105 height 20
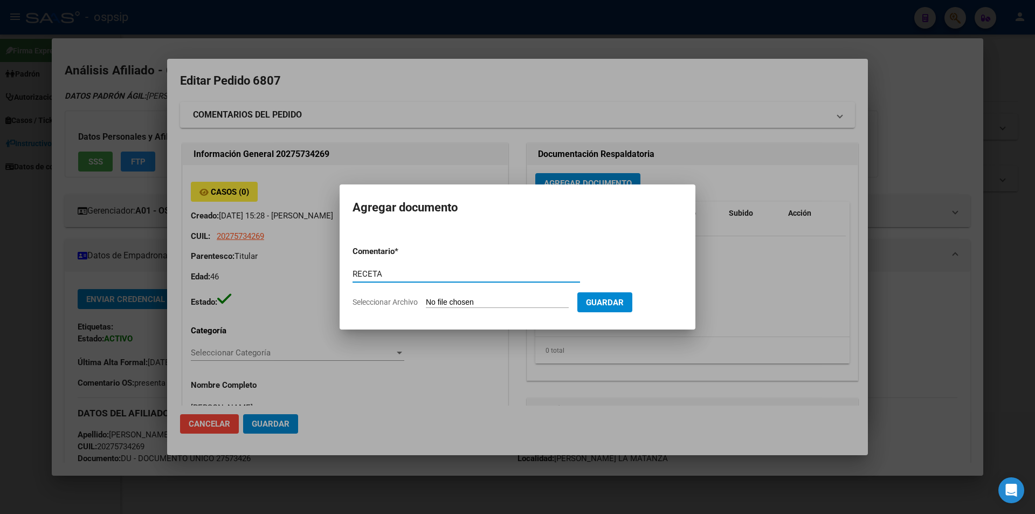
type input "RECETA"
click at [480, 297] on input "Seleccionar Archivo" at bounding box center [497, 302] width 143 height 10
type input "C:\fakepath\30151788_66f1787bbb4168c5ab8b353f0feababbe1d565b4 (2).pdf"
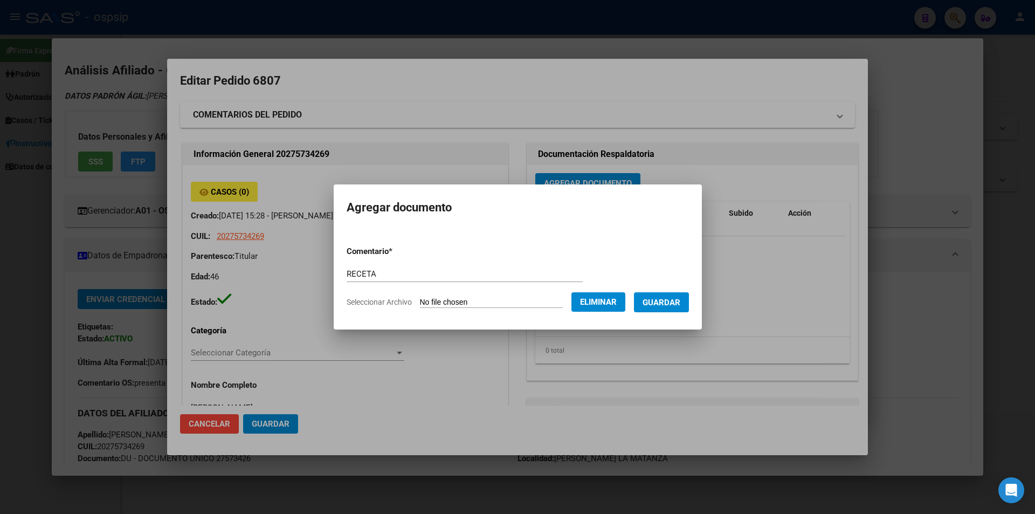
click at [668, 307] on button "Guardar" at bounding box center [661, 302] width 55 height 20
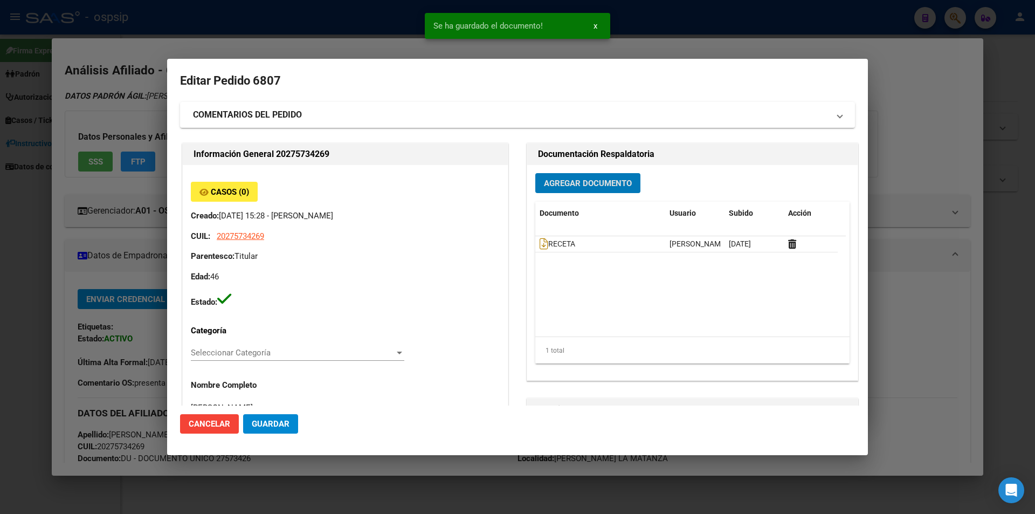
click at [564, 185] on span "Agregar Documento" at bounding box center [588, 183] width 88 height 10
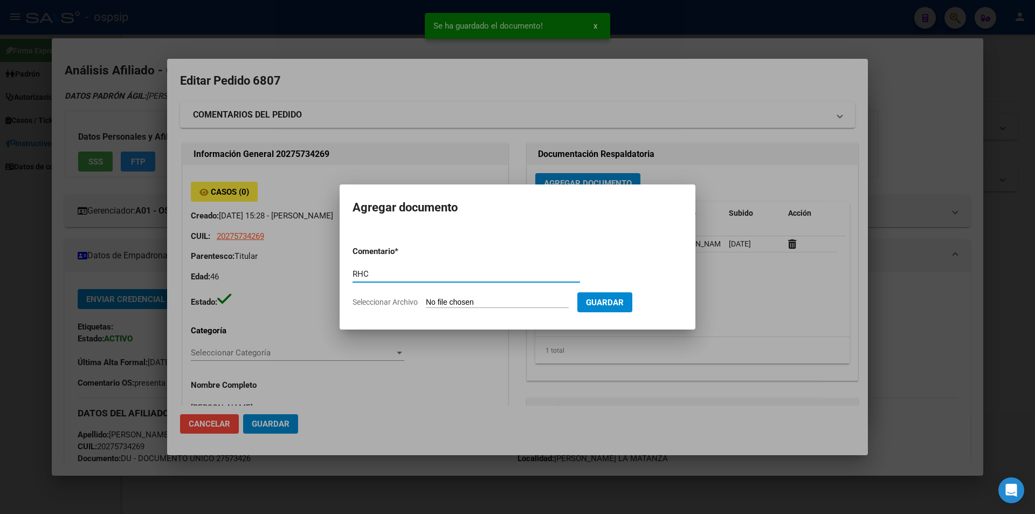
type input "RHC"
click at [463, 301] on input "Seleccionar Archivo" at bounding box center [497, 302] width 143 height 10
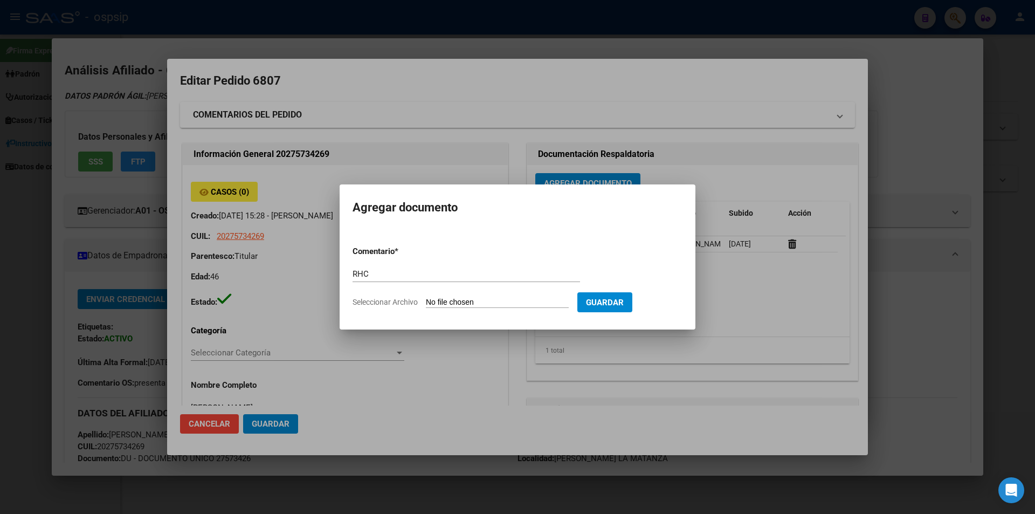
type input "C:\fakepath\Analia Soledad Baigorria - Historia Clínica de Nutrición - Julio 20…"
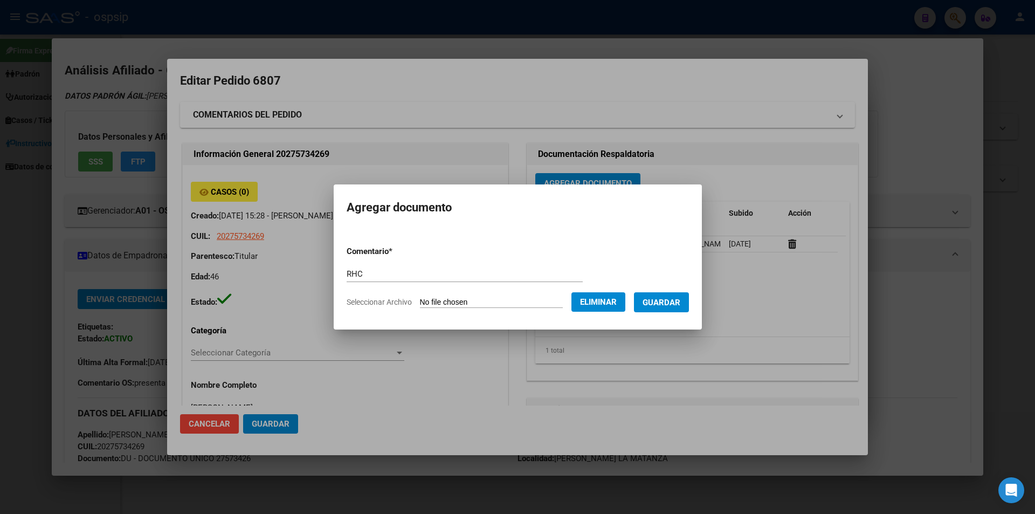
click at [674, 308] on button "Guardar" at bounding box center [661, 302] width 55 height 20
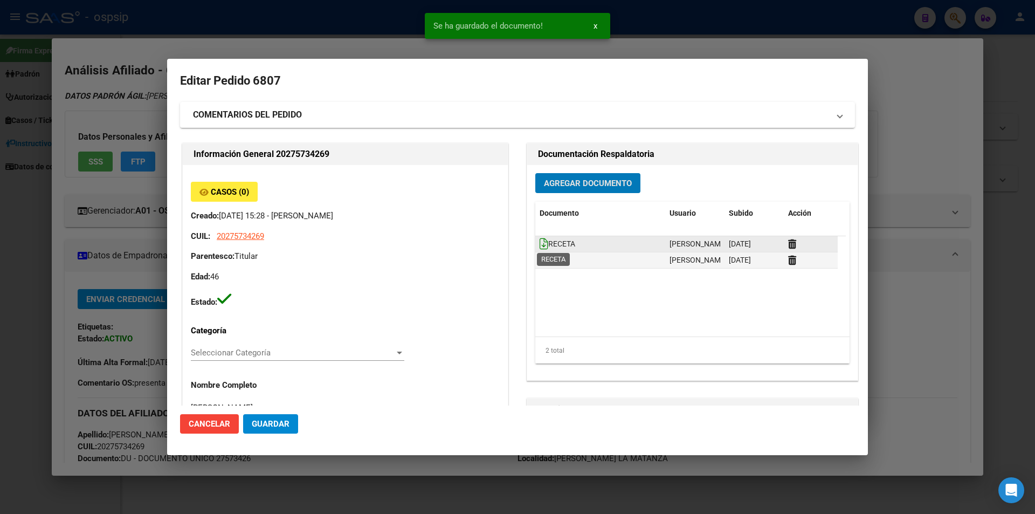
click at [539, 243] on icon at bounding box center [543, 244] width 9 height 12
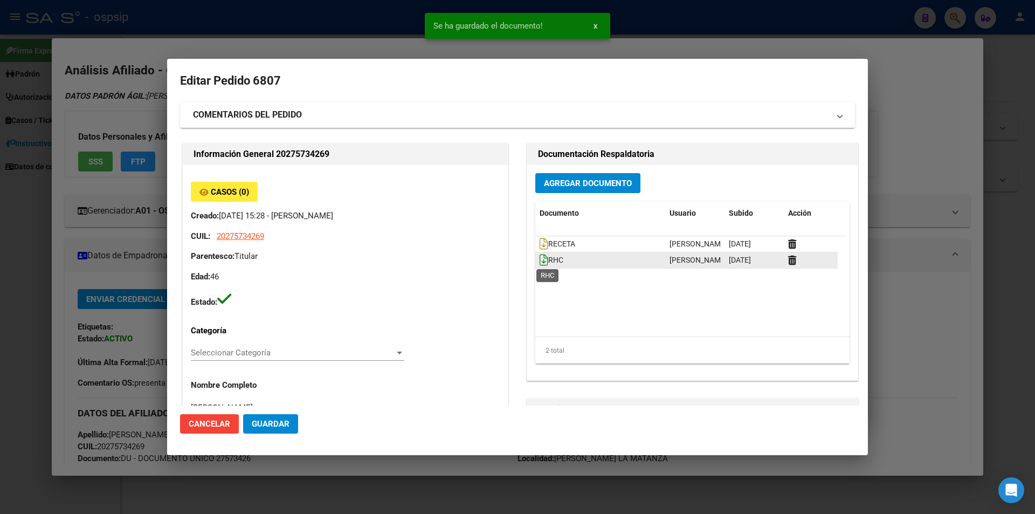
click at [539, 261] on icon at bounding box center [543, 260] width 9 height 12
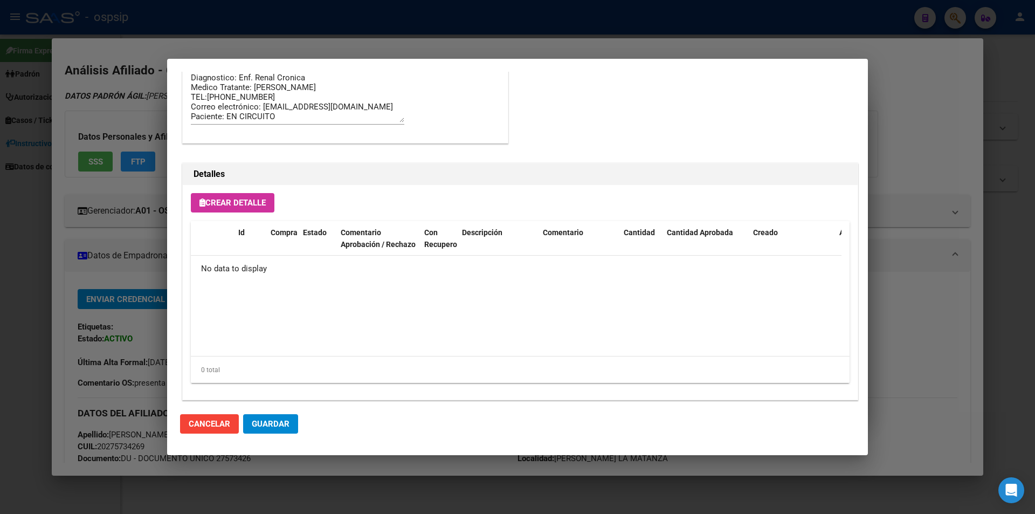
scroll to position [614, 0]
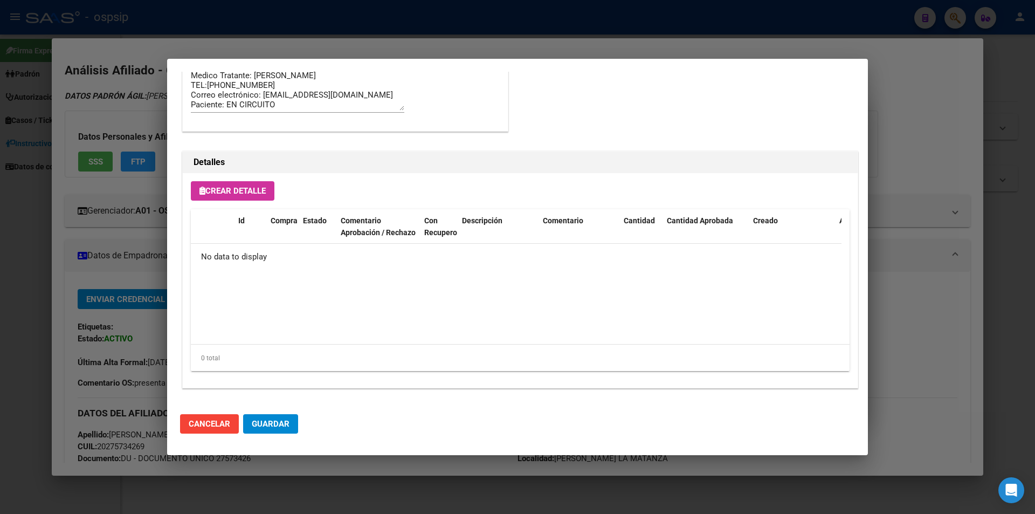
click at [242, 186] on span "Crear Detalle" at bounding box center [232, 191] width 66 height 10
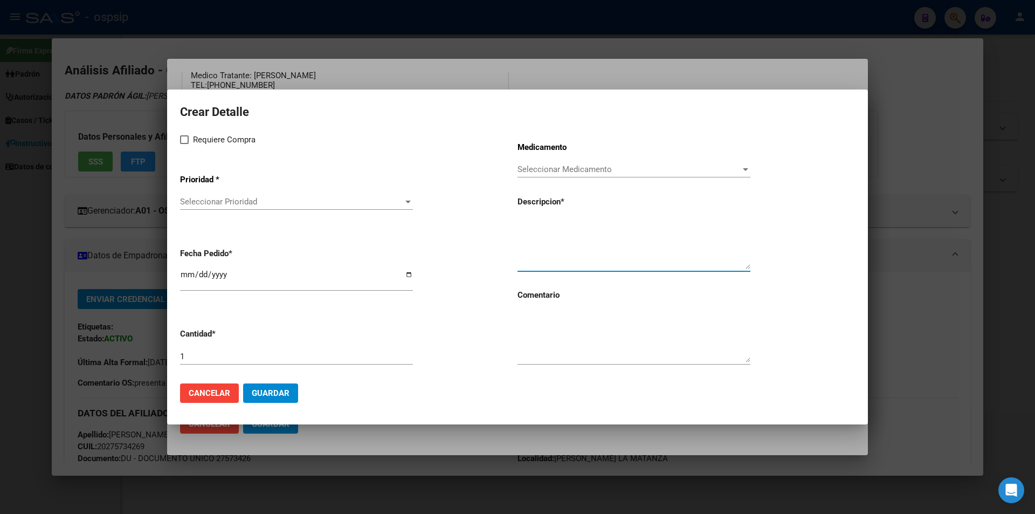
paste textarea "DIASIP VAINILLA BOTELLA X 200ML x 4"
type textarea "DIASIP VAINILLA BOTELLA X 200ML x 4"
click at [558, 338] on textarea at bounding box center [633, 336] width 233 height 51
click at [185, 144] on label "Requiere Compra" at bounding box center [217, 139] width 75 height 13
click at [184, 144] on input "Requiere Compra" at bounding box center [184, 144] width 1 height 1
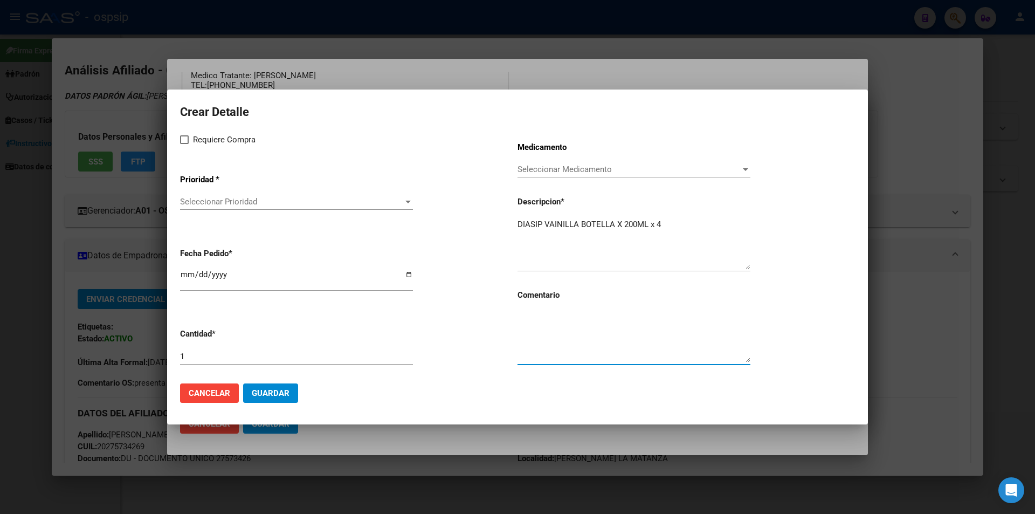
checkbox input "true"
click at [198, 198] on span "Seleccionar Prioridad" at bounding box center [291, 202] width 223 height 10
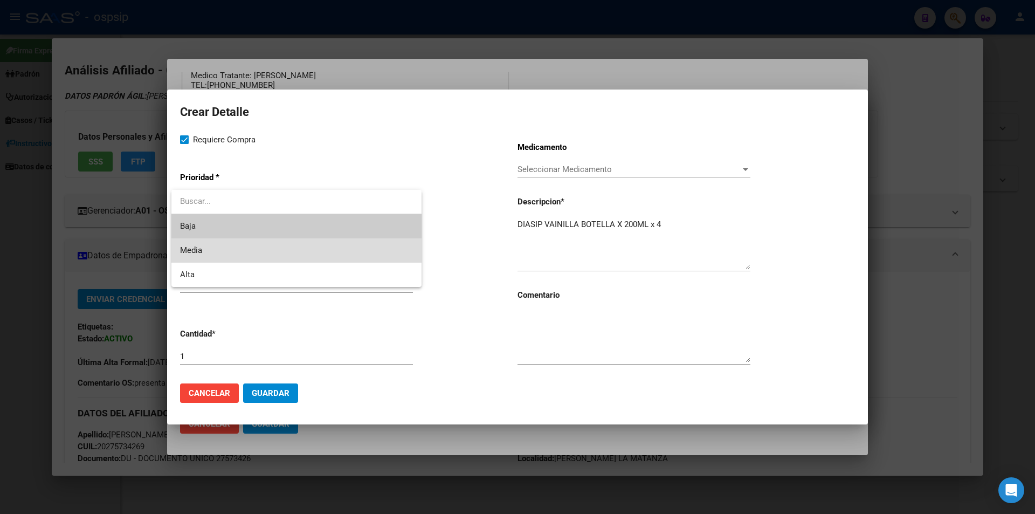
click at [205, 252] on span "Media" at bounding box center [296, 250] width 233 height 24
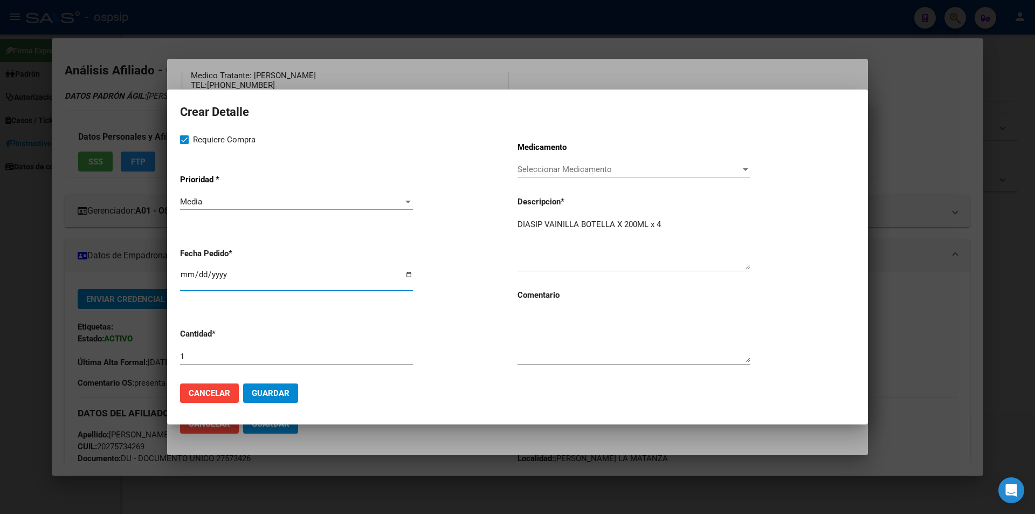
click at [189, 272] on input "2025-08-11" at bounding box center [296, 278] width 233 height 17
type input "2025-08-29"
type input "2025-07-29"
click at [523, 333] on textarea at bounding box center [633, 336] width 233 height 51
type textarea "R"
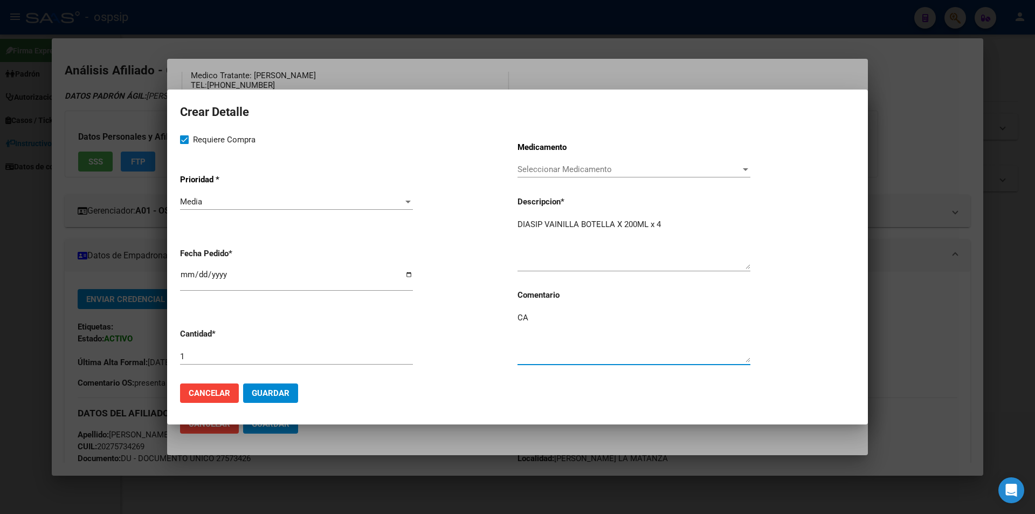
type textarea "C"
type textarea "AUMENTO DE MEDICACION, APROBADO POR DR KANTOR"
click at [210, 357] on input "1" at bounding box center [296, 356] width 233 height 10
type input "90"
click at [260, 400] on button "Guardar" at bounding box center [270, 392] width 55 height 19
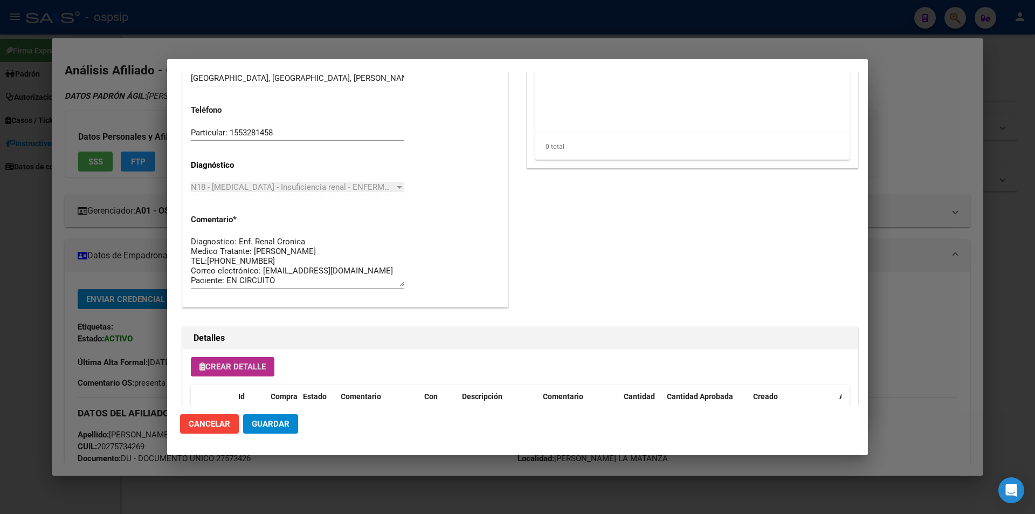
scroll to position [593, 0]
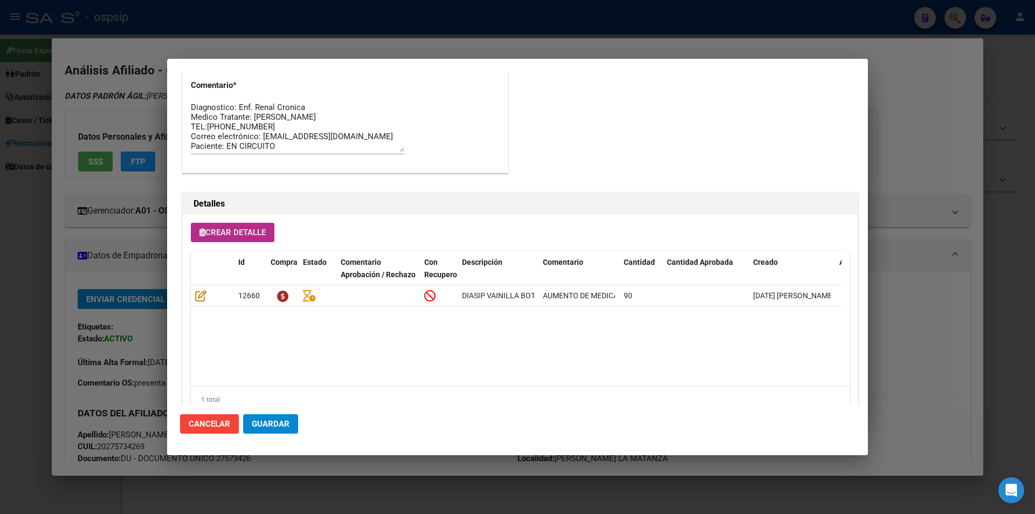
click at [283, 424] on span "Guardar" at bounding box center [271, 424] width 38 height 10
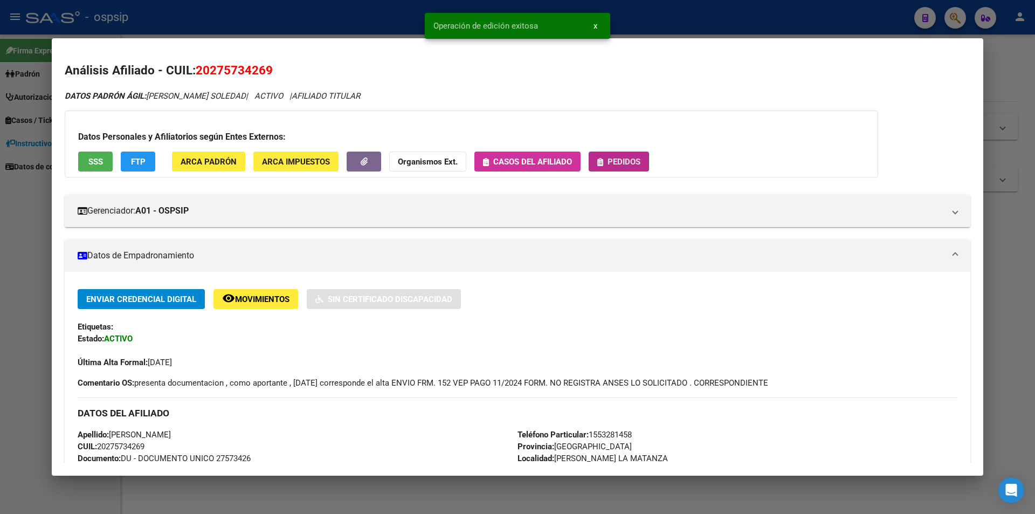
click at [616, 154] on button "Pedidos" at bounding box center [618, 161] width 60 height 20
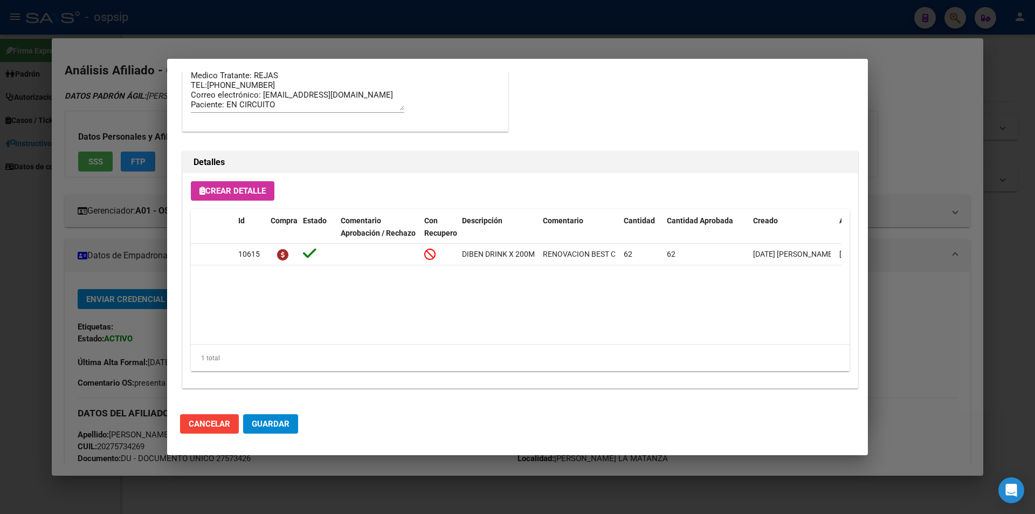
scroll to position [807, 0]
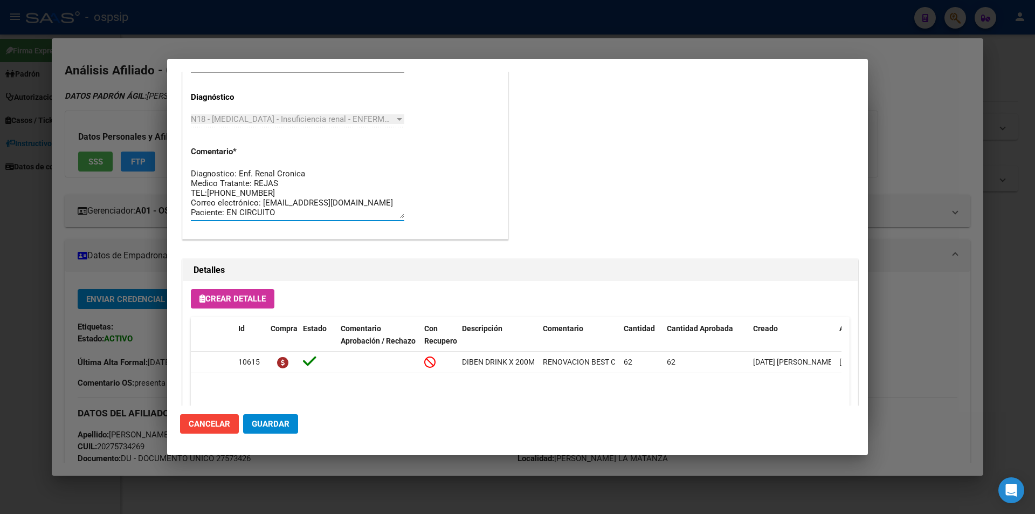
drag, startPoint x: 299, startPoint y: 211, endPoint x: 171, endPoint y: 165, distance: 135.4
click at [171, 165] on mat-dialog-content "Editar Pedido 5725 COMENTARIOS DEL PEDIDO Ayelén Oliveri 29/04/2025 11:20 POR F…" at bounding box center [517, 239] width 701 height 334
